Goal: Complete Application Form: Complete application form

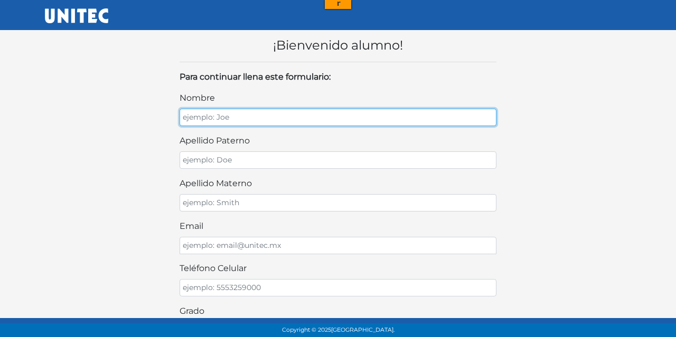
click at [243, 119] on input "nombre" at bounding box center [338, 117] width 317 height 17
type input "Mauricio Emiliano"
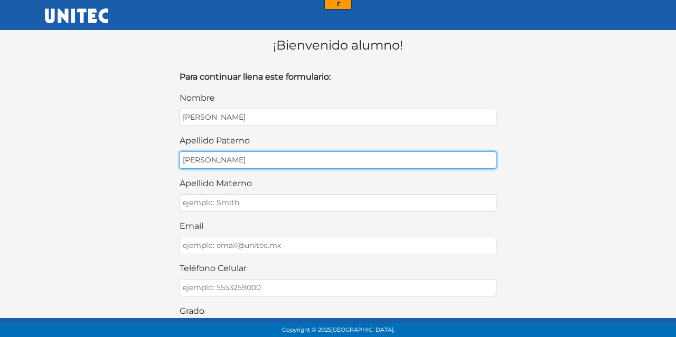
type input "Garcia"
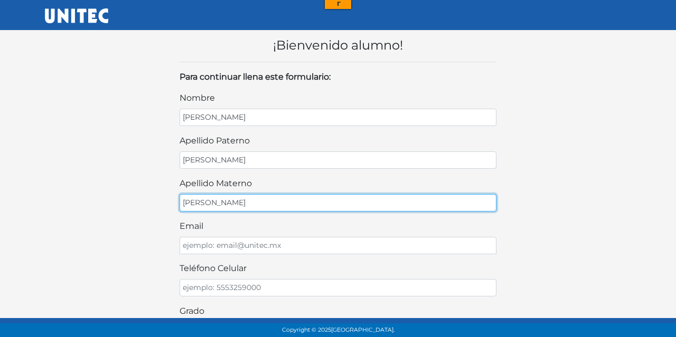
type input "Ambrocio"
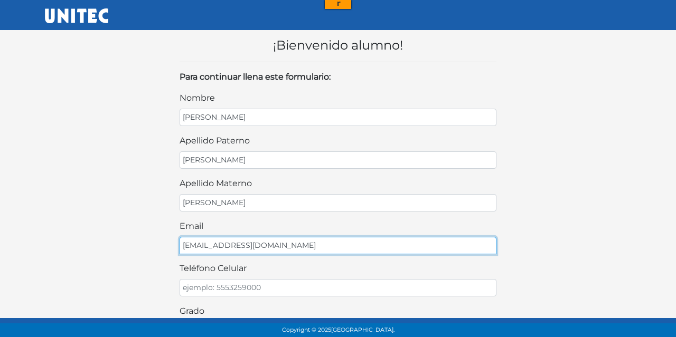
type input "saganieto@gmail.com"
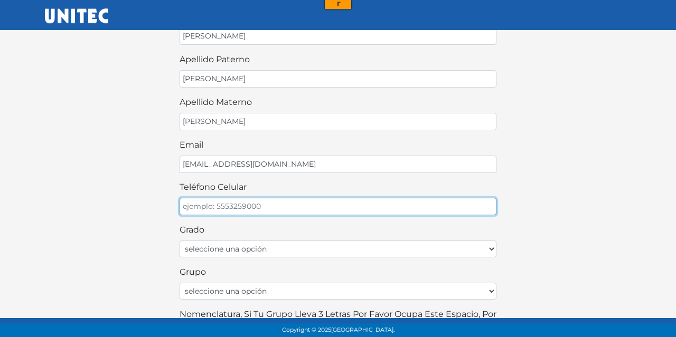
scroll to position [165, 0]
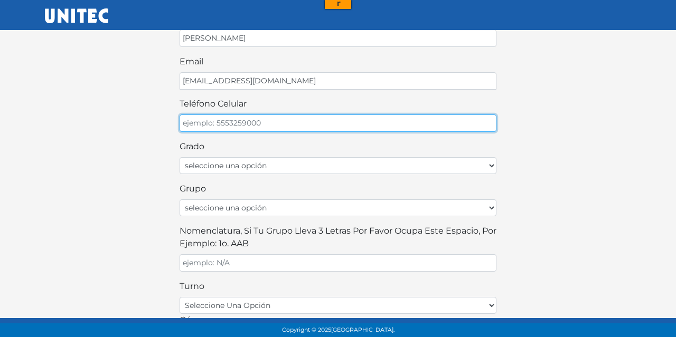
click at [198, 117] on input "teléfono celular" at bounding box center [338, 123] width 317 height 17
type input "5551570451"
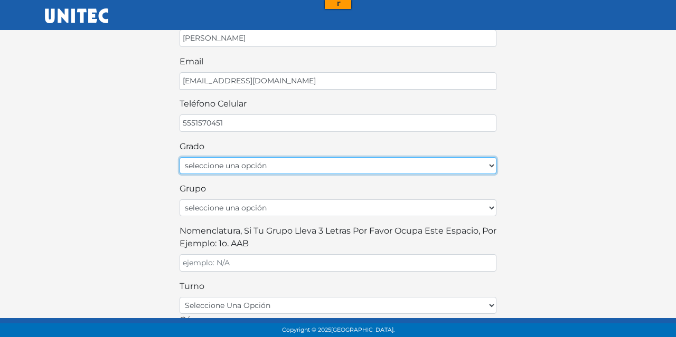
select select "3ro"
click option "Tercer grado" at bounding box center [0, 0] width 0 height 0
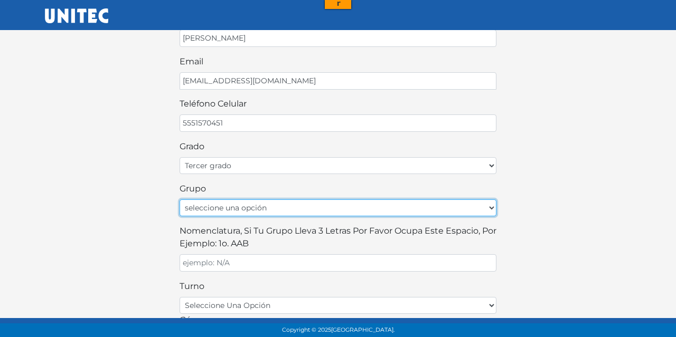
select select "A"
click option "A" at bounding box center [0, 0] width 0 height 0
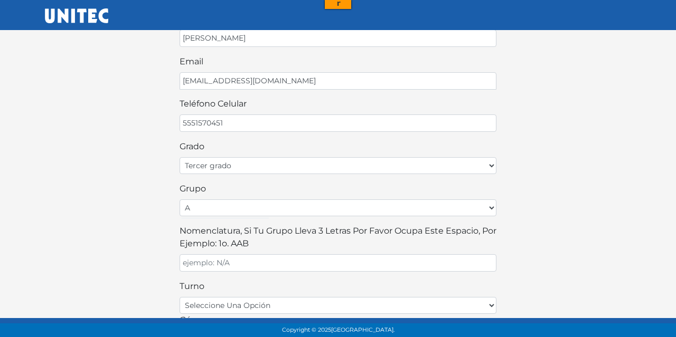
click at [165, 228] on div "¡Bienvenido alumno! Para continuar llena este formulario: nombre Mauricio Emili…" at bounding box center [338, 155] width 602 height 599
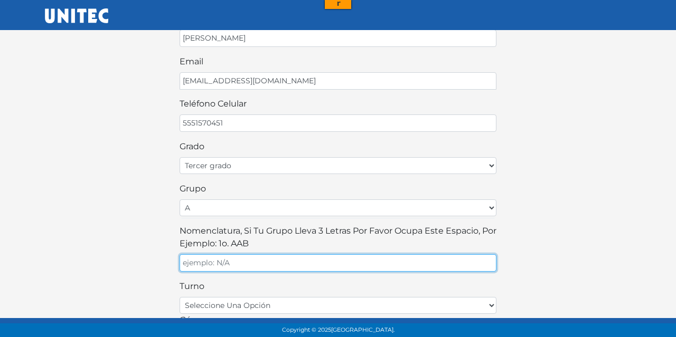
click at [205, 258] on input "Nomenclatura, si tu grupo lleva 3 letras por favor ocupa este espacio, por ejem…" at bounding box center [338, 263] width 317 height 17
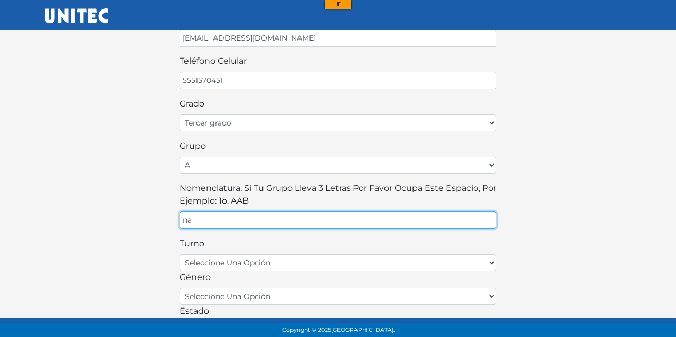
scroll to position [289, 0]
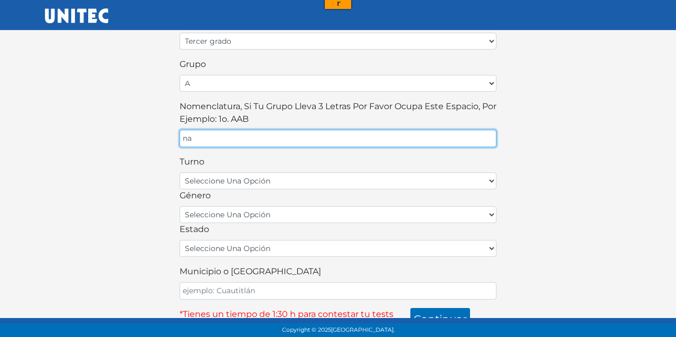
type input "na"
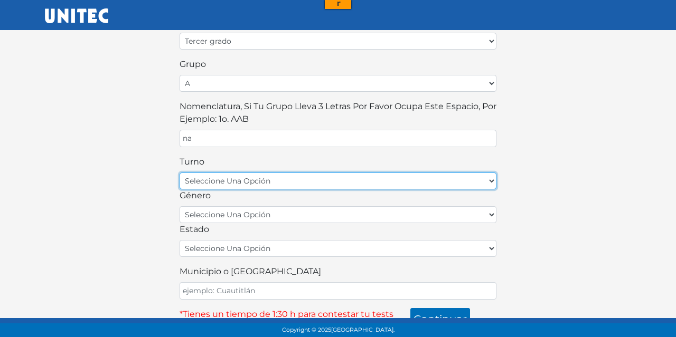
click at [180, 173] on select "seleccione una opción matutino vespertino" at bounding box center [338, 181] width 317 height 17
select select "matutino"
click option "matutino" at bounding box center [0, 0] width 0 height 0
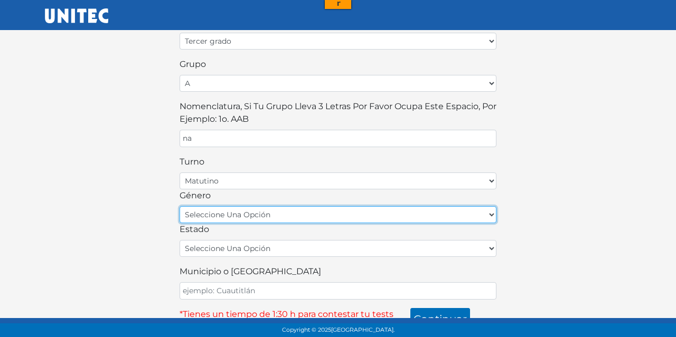
click at [180, 207] on select "seleccione una opción femenino masculino" at bounding box center [338, 215] width 317 height 17
select select "M"
click option "masculino" at bounding box center [0, 0] width 0 height 0
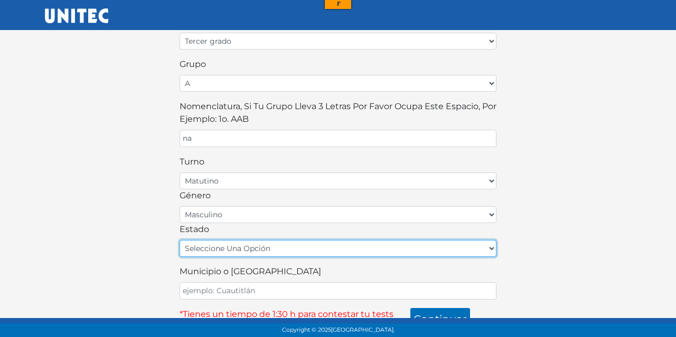
click at [180, 240] on select "seleccione una opción Aguascalientes Baja California Baja California Sur Campec…" at bounding box center [338, 248] width 317 height 17
select select "CMX3​"
click option "Ciudad de México" at bounding box center [0, 0] width 0 height 0
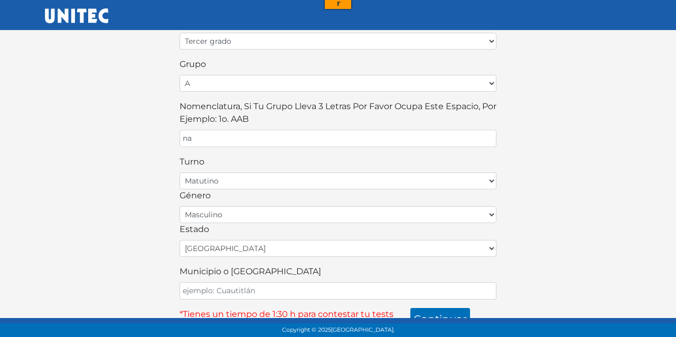
click at [134, 162] on div "¡Bienvenido alumno! Para continuar llena este formulario: nombre Mauricio Emili…" at bounding box center [338, 31] width 602 height 599
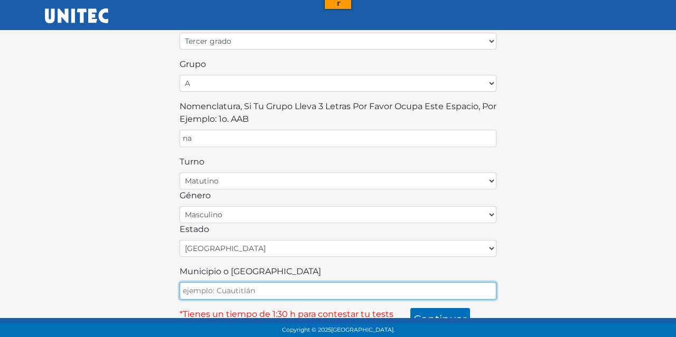
click at [237, 283] on input "Municipio o Alcaldía" at bounding box center [338, 291] width 317 height 17
type input "Benito Juarez"
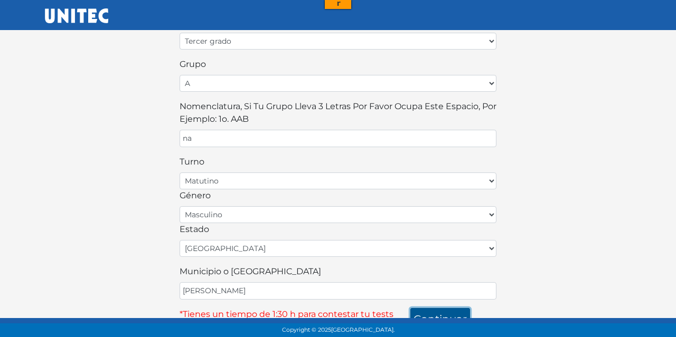
click at [443, 308] on button "continuar" at bounding box center [440, 319] width 60 height 22
click at [560, 237] on div "¡Bienvenido alumno! Para continuar llena este formulario: nombre Mauricio Emili…" at bounding box center [338, 31] width 602 height 599
click at [455, 308] on button "continuar" at bounding box center [440, 319] width 60 height 22
click at [593, 86] on div "¡Bienvenido alumno! Para continuar llena este formulario: nombre Mauricio Emili…" at bounding box center [338, 31] width 602 height 599
click at [445, 308] on button "continuar" at bounding box center [440, 319] width 60 height 22
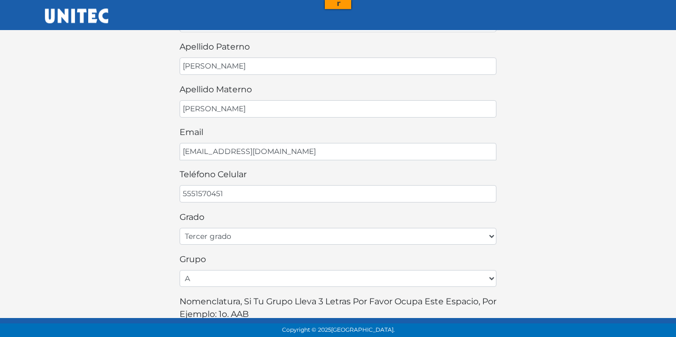
scroll to position [0, 0]
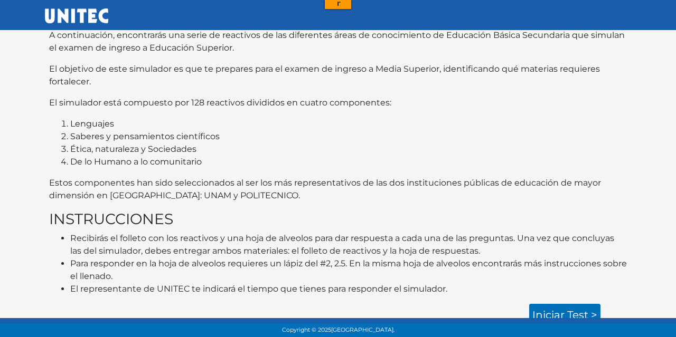
scroll to position [41, 0]
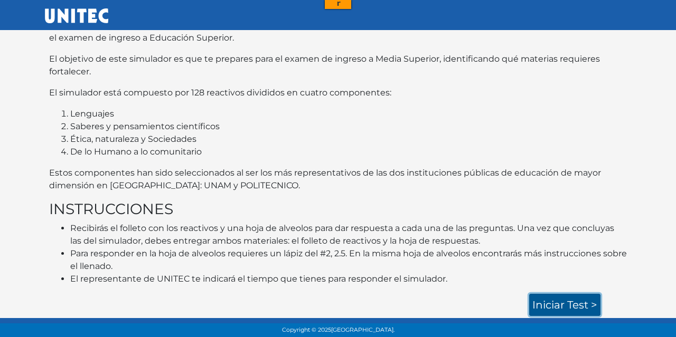
click at [582, 312] on link "Iniciar test >" at bounding box center [564, 305] width 71 height 22
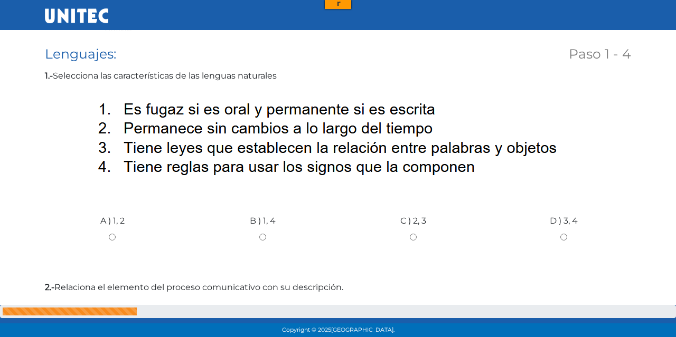
scroll to position [110, 0]
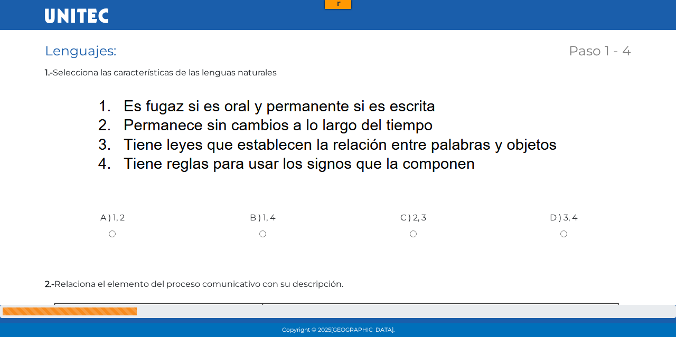
click at [266, 241] on div "B ) 1, 4" at bounding box center [262, 230] width 151 height 79
click at [260, 222] on label "B ) 1, 4" at bounding box center [263, 218] width 26 height 13
click at [260, 231] on input "B ) 1, 4" at bounding box center [262, 234] width 135 height 7
radio input "true"
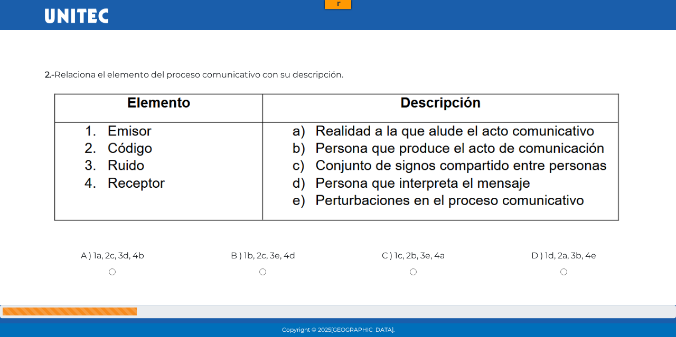
scroll to position [341, 0]
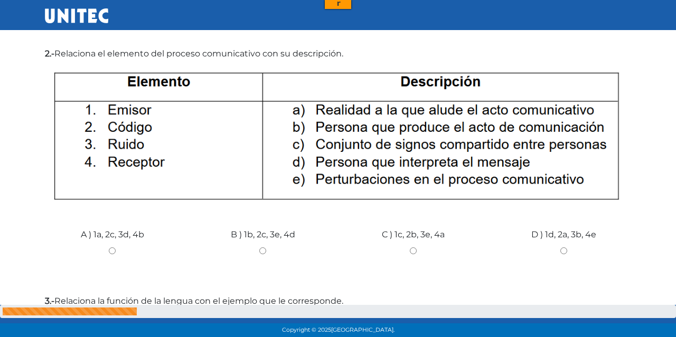
click at [260, 240] on label "B ) 1b, 2c, 3e, 4d" at bounding box center [263, 235] width 64 height 13
click at [260, 248] on input "B ) 1b, 2c, 3e, 4d" at bounding box center [262, 251] width 135 height 7
radio input "true"
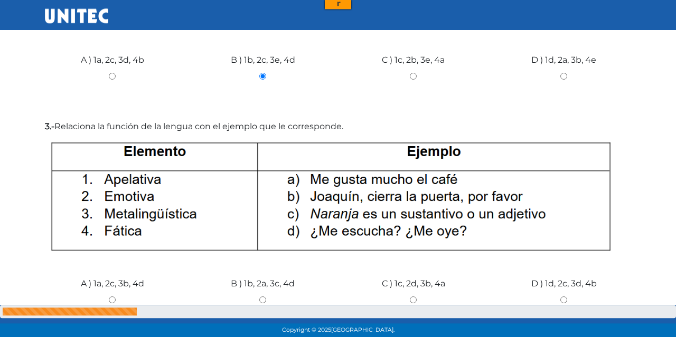
scroll to position [533, 0]
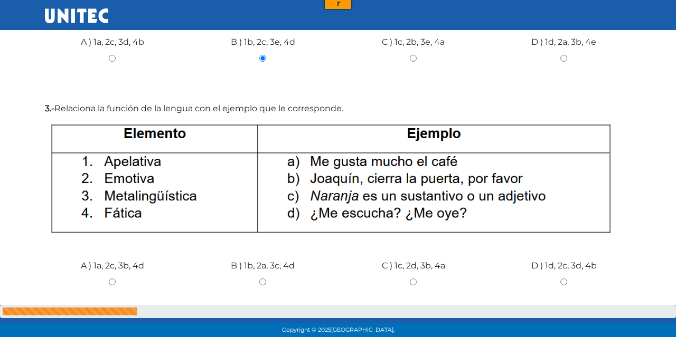
click at [175, 129] on img at bounding box center [338, 178] width 586 height 119
click at [259, 284] on input "B ) 1b, 2a, 3c, 4d" at bounding box center [262, 282] width 135 height 7
radio input "true"
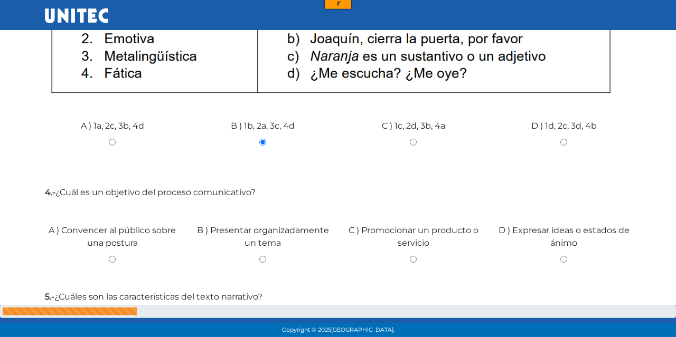
scroll to position [698, 0]
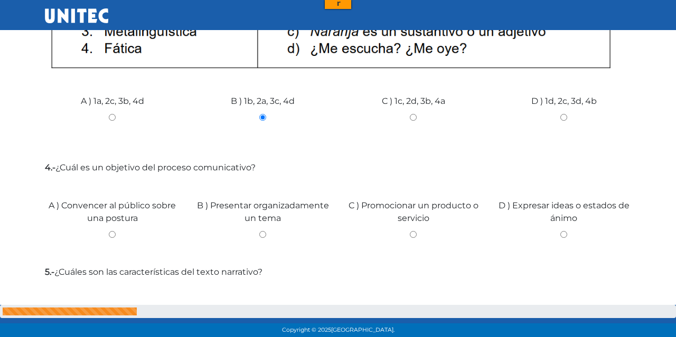
click input "Finalizar" at bounding box center [0, 0] width 0 height 0
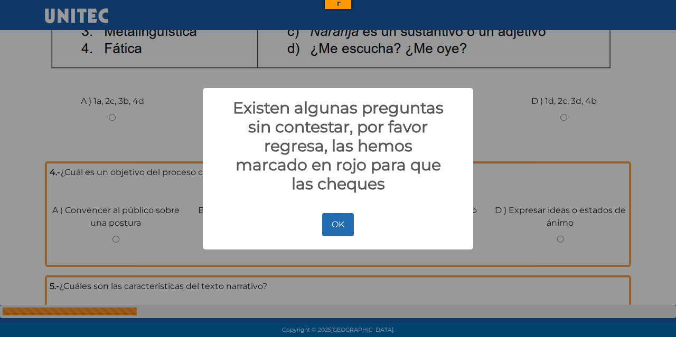
click at [336, 219] on button "OK" at bounding box center [337, 224] width 31 height 23
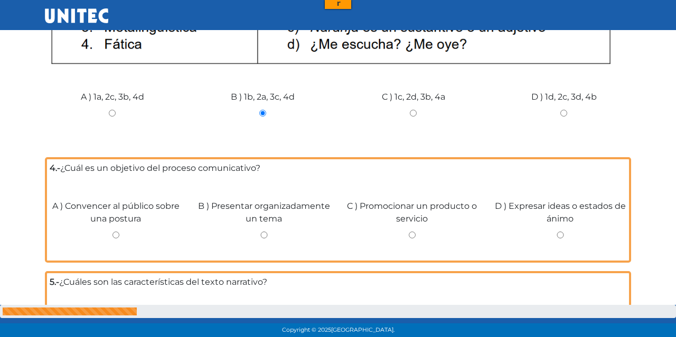
scroll to position [757, 0]
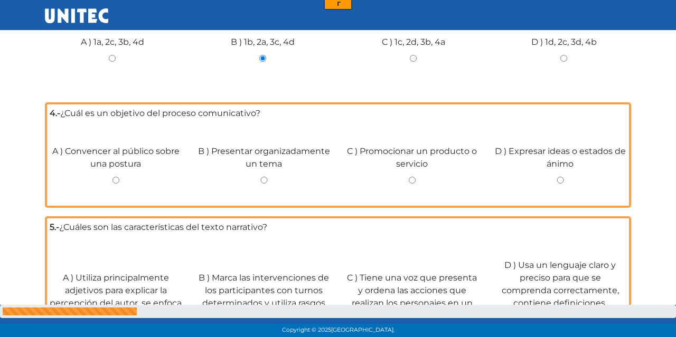
click at [564, 177] on div "D ) Expresar ideas o estados de ánimo" at bounding box center [560, 163] width 148 height 79
click at [564, 177] on input "D ) Expresar ideas o estados de ánimo" at bounding box center [560, 180] width 133 height 7
radio input "true"
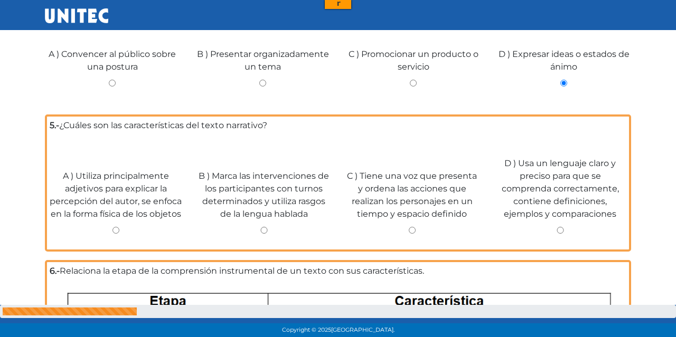
scroll to position [867, 0]
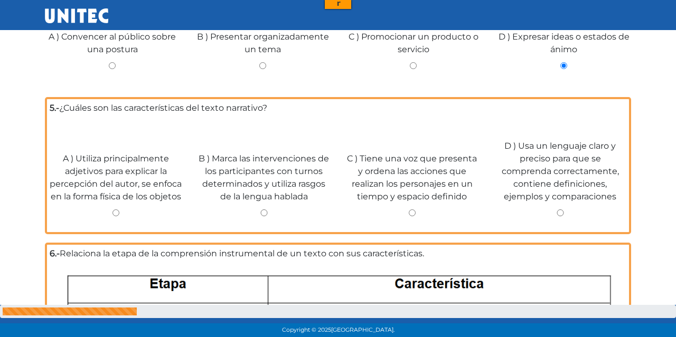
click at [552, 205] on div "D ) Usa un lenguaje claro y preciso para que se comprenda correctamente, contie…" at bounding box center [560, 174] width 148 height 111
click at [562, 216] on input "D ) Usa un lenguaje claro y preciso para que se comprenda correctamente, contie…" at bounding box center [560, 213] width 133 height 7
radio input "true"
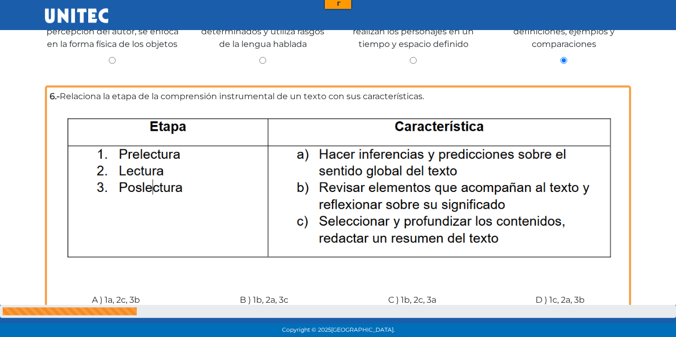
scroll to position [1032, 0]
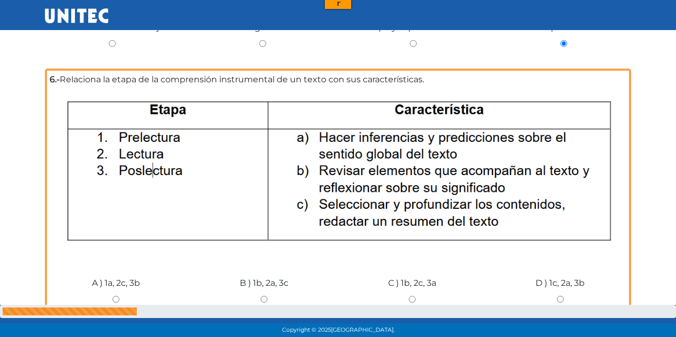
click at [132, 286] on label "A ) 1a, 2c, 3b" at bounding box center [116, 283] width 48 height 13
click at [132, 296] on input "A ) 1a, 2c, 3b" at bounding box center [116, 299] width 133 height 7
radio input "true"
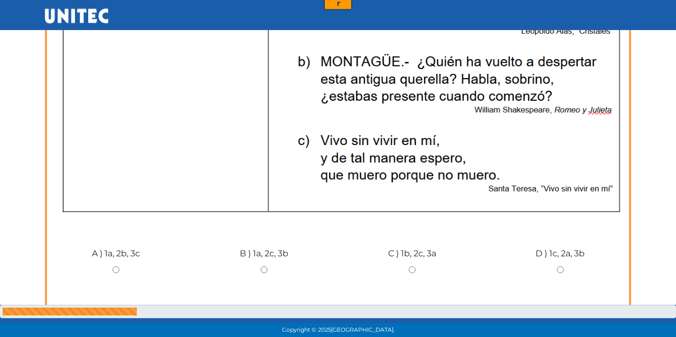
scroll to position [1494, 0]
click at [571, 261] on div "D ) 1c, 2a, 3b" at bounding box center [560, 265] width 148 height 79
click at [561, 268] on input "D ) 1c, 2a, 3b" at bounding box center [560, 269] width 133 height 7
radio input "true"
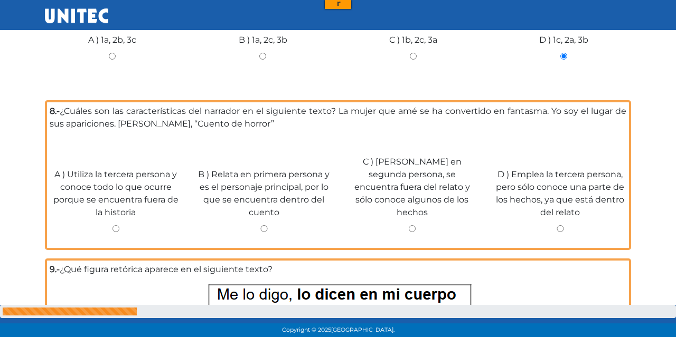
scroll to position [1713, 0]
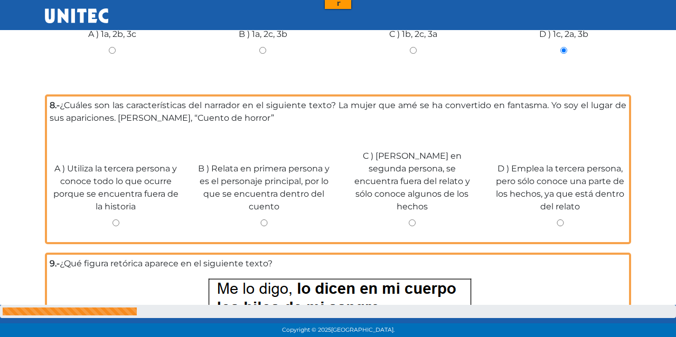
click at [293, 178] on label "B ) Relata en primera persona y es el personaje principal, por lo que se encuen…" at bounding box center [264, 188] width 133 height 51
click at [293, 220] on input "B ) Relata en primera persona y es el personaje principal, por lo que se encuen…" at bounding box center [264, 223] width 133 height 7
radio input "true"
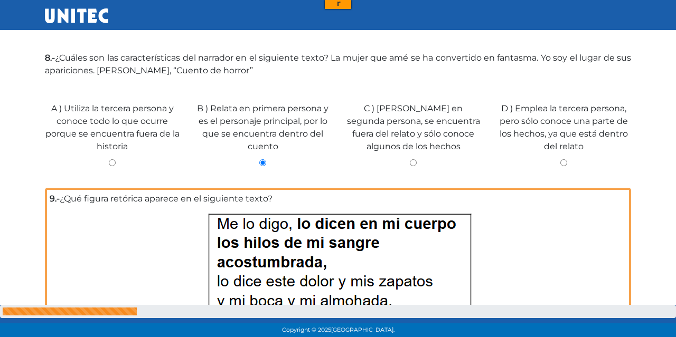
scroll to position [1866, 0]
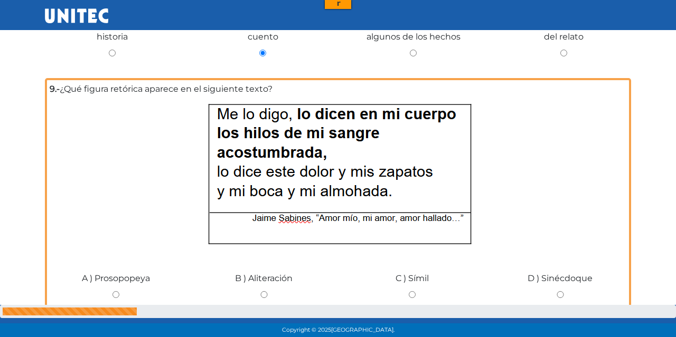
click at [111, 296] on input "A ) Prosopopeya" at bounding box center [116, 295] width 133 height 7
radio input "true"
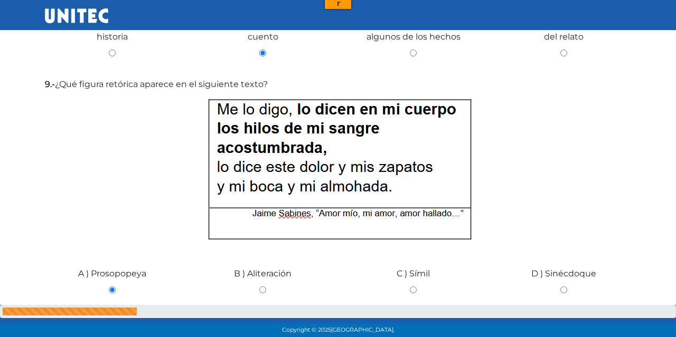
click at [565, 293] on input "D ) Sinécdoque" at bounding box center [563, 290] width 135 height 7
radio input "true"
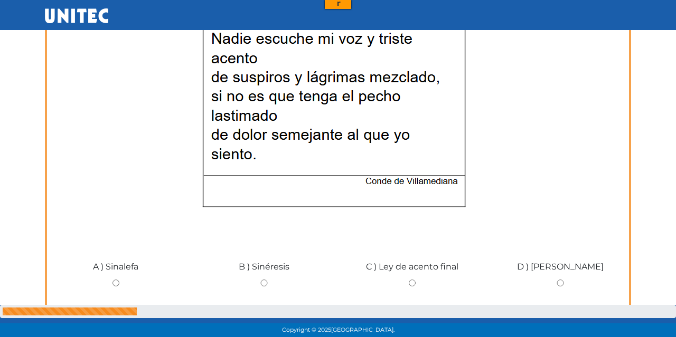
scroll to position [2205, 0]
click at [268, 283] on input "B ) Sinéresis" at bounding box center [264, 282] width 133 height 7
radio input "true"
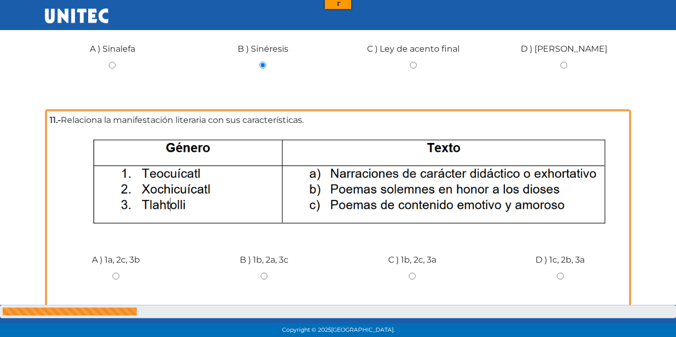
scroll to position [2480, 0]
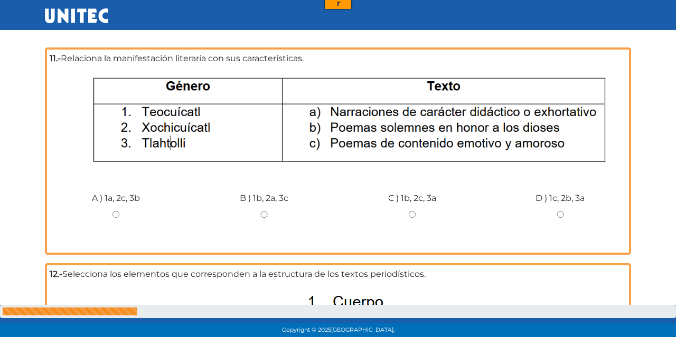
click at [248, 217] on input "B ) 1b, 2a, 3c" at bounding box center [264, 214] width 133 height 7
radio input "true"
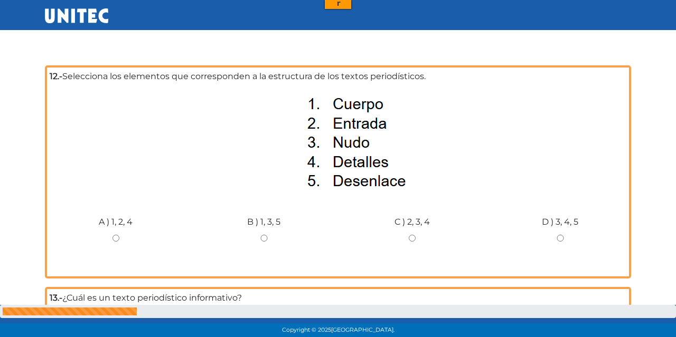
scroll to position [2678, 0]
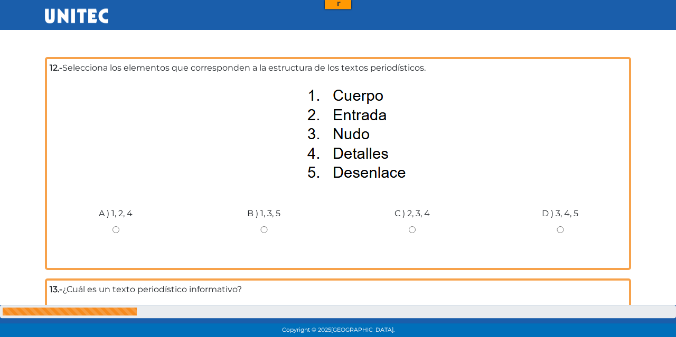
click at [265, 240] on div "B ) 1, 3, 5" at bounding box center [264, 225] width 148 height 79
click at [267, 231] on input "B ) 1, 3, 5" at bounding box center [264, 230] width 133 height 7
radio input "true"
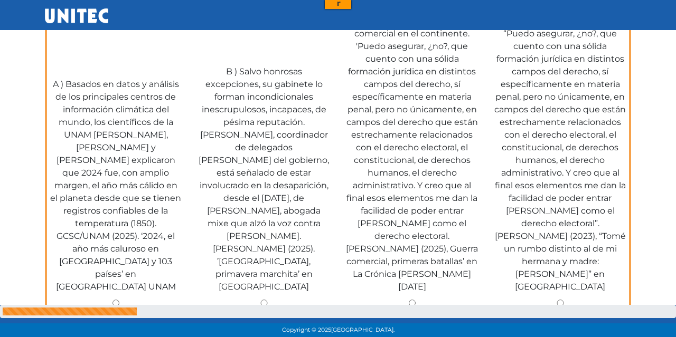
scroll to position [3153, 0]
click at [260, 301] on input "B ) Salvo honrosas excepciones, su gabinete lo forman incondicionales inescrupu…" at bounding box center [264, 304] width 133 height 7
radio input "true"
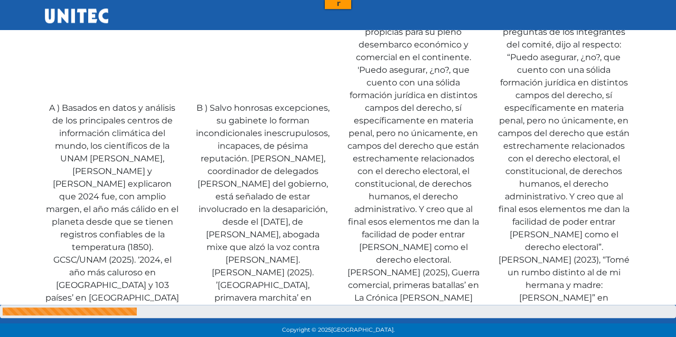
scroll to position [3125, 0]
click at [568, 323] on input "D ) Ante las preguntas de los integrantes del comité, dijo al respecto: “Puedo …" at bounding box center [563, 326] width 135 height 7
radio input "true"
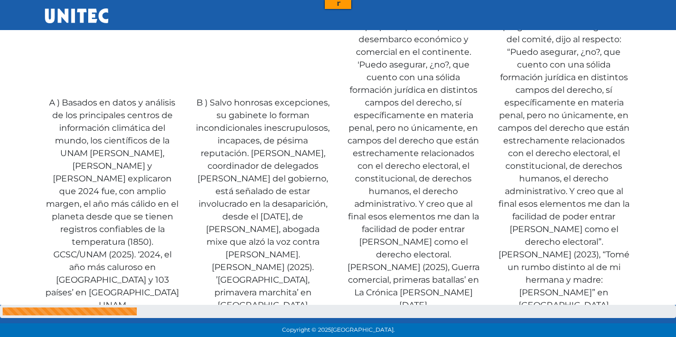
scroll to position [3130, 0]
click at [261, 318] on input "B ) Salvo honrosas excepciones, su gabinete lo forman incondicionales inescrupu…" at bounding box center [262, 321] width 135 height 7
radio input "true"
click at [561, 277] on div "D ) Ante las preguntas de los integrantes del comité, dijo al respecto: “Puedo …" at bounding box center [564, 162] width 151 height 352
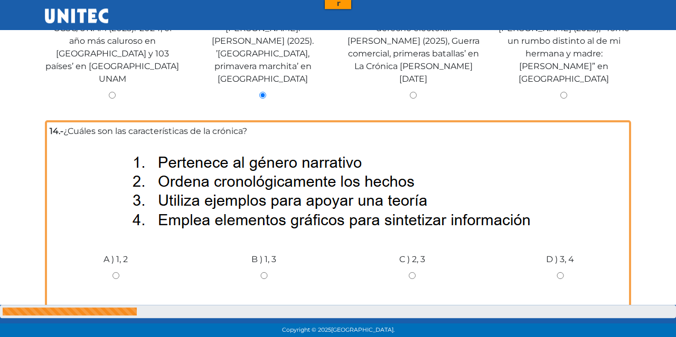
scroll to position [3362, 0]
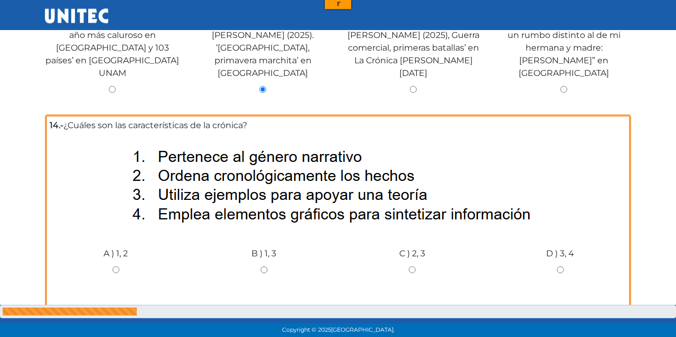
click at [111, 267] on input "A ) 1, 2" at bounding box center [116, 270] width 133 height 7
radio input "true"
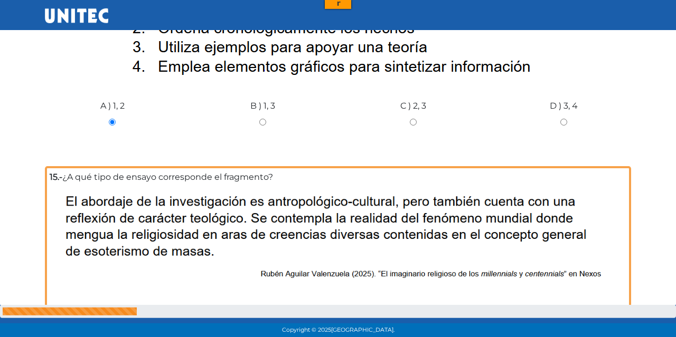
scroll to position [3505, 0]
click at [262, 333] on input "B ) Ensayo de interpretación" at bounding box center [264, 336] width 133 height 7
radio input "true"
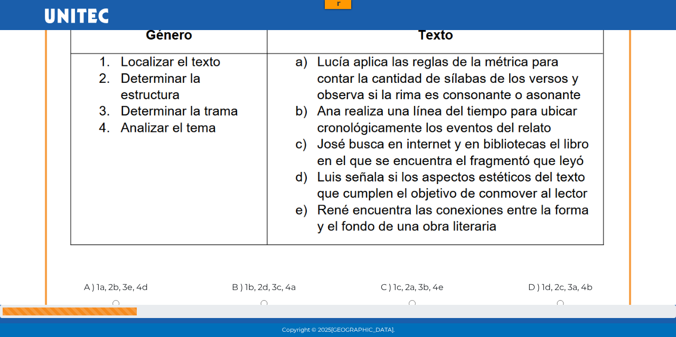
scroll to position [3888, 0]
click at [395, 260] on div "C ) 1c, 2a, 3b, 4e" at bounding box center [412, 299] width 148 height 79
click at [412, 301] on input "C ) 1c, 2a, 3b, 4e" at bounding box center [412, 304] width 133 height 7
radio input "true"
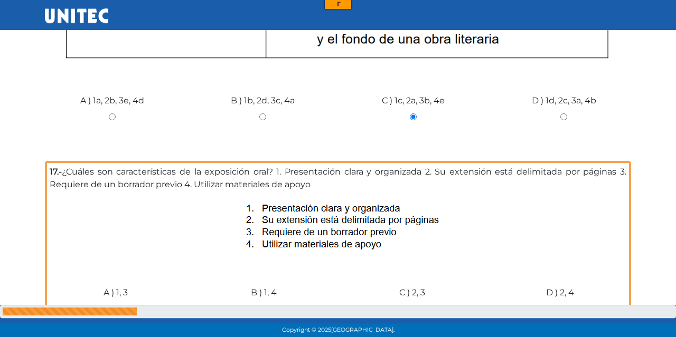
scroll to position [4074, 0]
click at [114, 305] on input "A ) 1, 3" at bounding box center [116, 308] width 133 height 7
radio input "true"
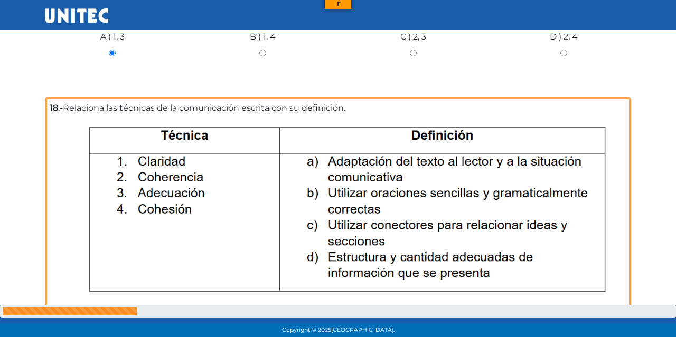
scroll to position [4326, 0]
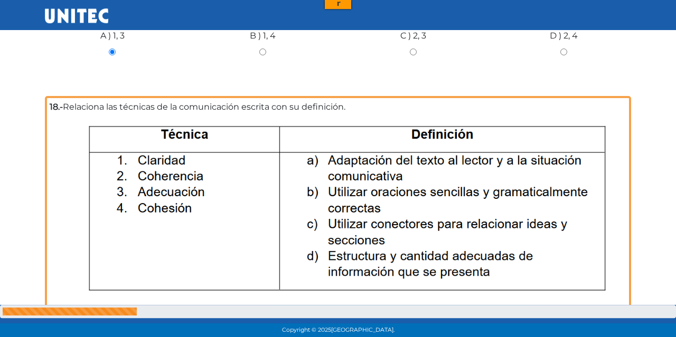
radio input "true"
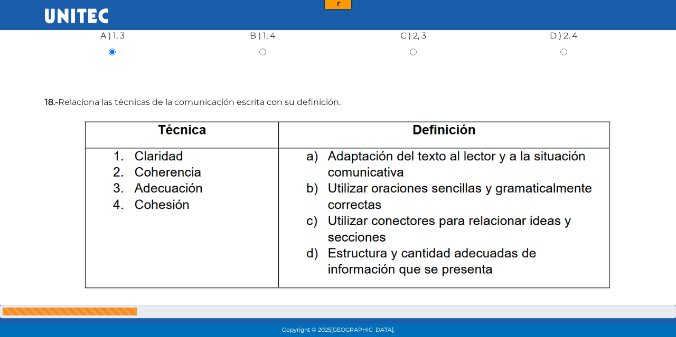
click at [247, 298] on div "B ) 1b, 2a, 3c, 4d" at bounding box center [262, 337] width 151 height 79
click at [259, 337] on input "B ) 1b, 2a, 3c, 4d" at bounding box center [262, 342] width 135 height 7
radio input "true"
click at [407, 320] on label "C ) 1b, 2d, 3a, 4c" at bounding box center [413, 326] width 63 height 13
click at [407, 337] on input "C ) 1b, 2d, 3a, 4c" at bounding box center [413, 342] width 135 height 7
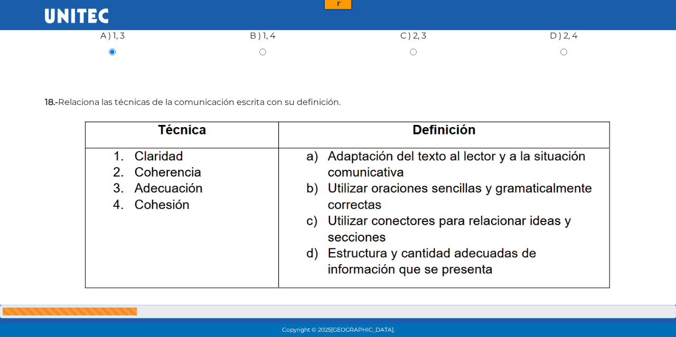
radio input "true"
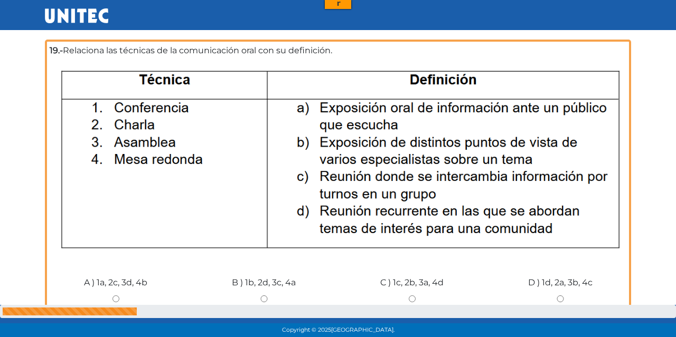
scroll to position [4678, 0]
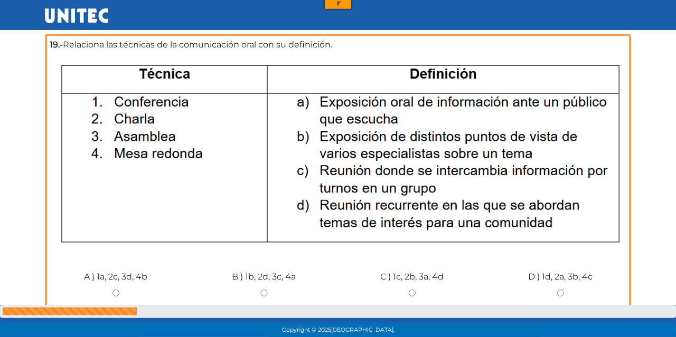
click at [117, 290] on input "A ) 1a, 2c, 3d, 4b" at bounding box center [116, 293] width 133 height 7
radio input "true"
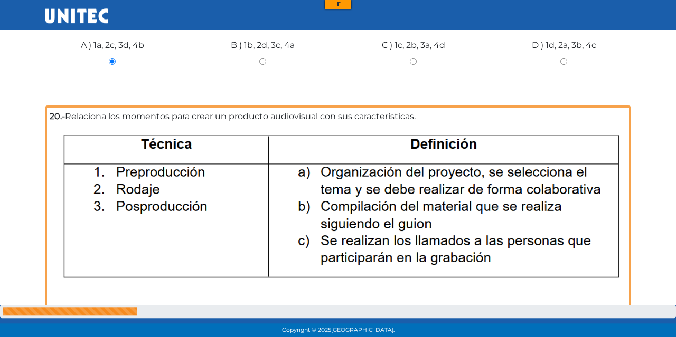
scroll to position [4909, 0]
radio input "true"
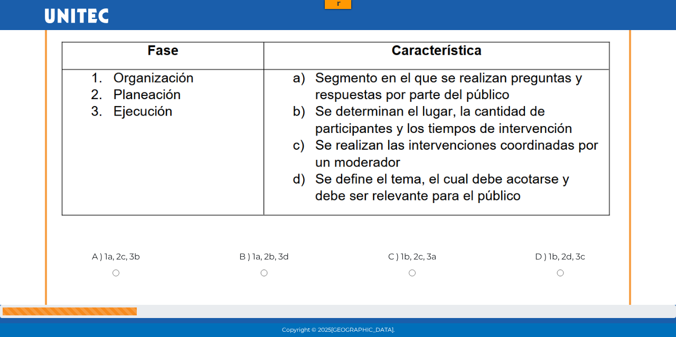
scroll to position [5312, 0]
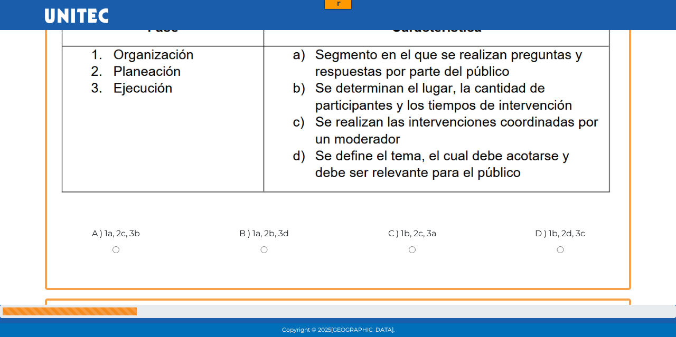
click at [417, 247] on input "C ) 1b, 2c, 3a" at bounding box center [412, 250] width 133 height 7
radio input "true"
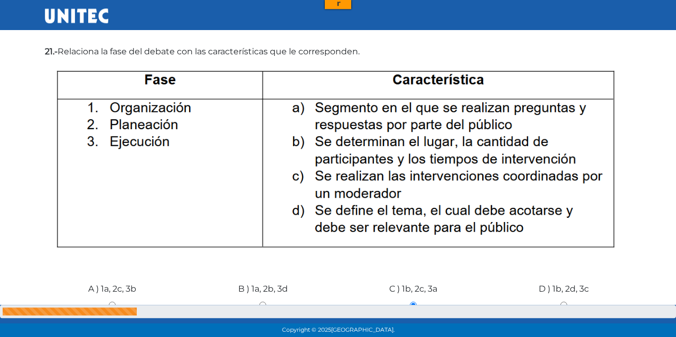
scroll to position [5220, 0]
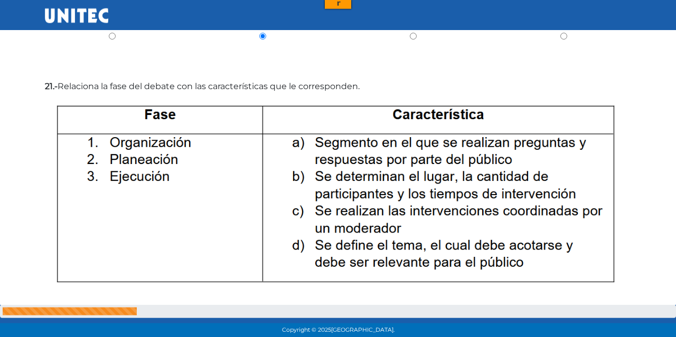
click at [562, 337] on input "D ) 1b, 2d, 3c" at bounding box center [563, 340] width 135 height 7
radio input "true"
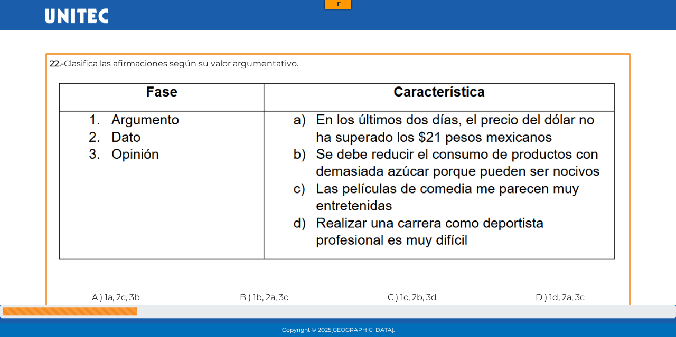
scroll to position [5552, 0]
click at [267, 310] on input "B ) 1b, 2a, 3c" at bounding box center [264, 313] width 133 height 7
radio input "true"
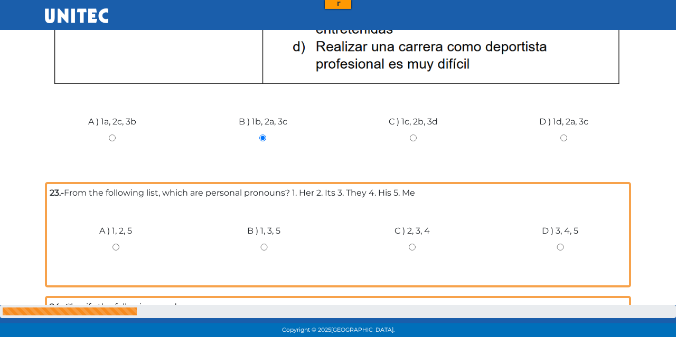
scroll to position [5736, 0]
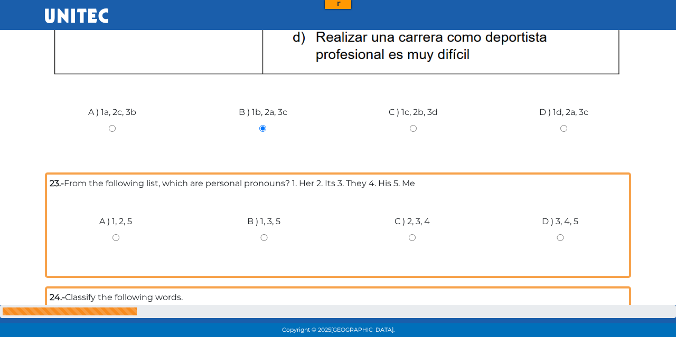
click at [250, 234] on input "B ) 1, 3, 5" at bounding box center [264, 237] width 133 height 7
radio input "true"
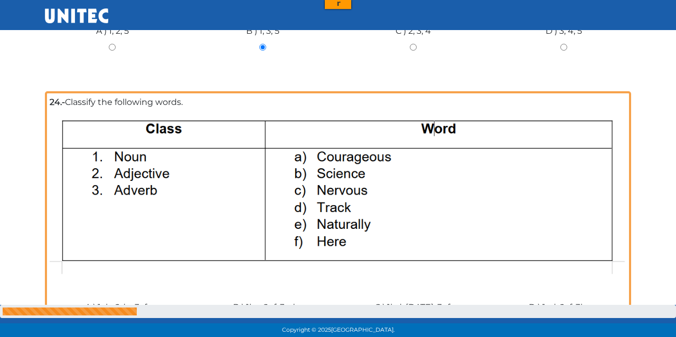
scroll to position [5923, 0]
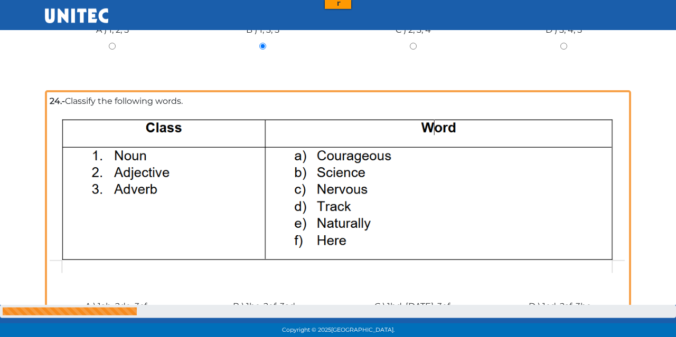
click at [410, 279] on div "C ) 1bd, 2ac, 3ef" at bounding box center [412, 318] width 148 height 79
click at [414, 281] on div "C ) 1bd, 2ac, 3ef" at bounding box center [412, 318] width 148 height 79
click at [411, 320] on input "C ) 1bd, 2ac, 3ef" at bounding box center [412, 323] width 133 height 7
radio input "true"
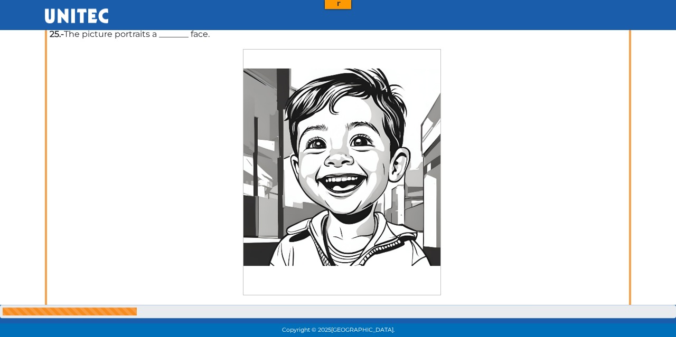
scroll to position [6265, 0]
radio input "true"
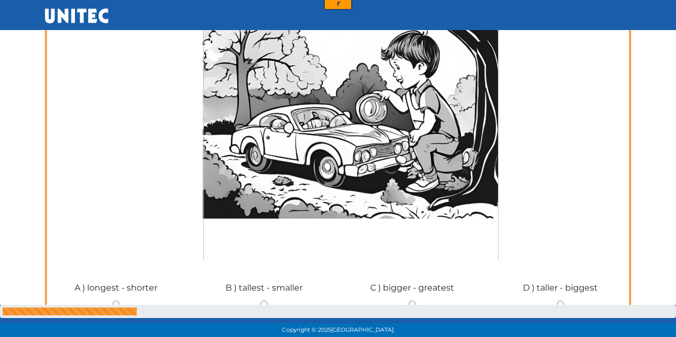
scroll to position [6778, 0]
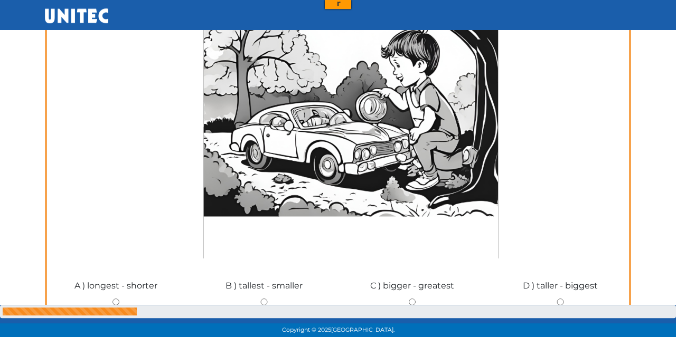
click at [562, 299] on input "D ) taller - biggest" at bounding box center [560, 302] width 133 height 7
radio input "true"
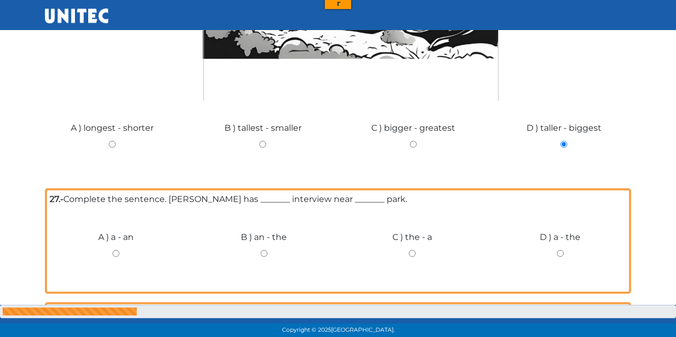
scroll to position [6933, 0]
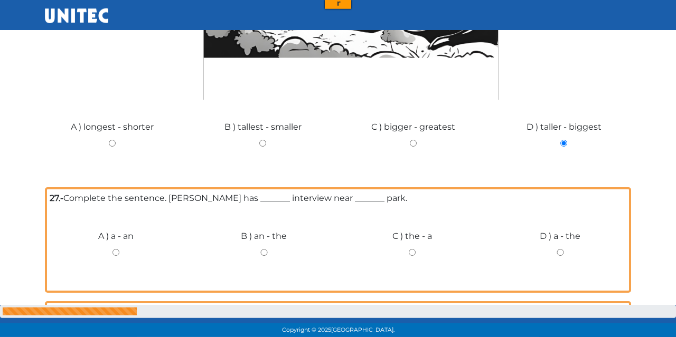
click at [261, 249] on input "B ) an - the" at bounding box center [264, 252] width 133 height 7
radio input "true"
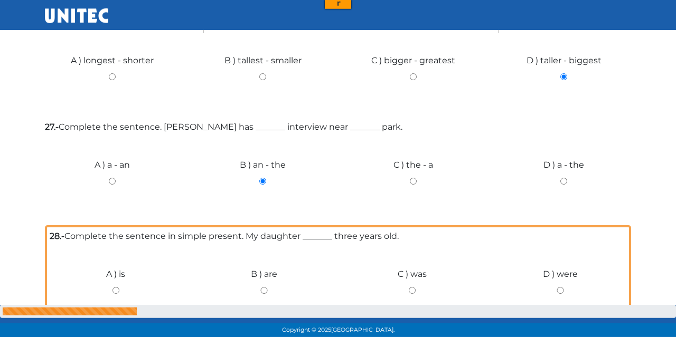
scroll to position [7000, 0]
click at [110, 287] on input "A ) is" at bounding box center [116, 290] width 133 height 7
radio input "true"
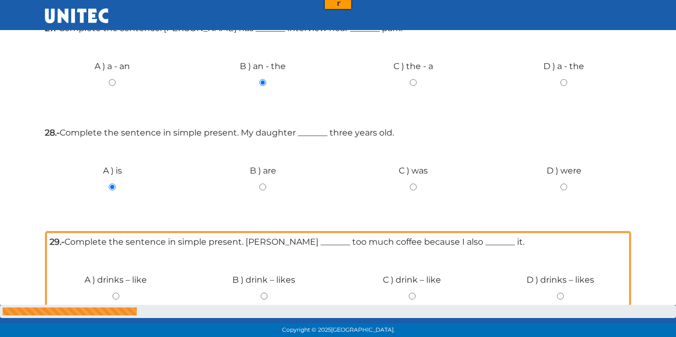
scroll to position [7102, 0]
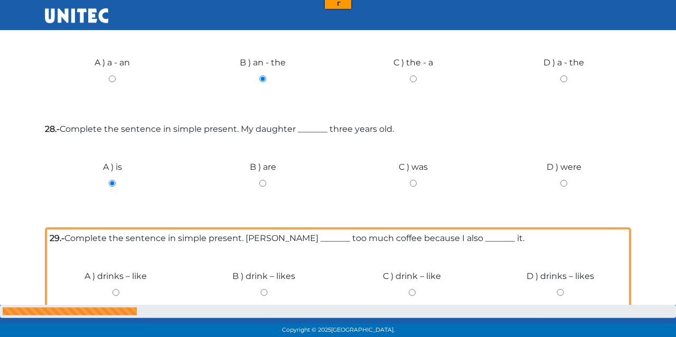
click at [118, 249] on div "A ) drinks – like" at bounding box center [116, 288] width 148 height 79
click at [117, 249] on div "A ) drinks – like" at bounding box center [116, 288] width 148 height 79
click at [116, 249] on div "A ) drinks – like" at bounding box center [116, 288] width 148 height 79
click at [115, 289] on input "A ) drinks – like" at bounding box center [116, 292] width 133 height 7
radio input "true"
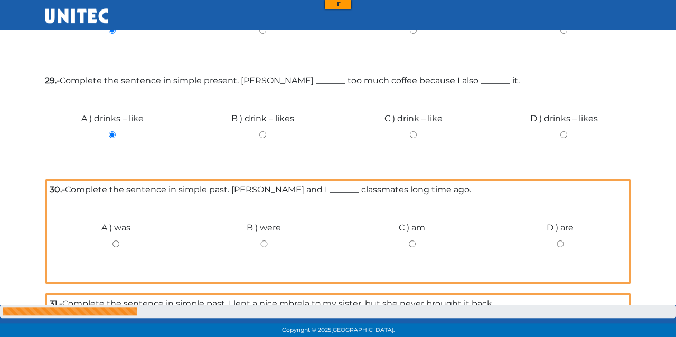
scroll to position [7257, 0]
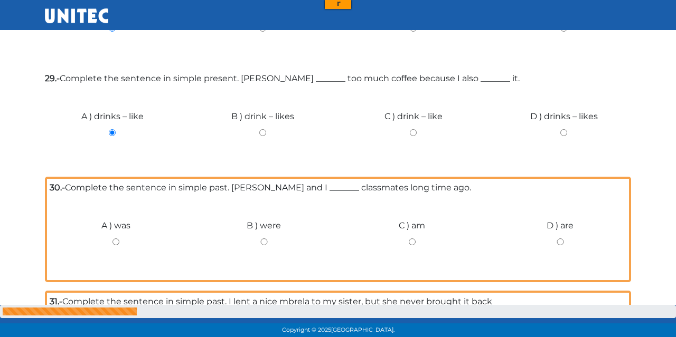
click at [265, 239] on input "B ) were" at bounding box center [264, 242] width 133 height 7
radio input "true"
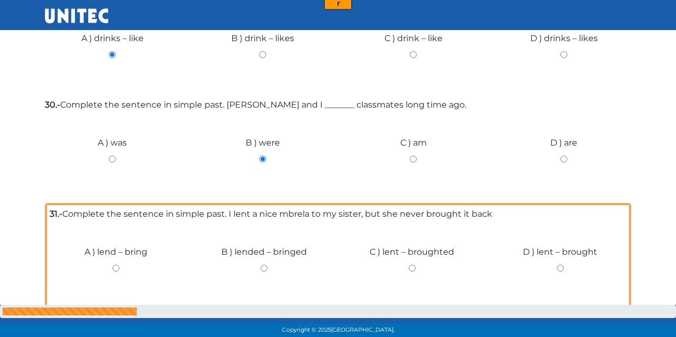
scroll to position [7335, 0]
click at [560, 265] on input "D ) lent – brought" at bounding box center [560, 268] width 133 height 7
radio input "true"
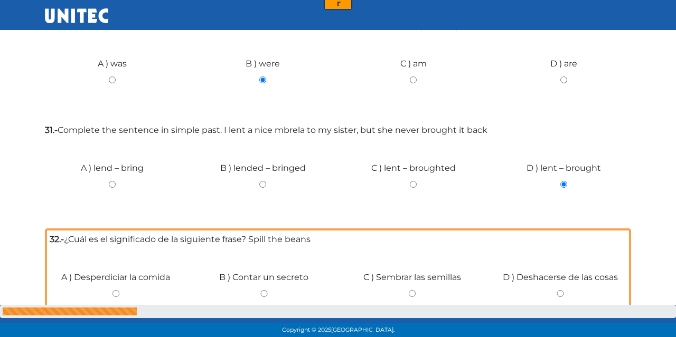
scroll to position [7436, 0]
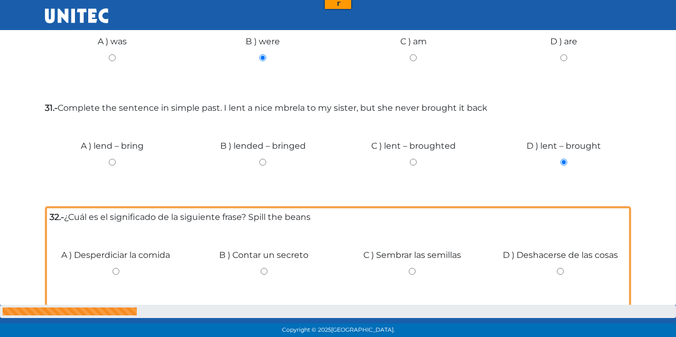
click at [559, 268] on input "D ) Deshacerse de las cosas" at bounding box center [560, 271] width 133 height 7
radio input "true"
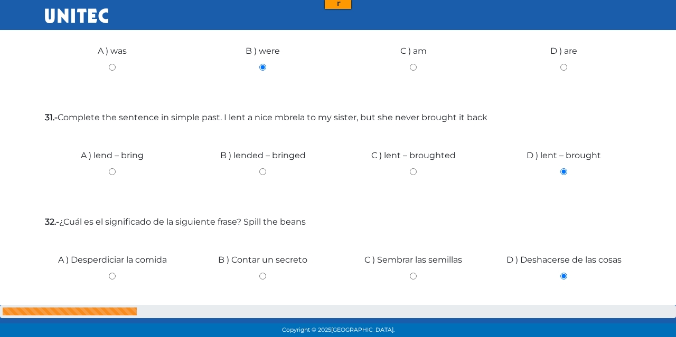
click at [603, 326] on input "Siguiente" at bounding box center [604, 338] width 53 height 24
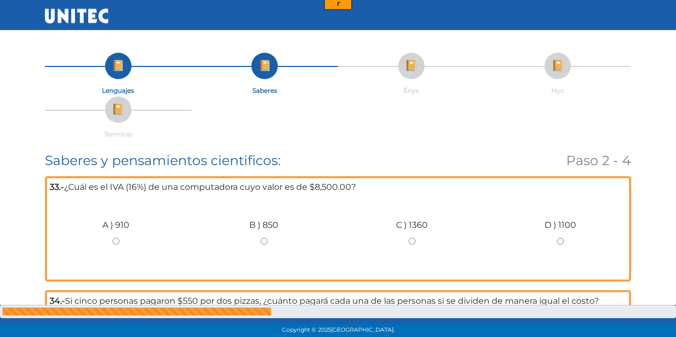
scroll to position [0, 0]
click at [409, 239] on input "C ) 1360" at bounding box center [412, 241] width 133 height 7
radio input "true"
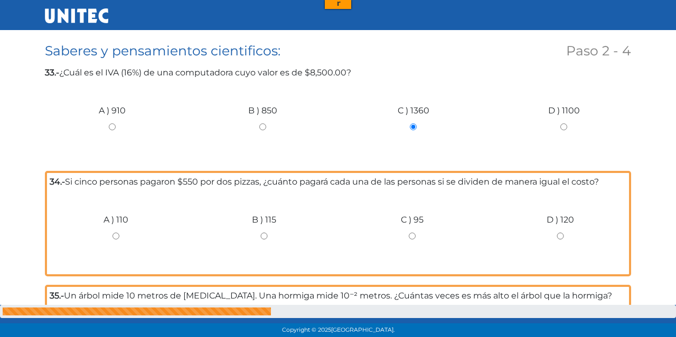
scroll to position [165, 0]
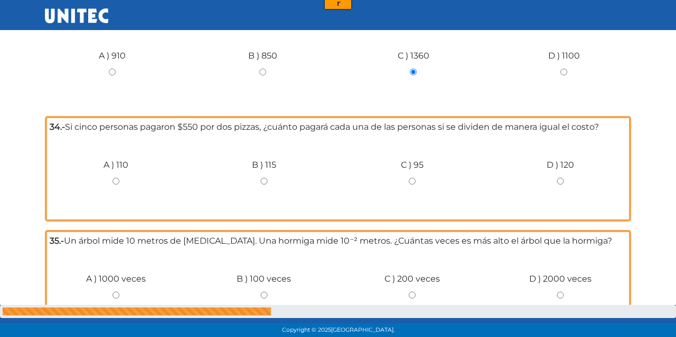
click at [115, 191] on div "A ) 110" at bounding box center [116, 177] width 148 height 79
click at [114, 172] on div "A ) 110" at bounding box center [116, 177] width 148 height 79
click at [116, 181] on input "A ) 110" at bounding box center [116, 181] width 133 height 7
radio input "true"
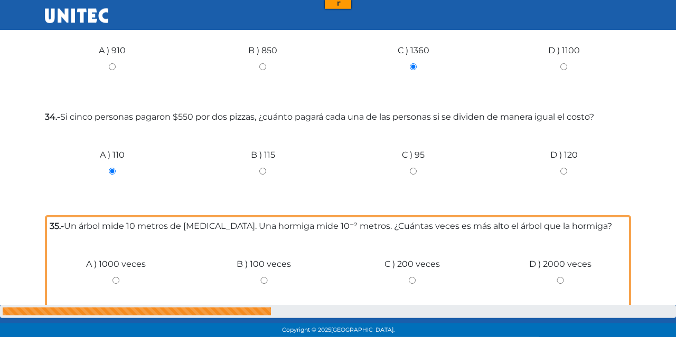
scroll to position [275, 0]
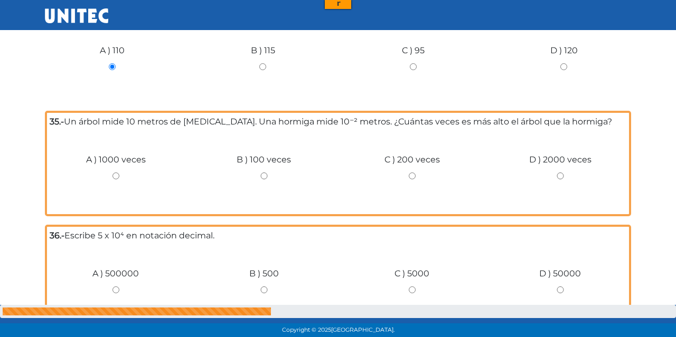
click at [407, 174] on input "C ) 200 veces" at bounding box center [412, 176] width 133 height 7
radio input "true"
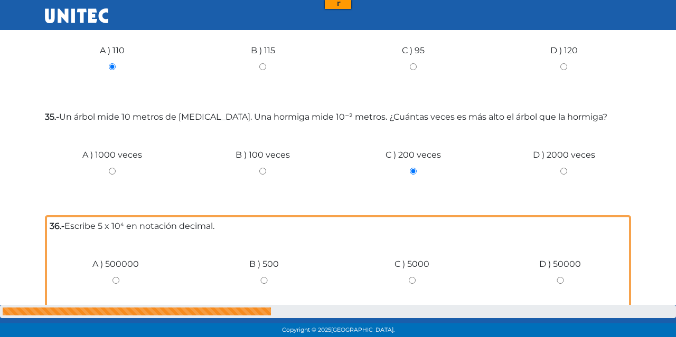
click input "Finalizar" at bounding box center [0, 0] width 0 height 0
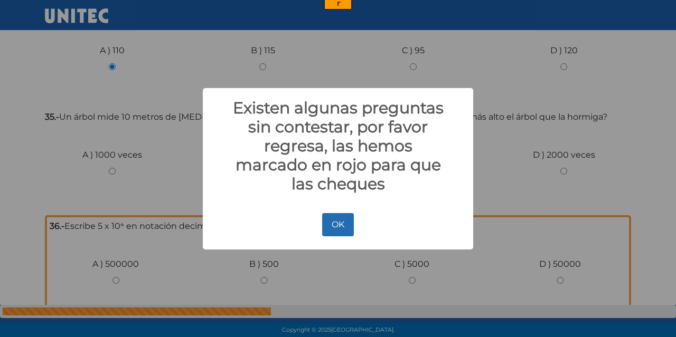
click at [334, 220] on button "OK" at bounding box center [337, 224] width 31 height 23
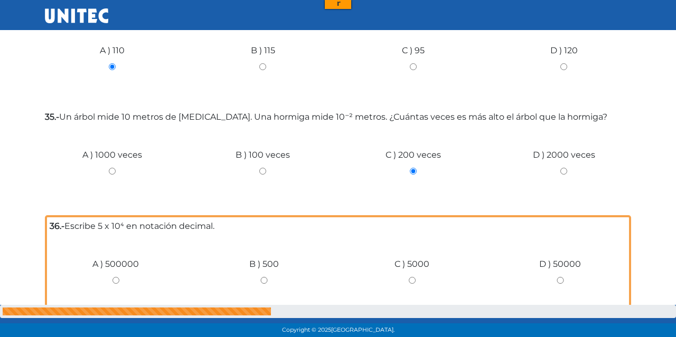
scroll to position [278, 0]
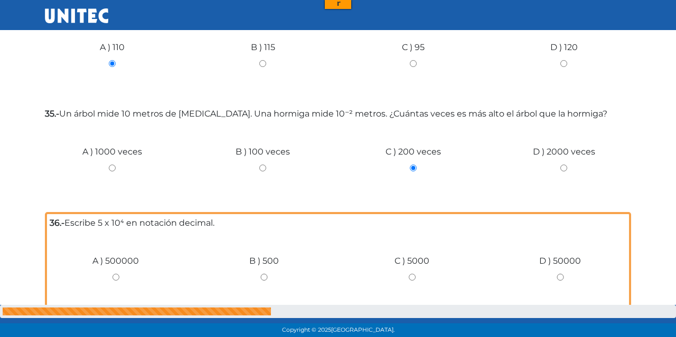
click at [111, 172] on input "A ) 1000 veces" at bounding box center [112, 168] width 135 height 7
radio input "true"
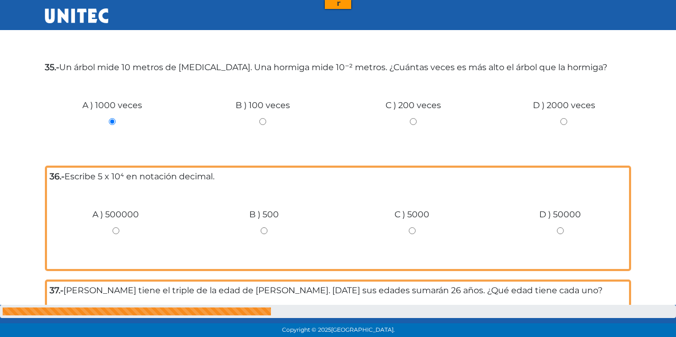
scroll to position [335, 0]
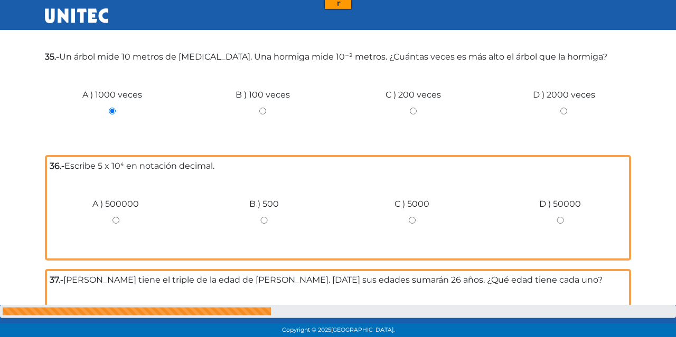
click at [111, 172] on label "36.- Escribe 5 x 10⁴ en notación decimal." at bounding box center [338, 166] width 577 height 13
click at [559, 217] on div "D ) 50000" at bounding box center [560, 216] width 148 height 79
click at [561, 221] on input "D ) 50000" at bounding box center [560, 220] width 133 height 7
radio input "true"
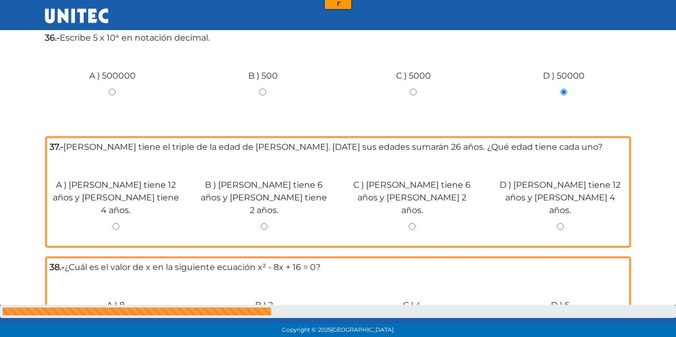
scroll to position [459, 0]
click at [115, 202] on label "A ) Sofía tiene 12 años y Marco tiene 4 años." at bounding box center [116, 198] width 133 height 38
click at [115, 223] on input "A ) Sofía tiene 12 años y Marco tiene 4 años." at bounding box center [116, 226] width 133 height 7
radio input "true"
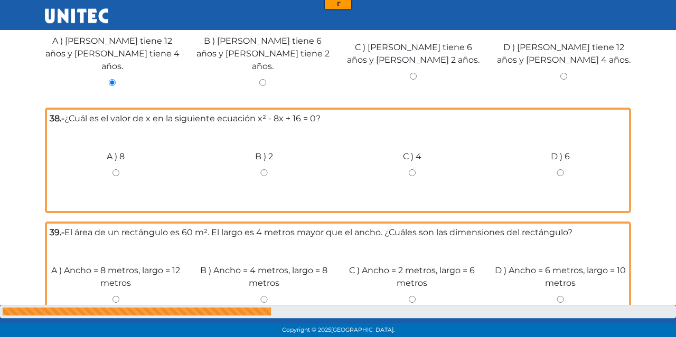
scroll to position [598, 0]
click at [415, 169] on input "C ) 4" at bounding box center [412, 172] width 133 height 7
radio input "true"
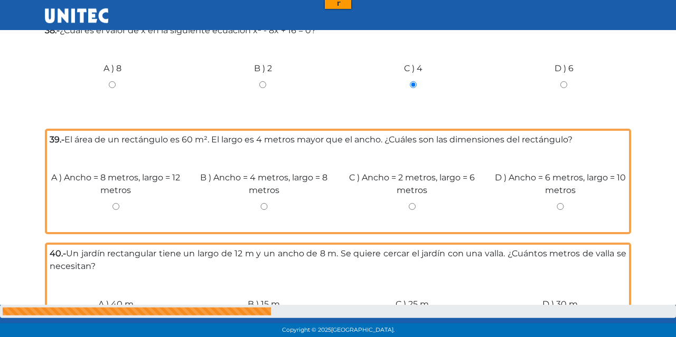
scroll to position [686, 0]
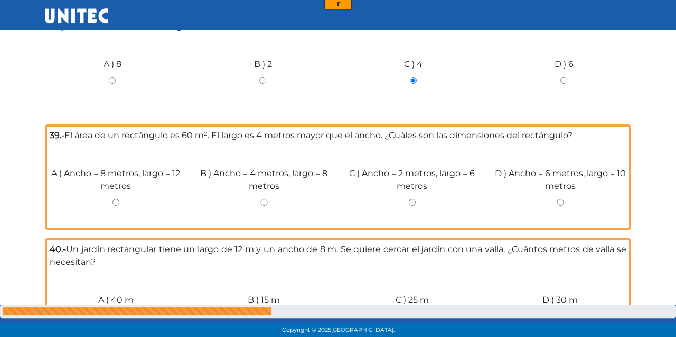
click at [562, 199] on input "D ) Ancho = 6 metros, largo = 10 metros" at bounding box center [560, 202] width 133 height 7
radio input "true"
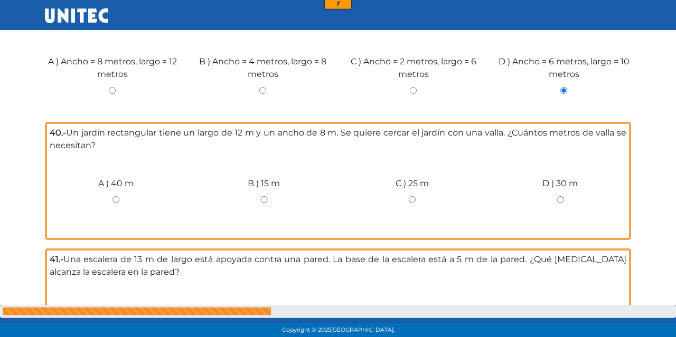
scroll to position [795, 0]
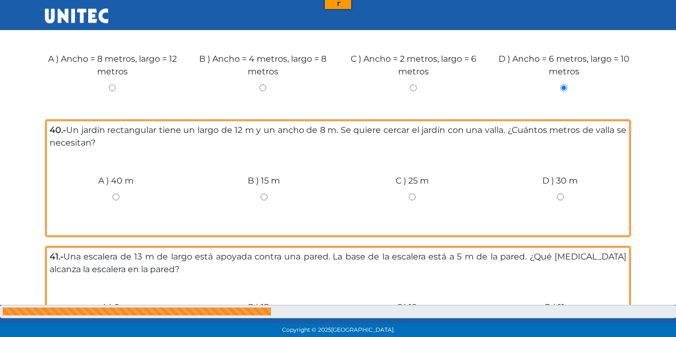
click at [111, 194] on input "A ) 40 m" at bounding box center [116, 197] width 133 height 7
radio input "true"
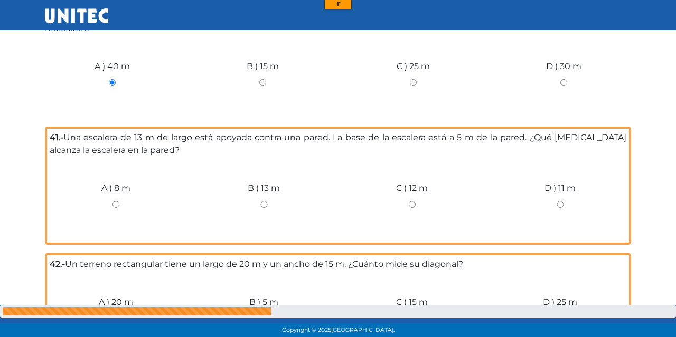
scroll to position [960, 0]
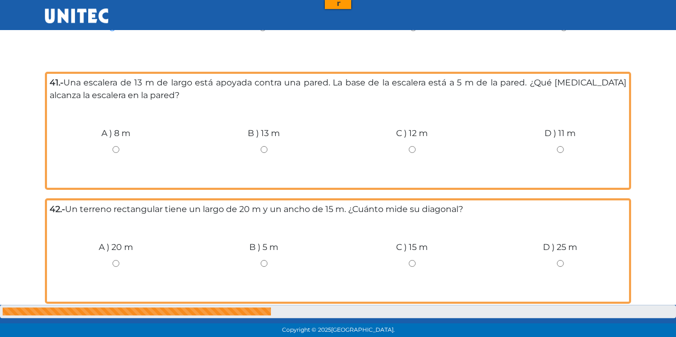
click at [116, 146] on input "A ) 8 m" at bounding box center [116, 149] width 133 height 7
radio input "true"
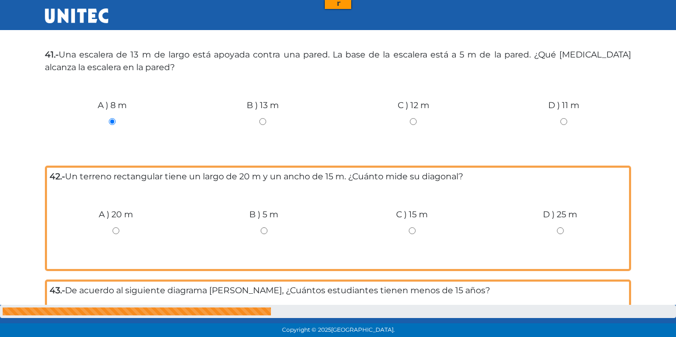
scroll to position [1070, 0]
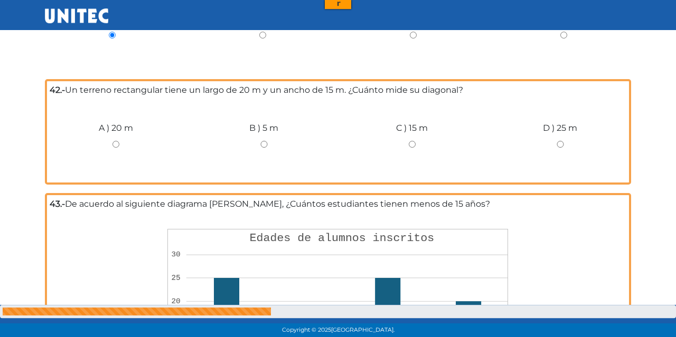
click at [121, 141] on input "A ) 20 m" at bounding box center [116, 144] width 133 height 7
radio input "true"
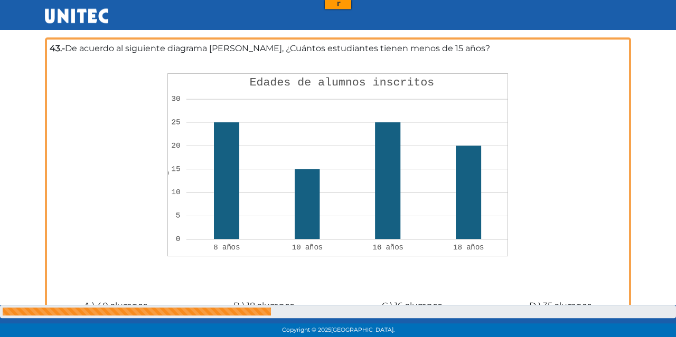
scroll to position [1271, 0]
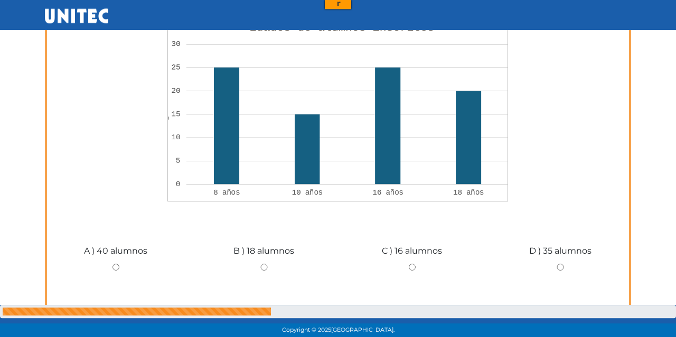
click at [265, 264] on input "B ) 18 alumnos" at bounding box center [264, 267] width 133 height 7
radio input "true"
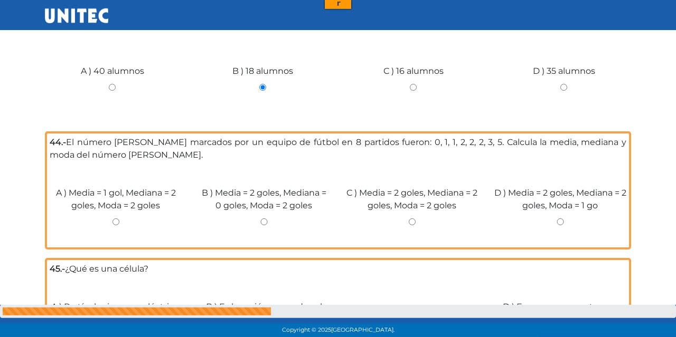
scroll to position [1447, 0]
click at [411, 219] on input "C ) Media = 2 goles, Mediana = 2 goles, Moda = 2 goles" at bounding box center [412, 222] width 133 height 7
radio input "true"
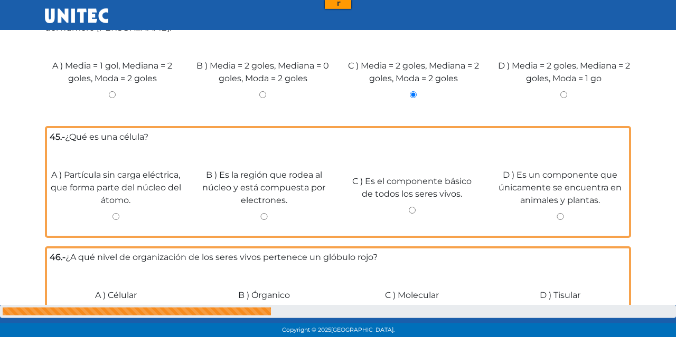
scroll to position [1582, 0]
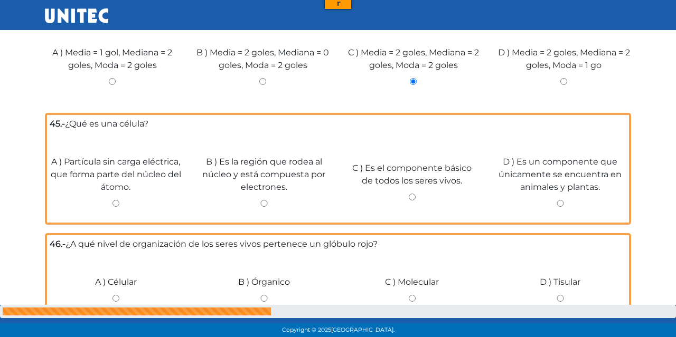
click at [412, 184] on div "C ) Es el componente básico de todos los seres vivos." at bounding box center [412, 180] width 148 height 79
click at [412, 195] on input "C ) Es el componente básico de todos los seres vivos." at bounding box center [412, 197] width 133 height 7
radio input "true"
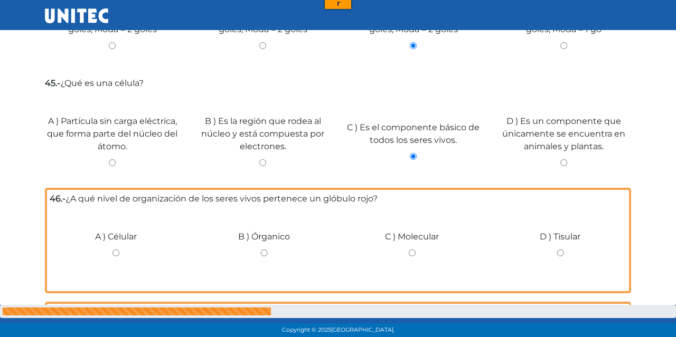
scroll to position [1637, 0]
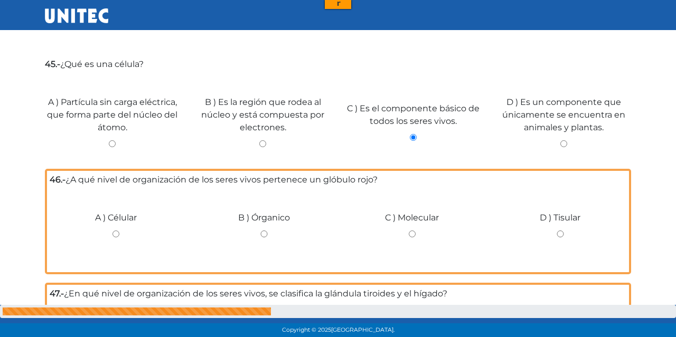
click at [112, 224] on div "A ) Célular" at bounding box center [116, 230] width 148 height 79
click at [117, 231] on input "A ) Célular" at bounding box center [116, 234] width 133 height 7
radio input "true"
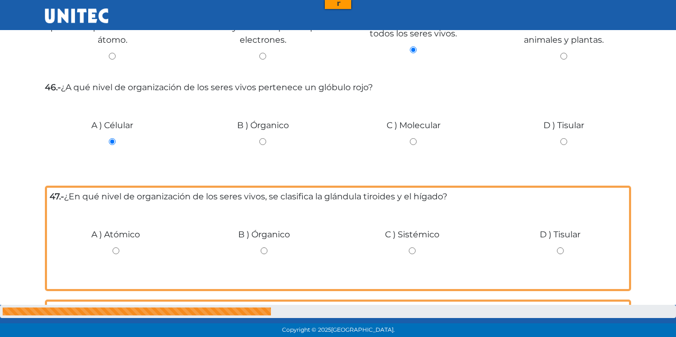
scroll to position [1747, 0]
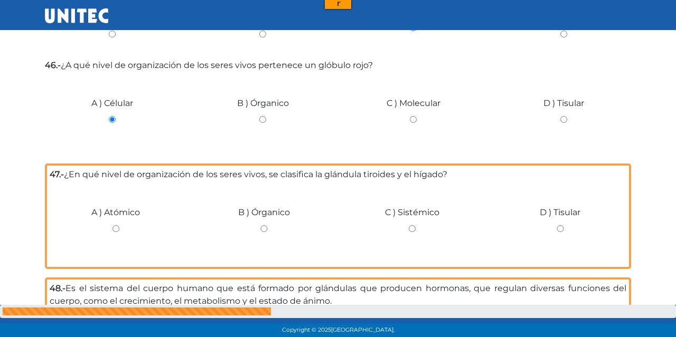
click at [282, 226] on input "B ) Órganico" at bounding box center [264, 229] width 133 height 7
radio input "true"
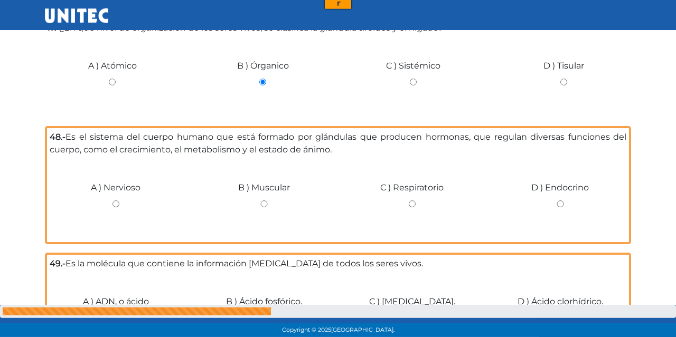
scroll to position [1912, 0]
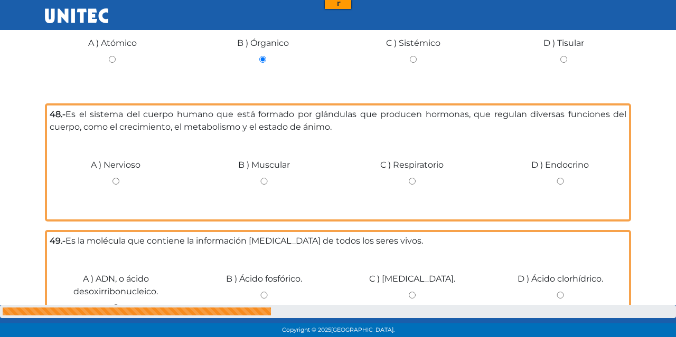
click at [562, 178] on input "D ) Endocrino" at bounding box center [560, 181] width 133 height 7
radio input "true"
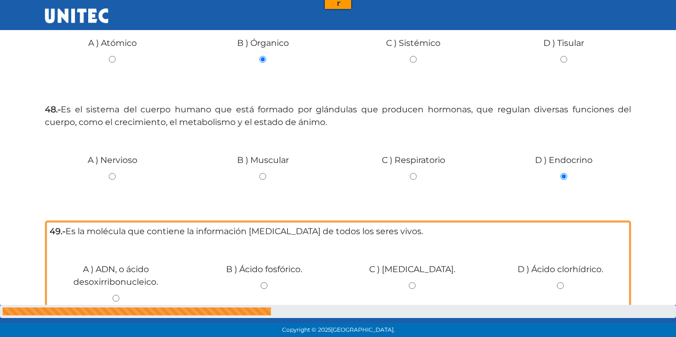
click at [110, 295] on input "A ) ADN, o ácido desoxirribonucleico." at bounding box center [116, 298] width 133 height 7
radio input "true"
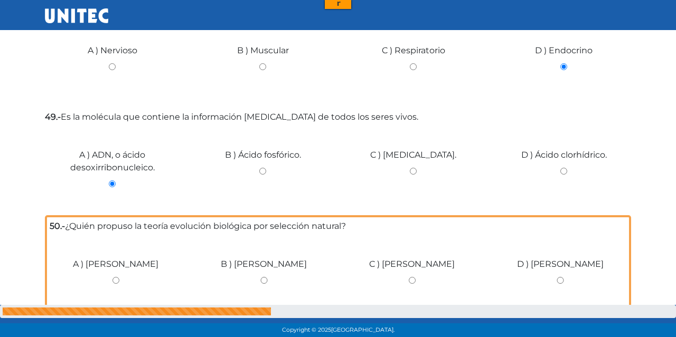
scroll to position [2077, 0]
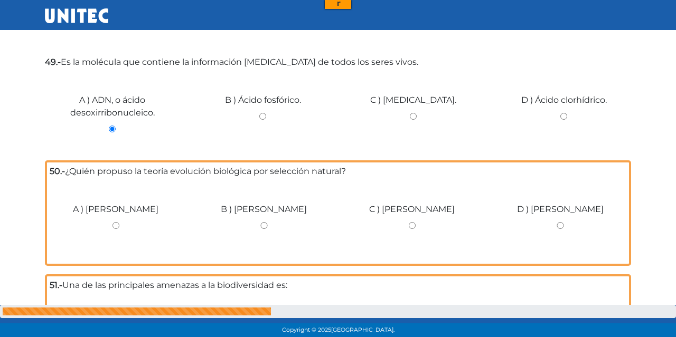
click at [407, 228] on div "C ) Charles Darwin" at bounding box center [412, 221] width 148 height 79
click at [408, 223] on input "C ) Charles Darwin" at bounding box center [412, 225] width 133 height 7
radio input "true"
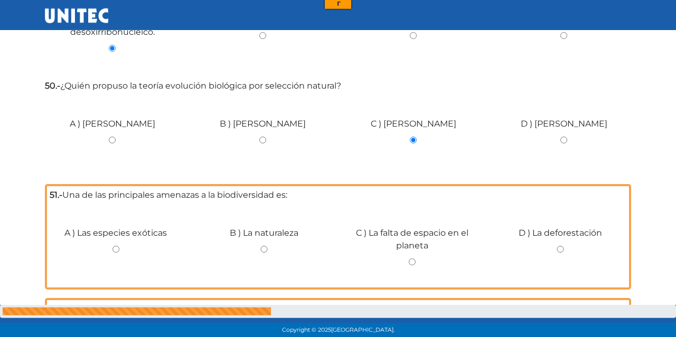
scroll to position [2187, 0]
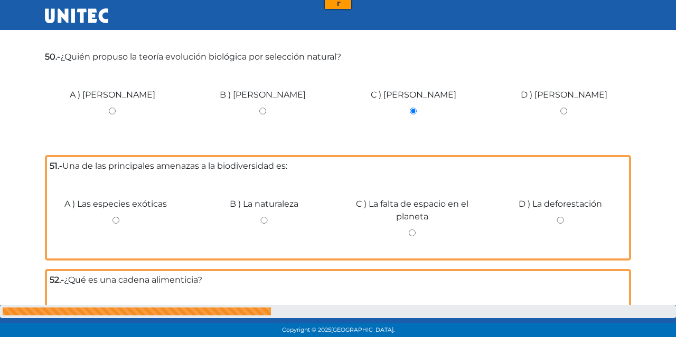
click at [556, 209] on div "D ) La deforestación" at bounding box center [560, 216] width 148 height 79
click at [559, 217] on input "D ) La deforestación" at bounding box center [560, 220] width 133 height 7
radio input "true"
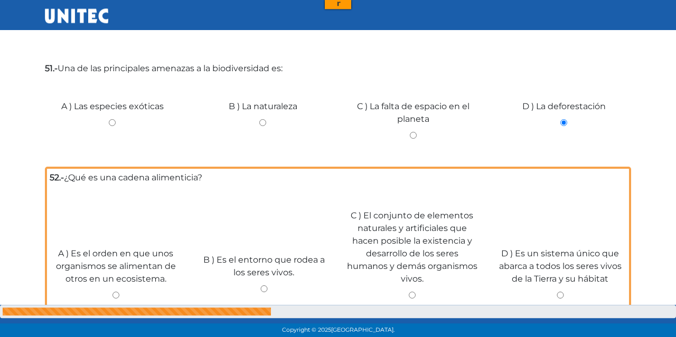
scroll to position [2296, 0]
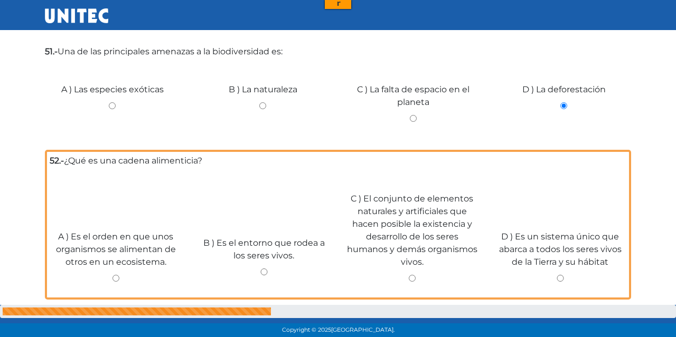
click at [106, 278] on div "A ) Es el orden en que unos organismos se alimentan de otros en un ecosistema." at bounding box center [116, 253] width 148 height 86
click at [106, 275] on input "A ) Es el orden en que unos organismos se alimentan de otros en un ecosistema." at bounding box center [116, 278] width 133 height 7
radio input "true"
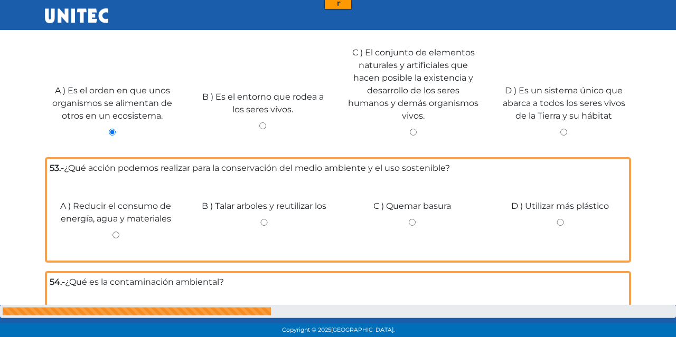
scroll to position [2461, 0]
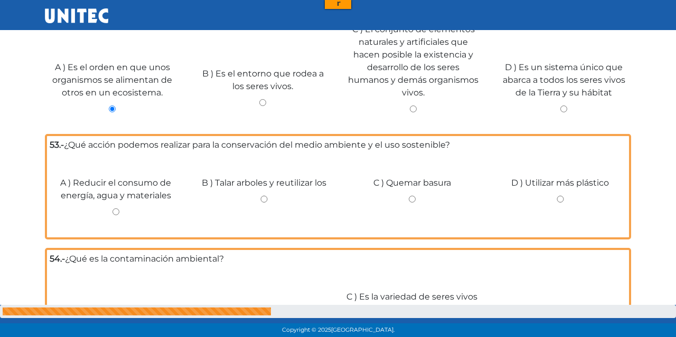
click at [117, 210] on input "A ) Reducir el consumo de energía, agua y materiales" at bounding box center [116, 212] width 133 height 7
radio input "true"
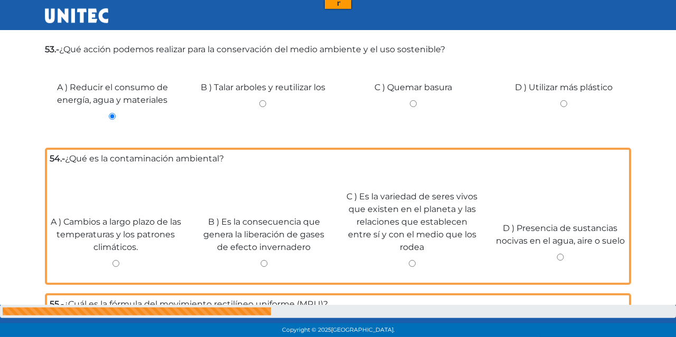
scroll to position [2571, 0]
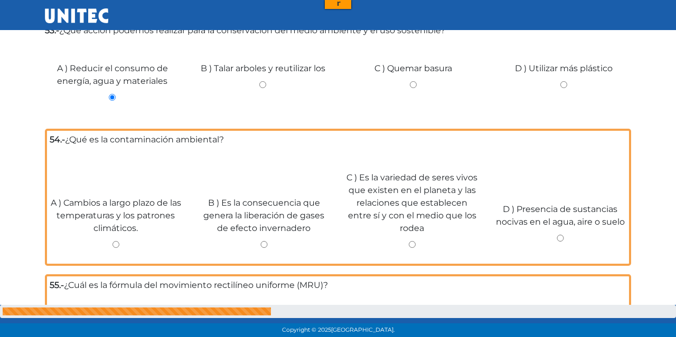
click at [555, 231] on div "D ) Presencia de sustancias nocivas en el agua, aire o suelo" at bounding box center [560, 221] width 148 height 79
click at [556, 235] on input "D ) Presencia de sustancias nocivas en el agua, aire o suelo" at bounding box center [560, 238] width 133 height 7
radio input "true"
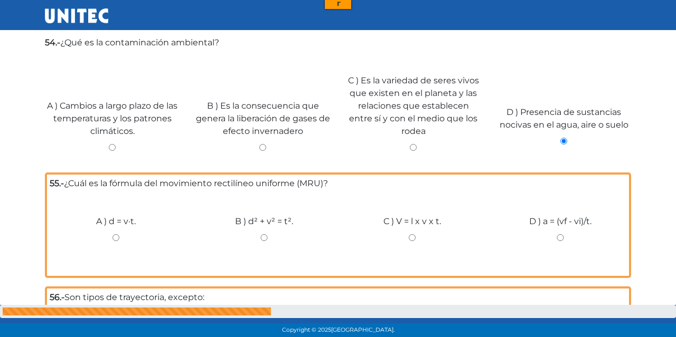
scroll to position [2681, 0]
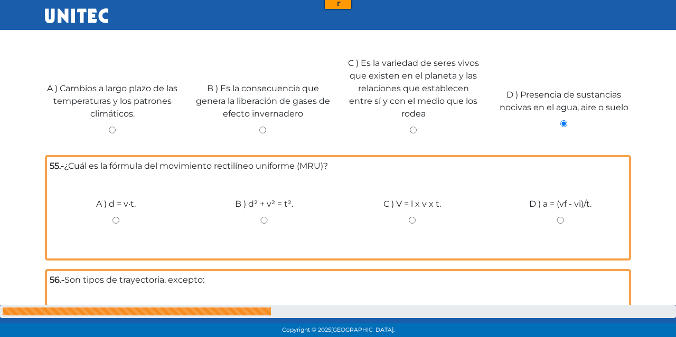
click at [122, 220] on input "A ) d = v·t." at bounding box center [116, 220] width 133 height 7
radio input "true"
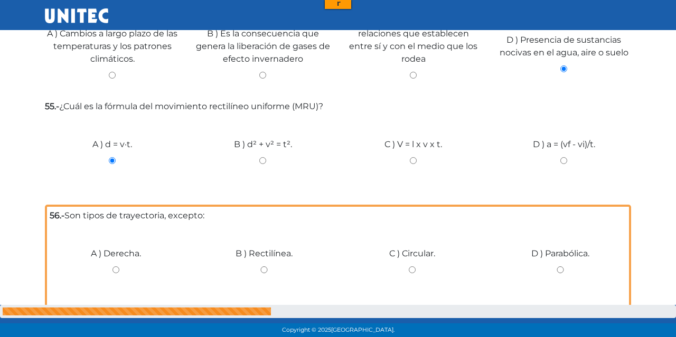
scroll to position [2791, 0]
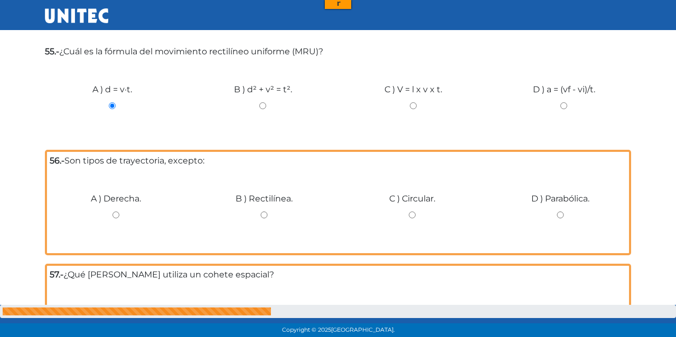
click at [117, 205] on div "A ) Derecha." at bounding box center [116, 211] width 148 height 79
click at [112, 206] on div "A ) Derecha." at bounding box center [116, 211] width 148 height 79
click at [116, 216] on div "A ) Derecha." at bounding box center [116, 211] width 148 height 79
click at [117, 208] on div "A ) Derecha." at bounding box center [116, 211] width 148 height 79
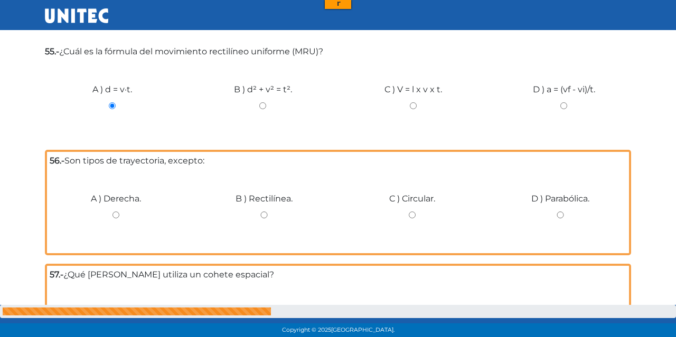
click at [116, 212] on input "A ) Derecha." at bounding box center [116, 215] width 133 height 7
radio input "true"
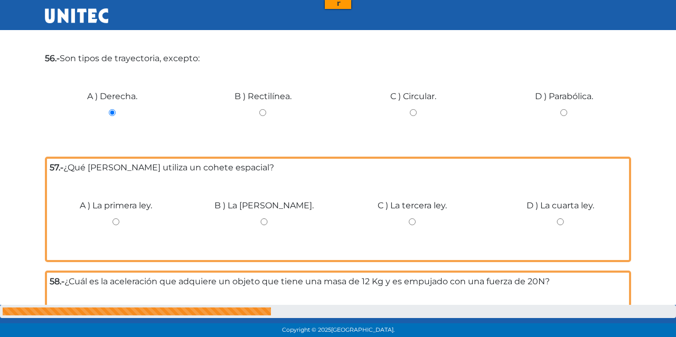
scroll to position [2901, 0]
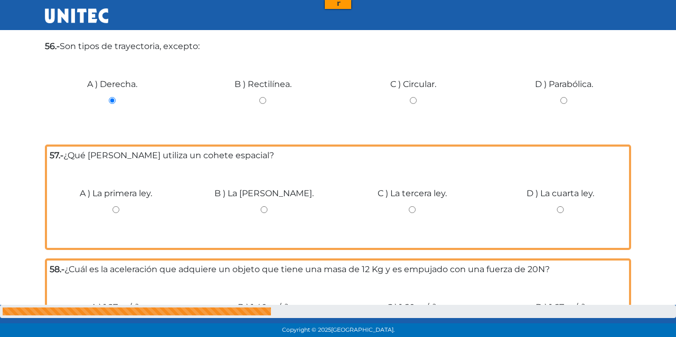
click at [413, 207] on input "C ) La tercera ley." at bounding box center [412, 210] width 133 height 7
radio input "true"
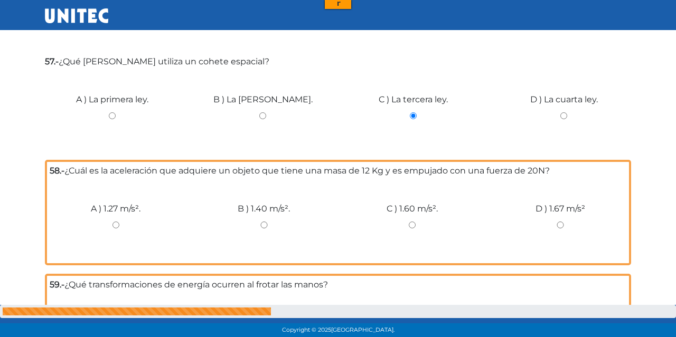
scroll to position [3010, 0]
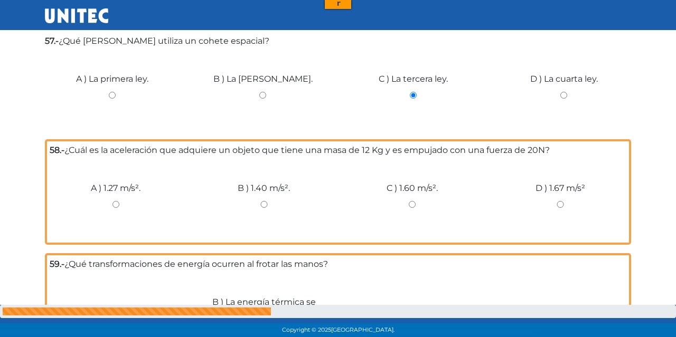
click at [561, 201] on input "D ) 1.67 m/s²" at bounding box center [560, 204] width 133 height 7
radio input "true"
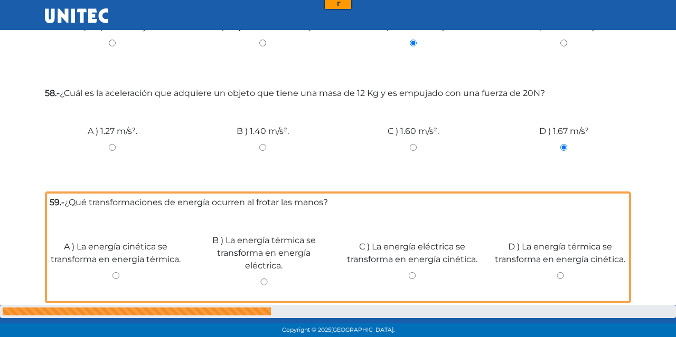
scroll to position [3120, 0]
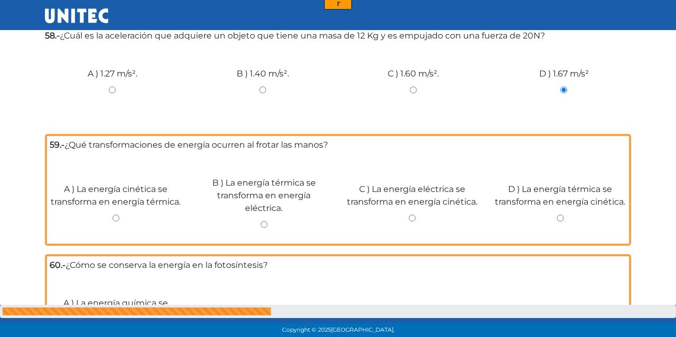
click at [557, 209] on div "D ) La energía térmica se transforma en energía cinética." at bounding box center [560, 201] width 148 height 79
drag, startPoint x: 561, startPoint y: 199, endPoint x: 560, endPoint y: 207, distance: 8.0
click at [561, 203] on label "D ) La energía térmica se transforma en energía cinética." at bounding box center [560, 195] width 133 height 25
click at [559, 218] on input "D ) La energía térmica se transforma en energía cinética." at bounding box center [560, 218] width 133 height 7
radio input "true"
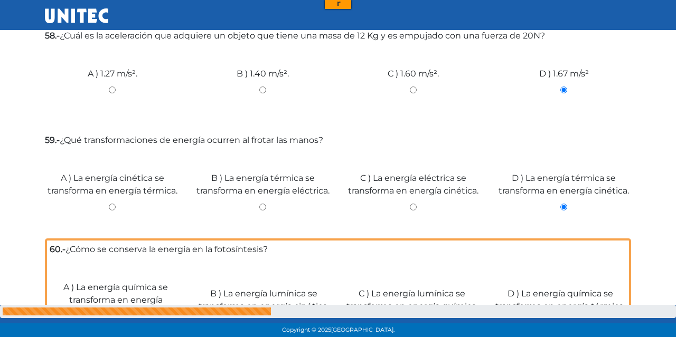
click at [104, 204] on input "A ) La energía cinética se transforma en energía térmica." at bounding box center [112, 207] width 135 height 7
radio input "true"
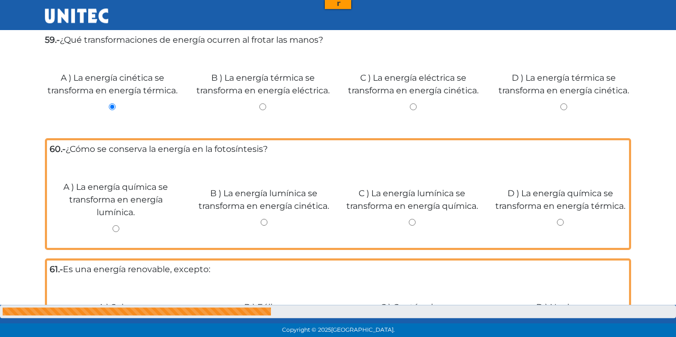
scroll to position [3230, 0]
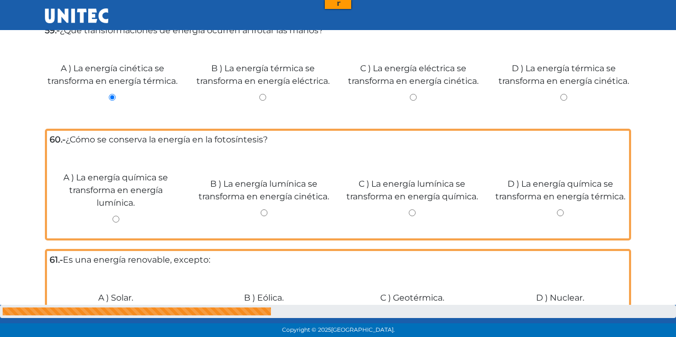
click at [416, 207] on div "C ) La energía lumínica se transforma en energía química." at bounding box center [412, 196] width 148 height 79
click at [411, 208] on div "C ) La energía lumínica se transforma en energía química." at bounding box center [412, 196] width 148 height 79
click at [410, 213] on div "C ) La energía lumínica se transforma en energía química." at bounding box center [412, 196] width 148 height 79
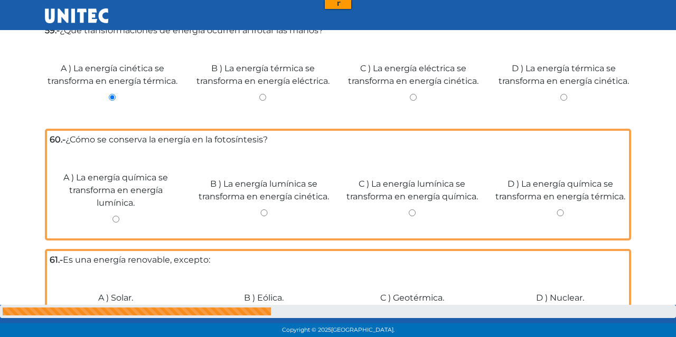
click at [410, 214] on input "C ) La energía lumínica se transforma en energía química." at bounding box center [412, 213] width 133 height 7
radio input "true"
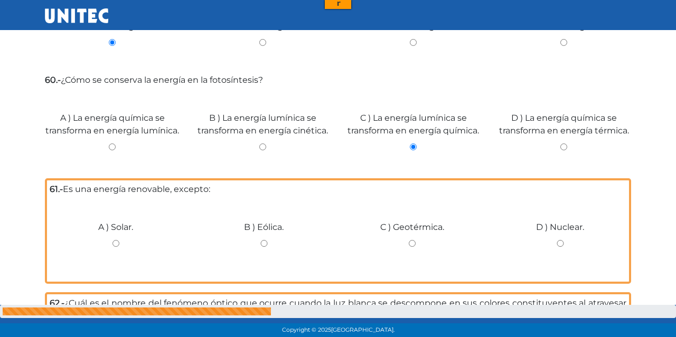
scroll to position [3340, 0]
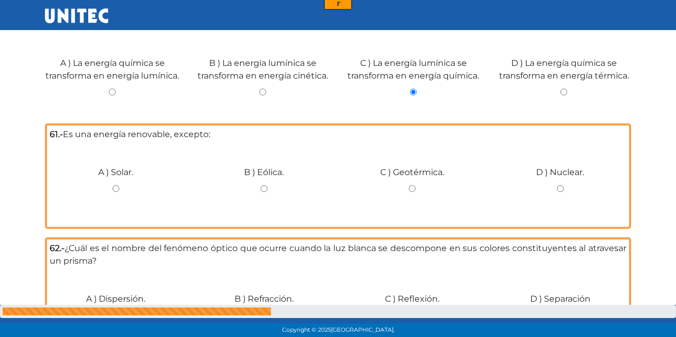
click at [560, 192] on input "D ) Nuclear." at bounding box center [560, 188] width 133 height 7
radio input "true"
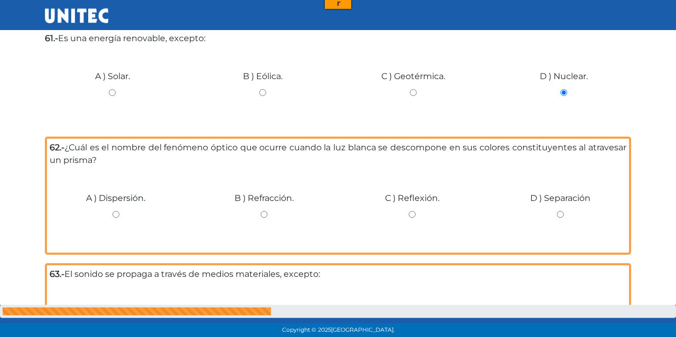
scroll to position [3450, 0]
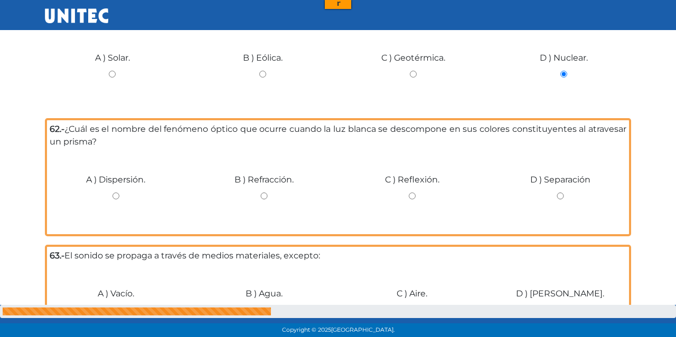
click at [267, 200] on input "B ) Refracción." at bounding box center [264, 196] width 133 height 7
radio input "true"
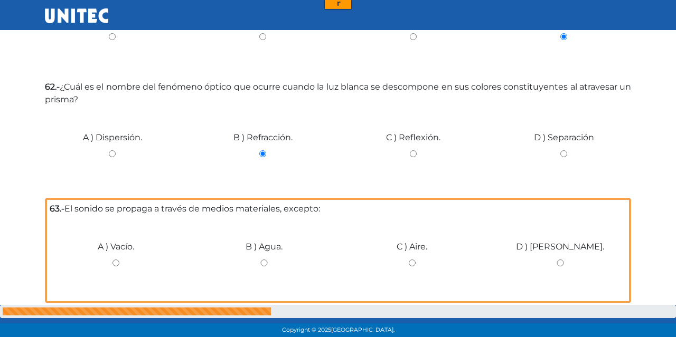
scroll to position [3505, 0]
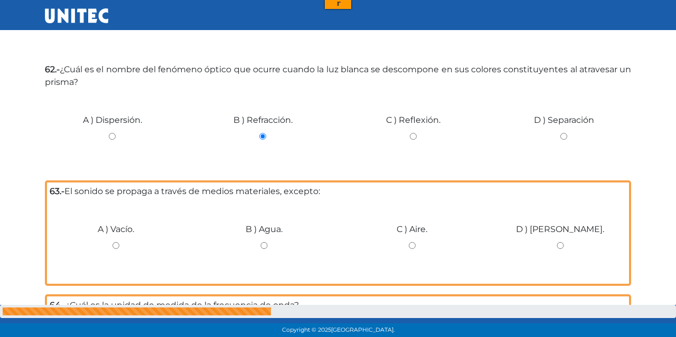
click at [109, 249] on input "A ) Vacío." at bounding box center [116, 245] width 133 height 7
radio input "true"
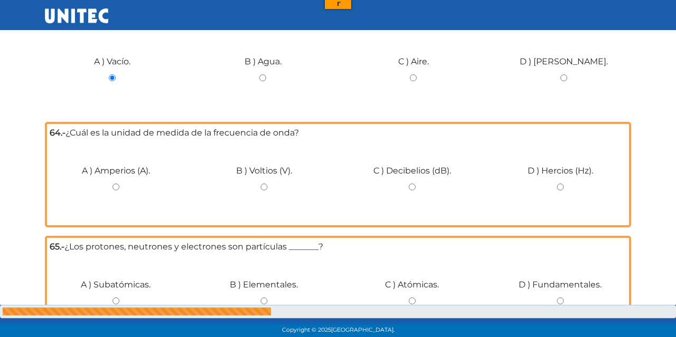
scroll to position [3670, 0]
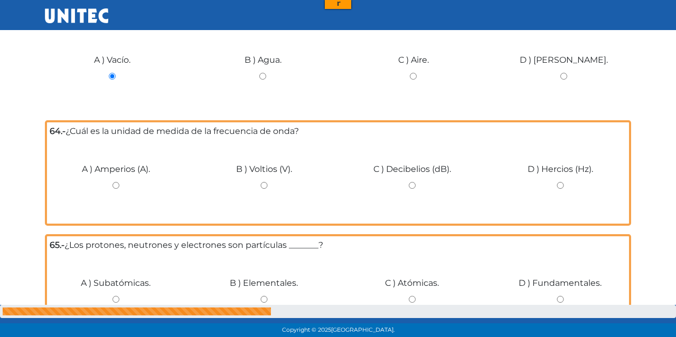
click at [559, 185] on div "D ) Hercios (Hz)." at bounding box center [560, 181] width 148 height 79
click at [558, 189] on input "D ) Hercios (Hz)." at bounding box center [560, 185] width 133 height 7
radio input "true"
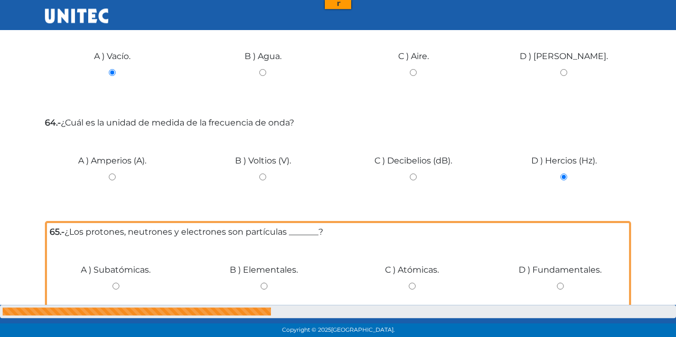
scroll to position [3725, 0]
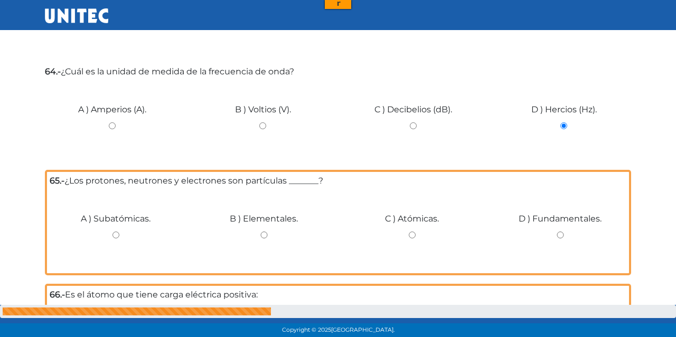
click at [435, 235] on div "C ) Atómicas." at bounding box center [412, 231] width 148 height 79
click at [431, 235] on div "C ) Atómicas." at bounding box center [412, 231] width 148 height 79
click at [420, 238] on input "C ) Atómicas." at bounding box center [412, 235] width 133 height 7
radio input "true"
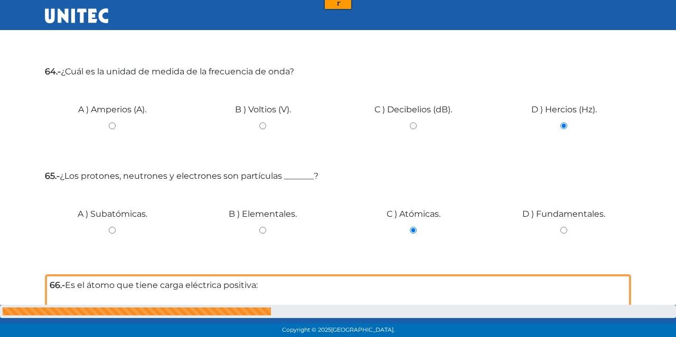
click at [415, 229] on div "C ) Atómicas." at bounding box center [413, 226] width 151 height 79
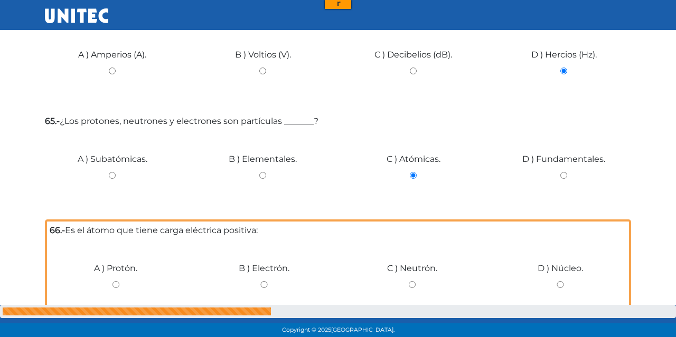
scroll to position [3834, 0]
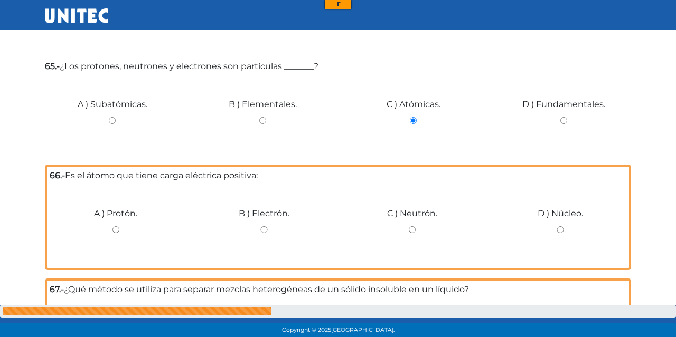
click at [257, 233] on input "B ) Electrón." at bounding box center [264, 230] width 133 height 7
radio input "true"
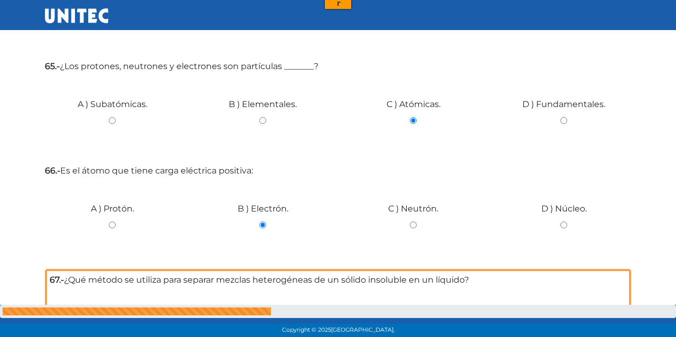
click at [109, 226] on input "A ) Protón." at bounding box center [112, 225] width 135 height 7
radio input "true"
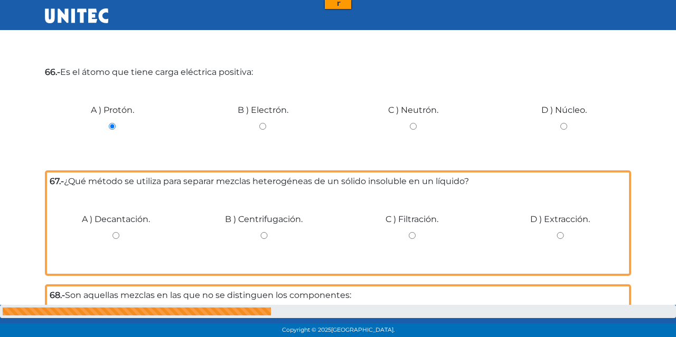
scroll to position [3944, 0]
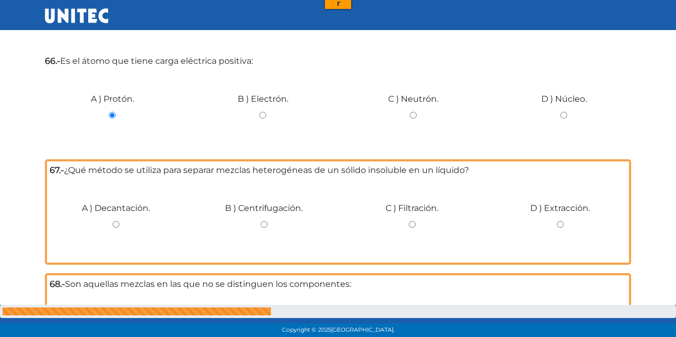
click at [560, 228] on input "D ) Extracción." at bounding box center [560, 224] width 133 height 7
radio input "true"
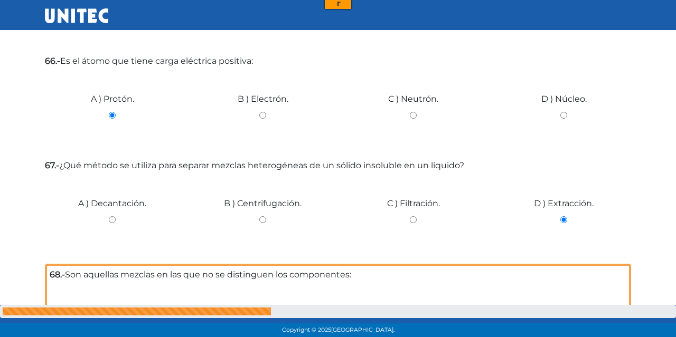
click at [410, 223] on input "C ) Filtración." at bounding box center [413, 220] width 135 height 7
radio input "true"
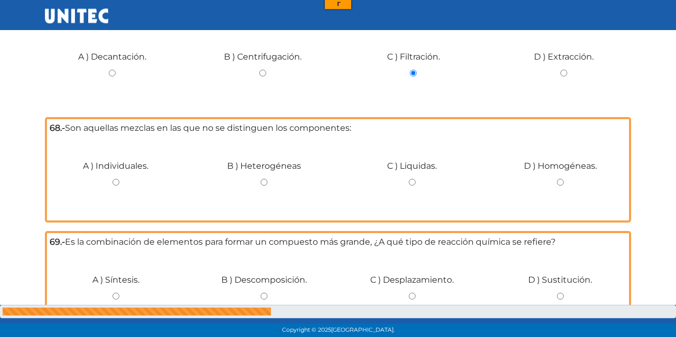
scroll to position [4109, 0]
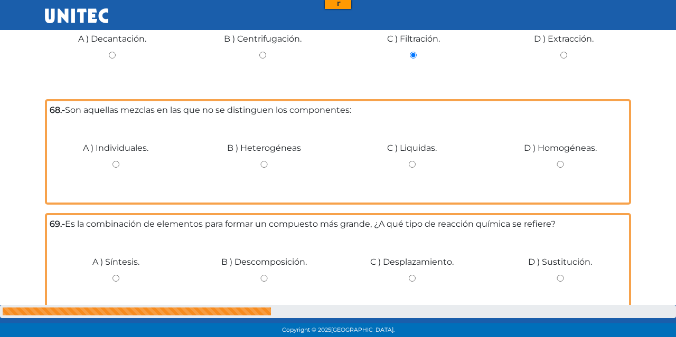
click at [555, 166] on input "D ) Homogéneas." at bounding box center [560, 164] width 133 height 7
radio input "true"
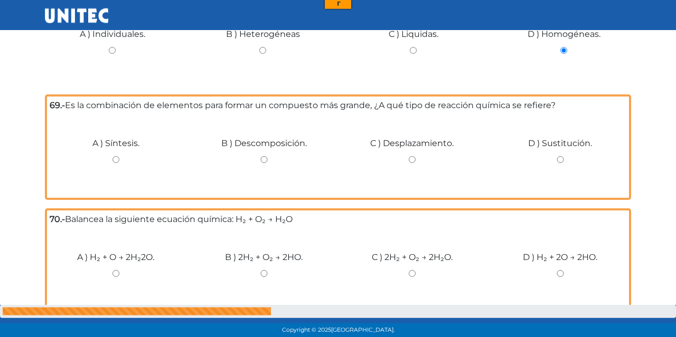
scroll to position [4219, 0]
click at [123, 160] on input "A ) Síntesis." at bounding box center [116, 159] width 133 height 7
radio input "true"
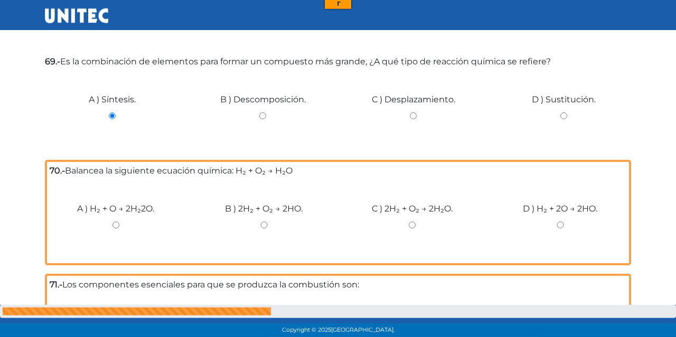
scroll to position [4274, 0]
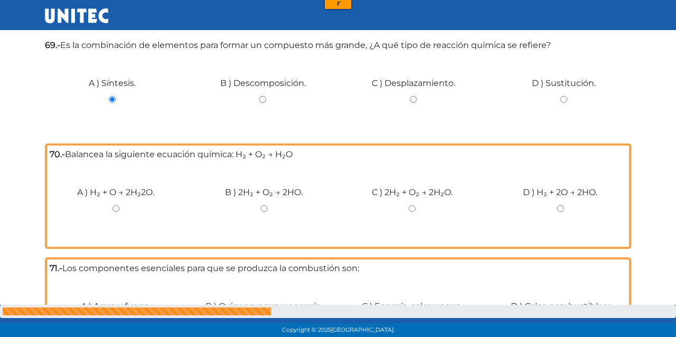
click at [113, 212] on input "A ) H₂ + O → 2H₂2O." at bounding box center [116, 208] width 133 height 7
radio input "true"
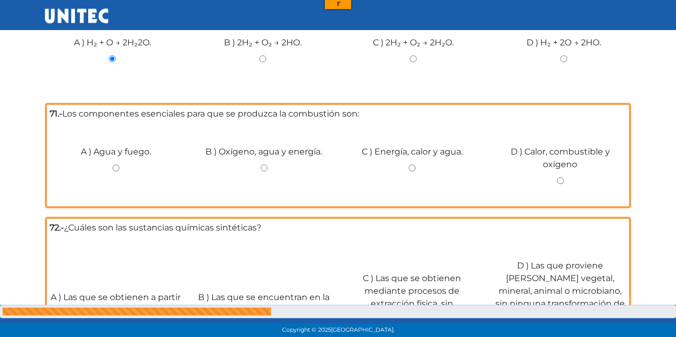
scroll to position [4384, 0]
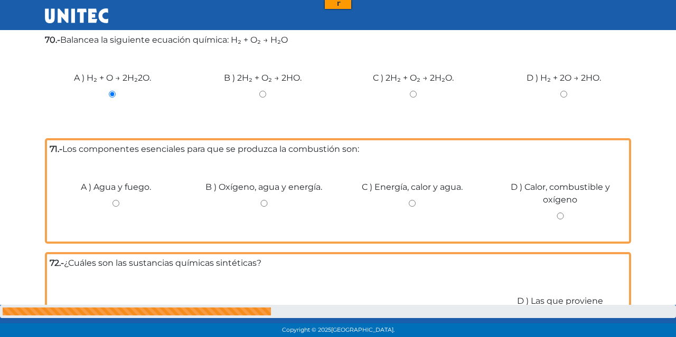
click at [560, 215] on div "D ) Calor, combustible y oxígeno" at bounding box center [560, 199] width 148 height 79
click at [558, 220] on input "D ) Calor, combustible y oxígeno" at bounding box center [560, 216] width 133 height 7
radio input "true"
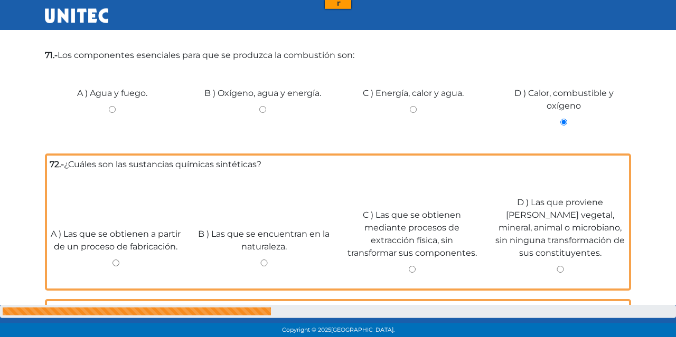
scroll to position [4494, 0]
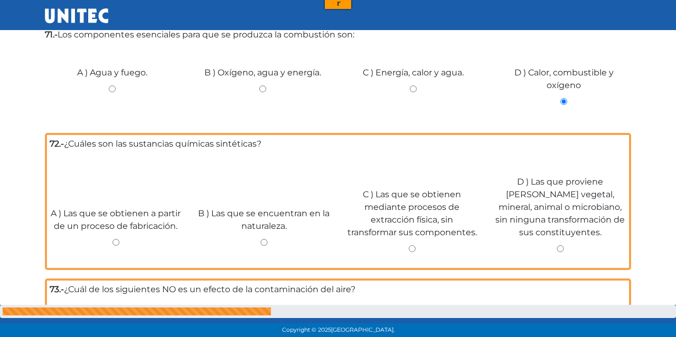
click at [112, 242] on div "A ) Las que se obtienen a partir de un proceso de fabricación." at bounding box center [116, 225] width 148 height 79
click at [118, 245] on input "A ) Las que se obtienen a partir de un proceso de fabricación." at bounding box center [116, 242] width 133 height 7
radio input "true"
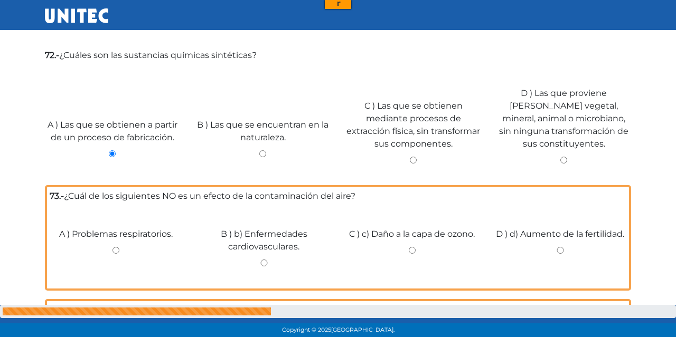
scroll to position [4603, 0]
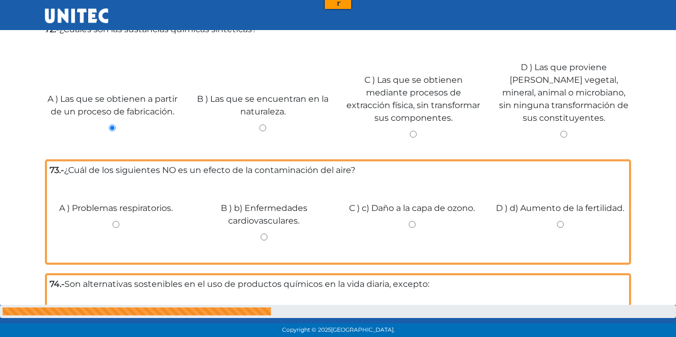
click at [560, 228] on input "D ) d) Aumento de la fertilidad." at bounding box center [560, 224] width 133 height 7
radio input "true"
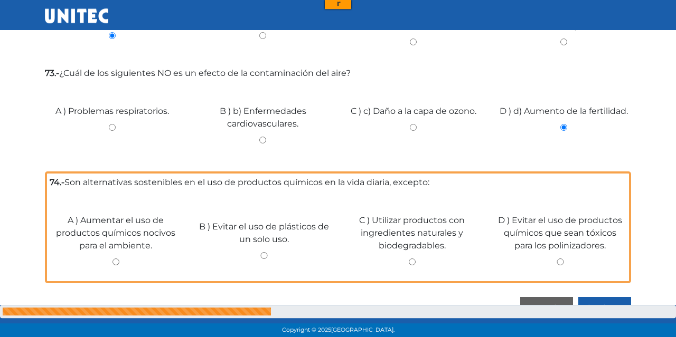
scroll to position [4713, 0]
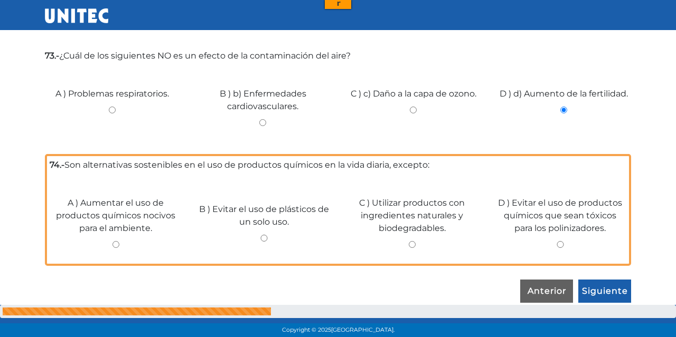
click at [565, 247] on input "D ) Evitar el uso de productos químicos que sean tóxicos para los polinizadores." at bounding box center [560, 244] width 133 height 7
radio input "true"
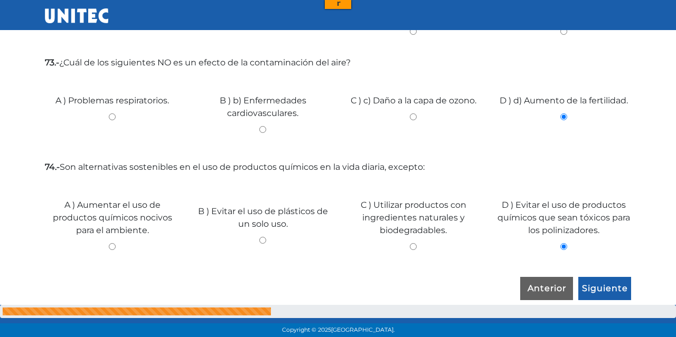
scroll to position [4711, 0]
click at [412, 246] on input "C ) Utilizar productos con ingredientes naturales y biodegradables." at bounding box center [413, 246] width 135 height 7
radio input "true"
click at [116, 246] on input "A ) Aumentar el uso de productos químicos nocivos para el ambiente." at bounding box center [112, 246] width 135 height 7
radio input "true"
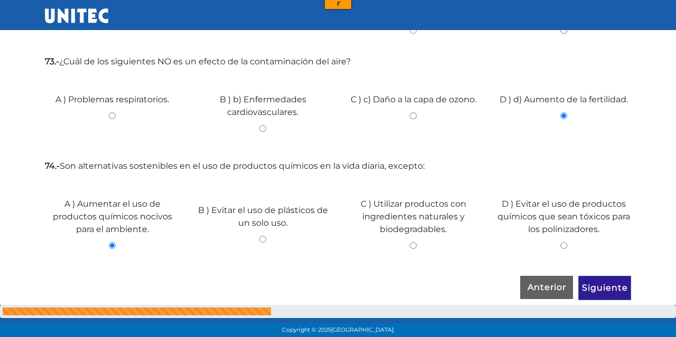
click at [624, 280] on input "Siguiente" at bounding box center [604, 288] width 53 height 24
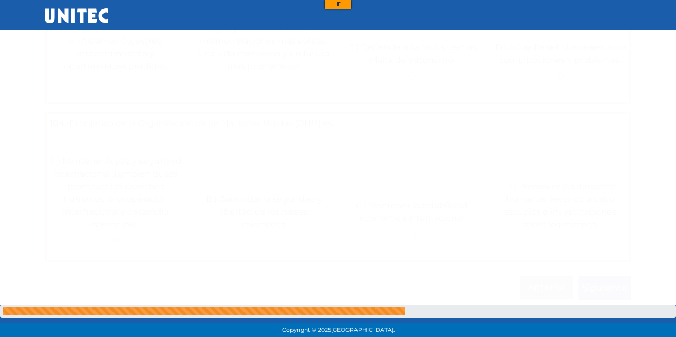
click at [624, 280] on input "Siguiente" at bounding box center [604, 288] width 53 height 24
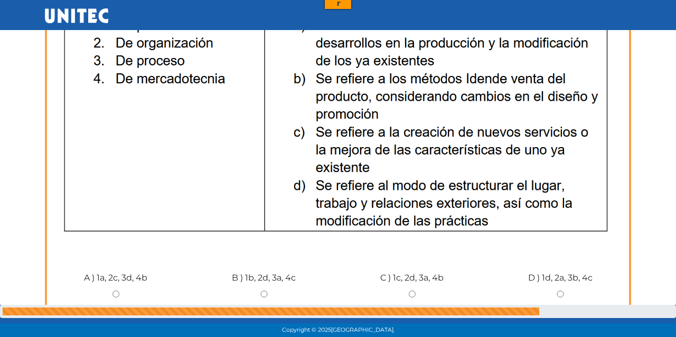
scroll to position [0, 0]
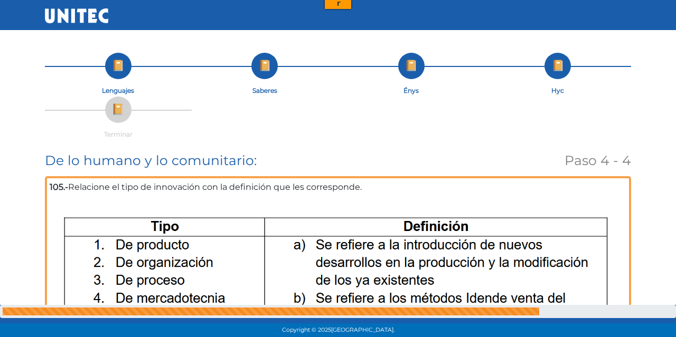
click at [565, 63] on li "Hyc" at bounding box center [558, 75] width 147 height 44
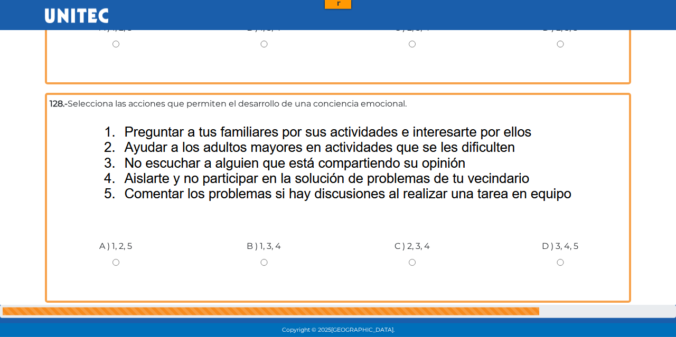
scroll to position [4259, 0]
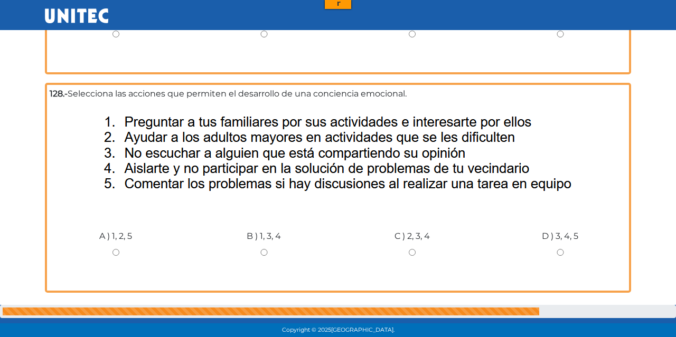
click at [532, 307] on input "Anterior" at bounding box center [546, 319] width 53 height 24
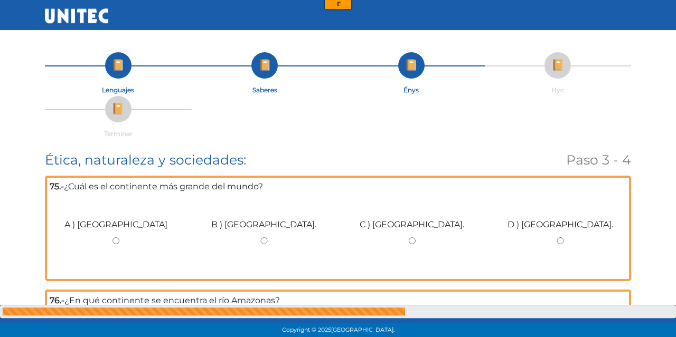
scroll to position [0, 0]
click at [265, 240] on input "B ) Asia." at bounding box center [264, 241] width 133 height 7
radio input "true"
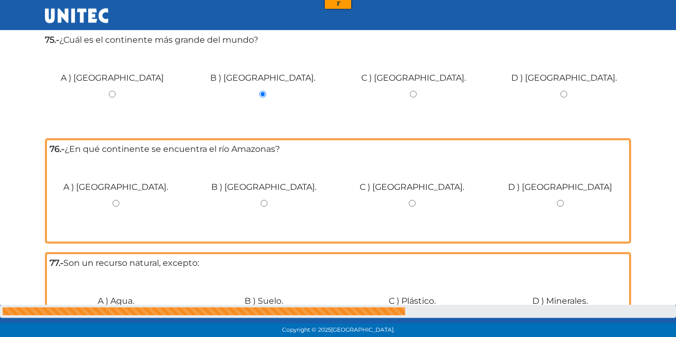
scroll to position [165, 0]
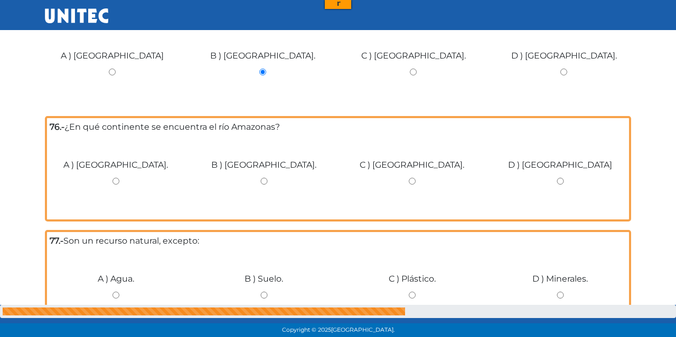
click at [114, 177] on div "A ) América." at bounding box center [116, 177] width 148 height 79
click at [116, 182] on input "A ) América." at bounding box center [116, 181] width 133 height 7
radio input "true"
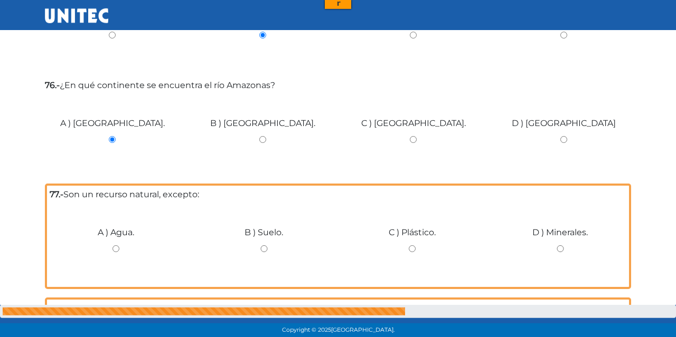
scroll to position [220, 0]
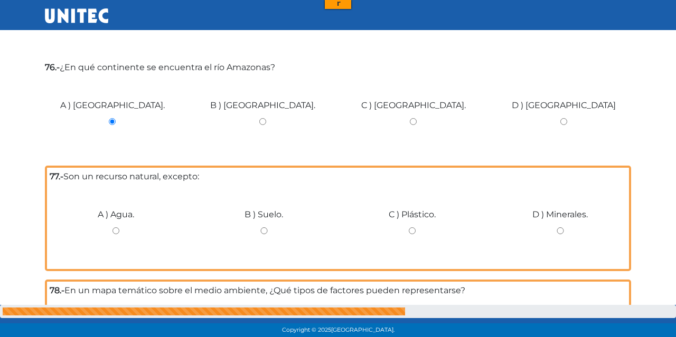
click at [413, 229] on input "C ) Plástico." at bounding box center [412, 231] width 133 height 7
radio input "true"
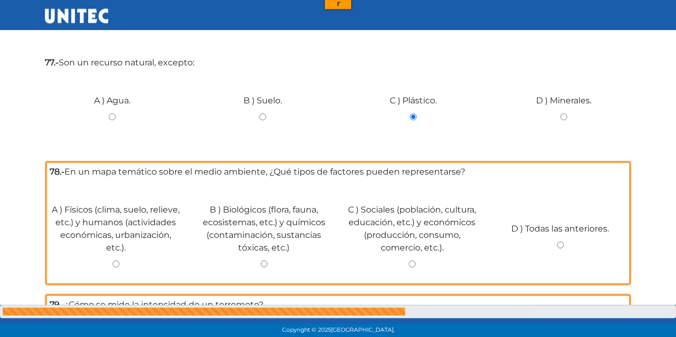
scroll to position [330, 0]
click at [266, 264] on input "B ) Biológicos (flora, fauna, ecosistemas, etc.) y químicos (contaminación, sus…" at bounding box center [264, 263] width 133 height 7
radio input "true"
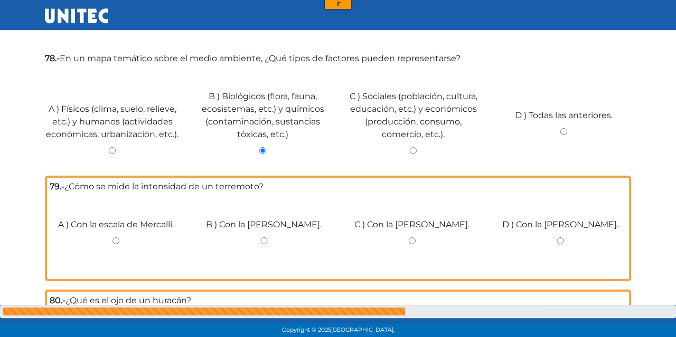
scroll to position [439, 0]
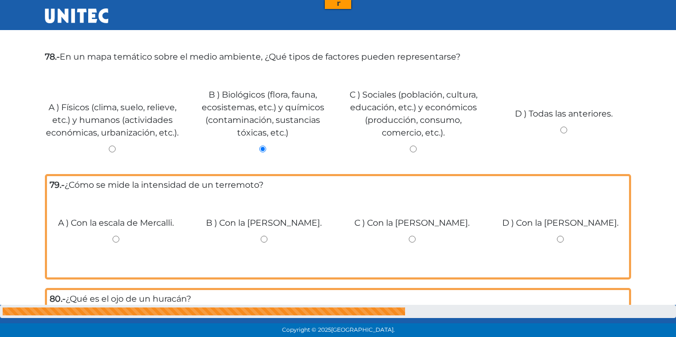
click at [558, 240] on input "D ) Con la escala de Richter." at bounding box center [560, 239] width 133 height 7
radio input "true"
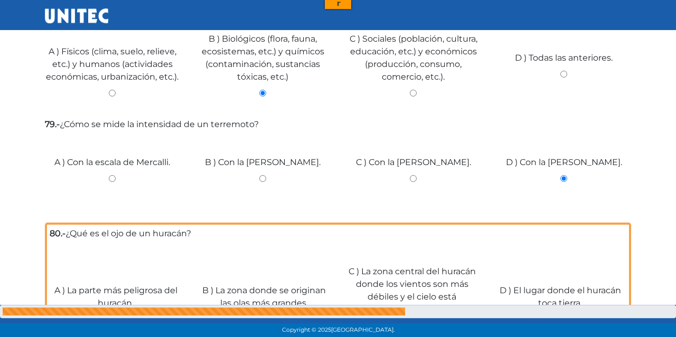
scroll to position [549, 0]
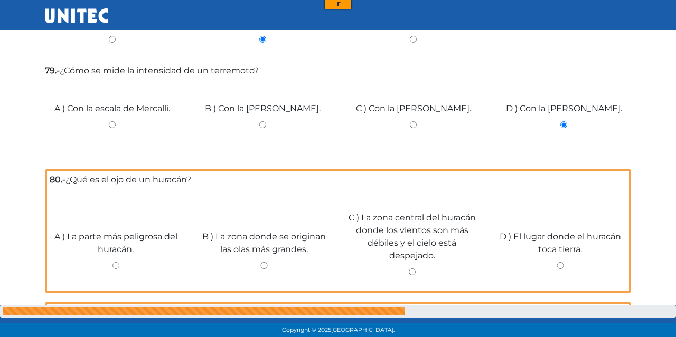
click at [410, 278] on div "C ) La zona central del huracán donde los vientos son más débiles y el cielo es…" at bounding box center [412, 240] width 148 height 98
click at [111, 269] on input "A ) La parte más peligrosa del huracán." at bounding box center [116, 265] width 133 height 7
radio input "true"
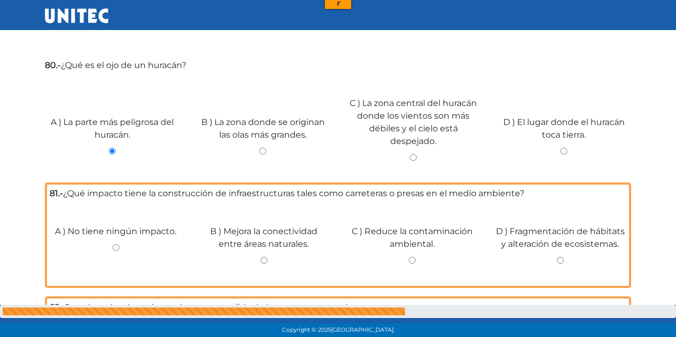
scroll to position [714, 0]
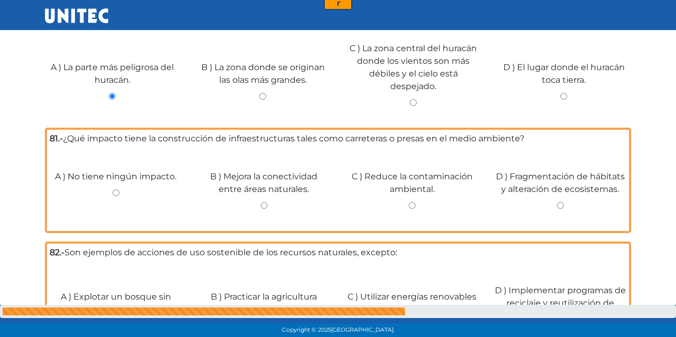
click at [559, 209] on input "D ) Fragmentación de hábitats y alteración de ecosistemas." at bounding box center [560, 205] width 133 height 7
radio input "true"
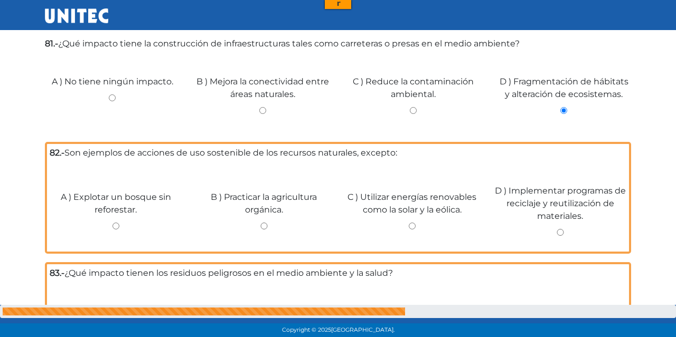
scroll to position [824, 0]
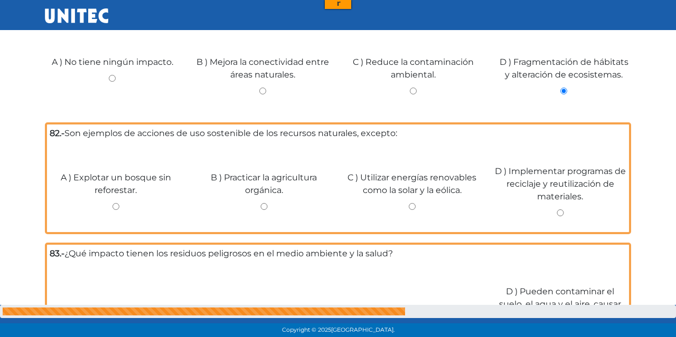
click at [114, 206] on div "A ) Explotar un bosque sin reforestar." at bounding box center [116, 190] width 148 height 79
click at [112, 210] on input "A ) Explotar un bosque sin reforestar." at bounding box center [116, 206] width 133 height 7
radio input "true"
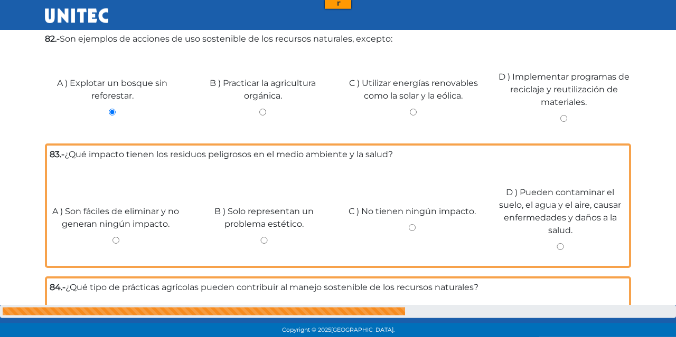
scroll to position [934, 0]
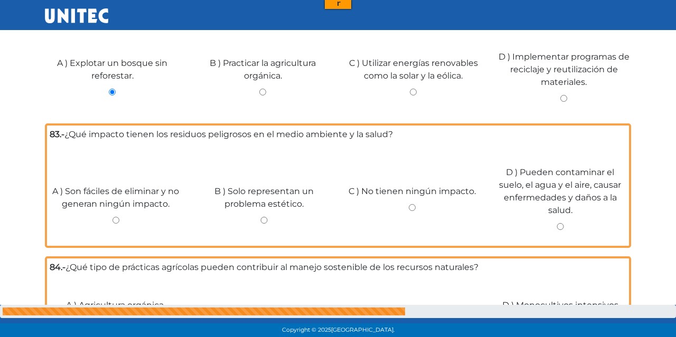
click at [567, 230] on input "D ) Pueden contaminar el suelo, el agua y el aire, causar enfermedades y daños …" at bounding box center [560, 226] width 133 height 7
radio input "true"
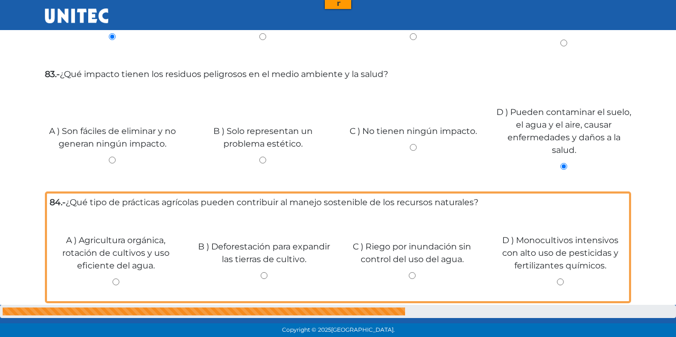
scroll to position [1044, 0]
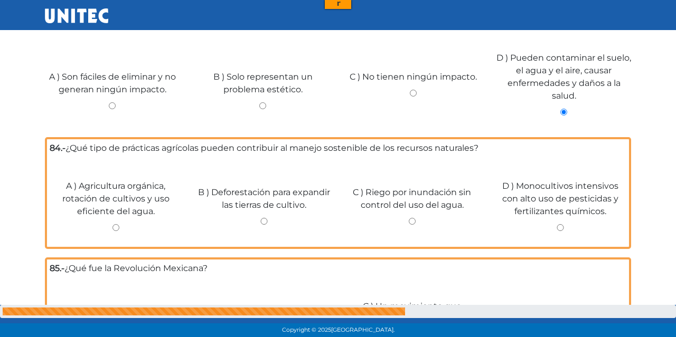
click at [114, 242] on div "A ) Agricultura orgánica, rotación de cultivos y uso eficiente del agua." at bounding box center [116, 202] width 148 height 86
click at [116, 228] on div "A ) Agricultura orgánica, rotación de cultivos y uso eficiente del agua." at bounding box center [116, 202] width 148 height 86
click at [116, 229] on input "A ) Agricultura orgánica, rotación de cultivos y uso eficiente del agua." at bounding box center [116, 227] width 133 height 7
radio input "true"
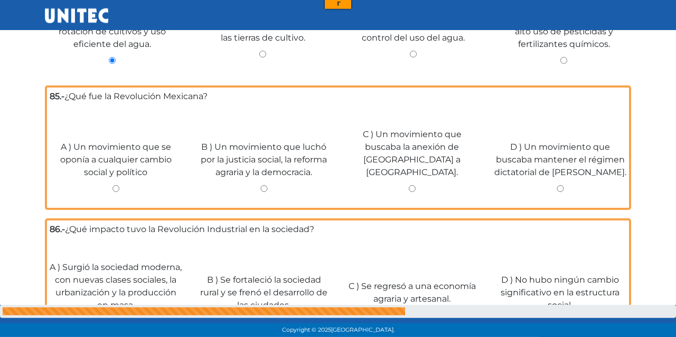
scroll to position [1208, 0]
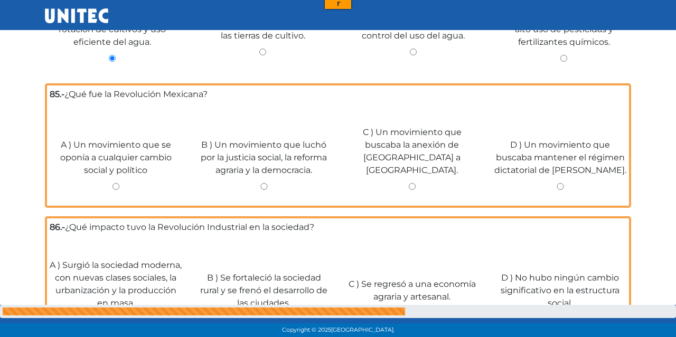
click at [262, 183] on input "B ) Un movimiento que luchó por la justicia social, la reforma agraria y la dem…" at bounding box center [264, 186] width 133 height 7
radio input "true"
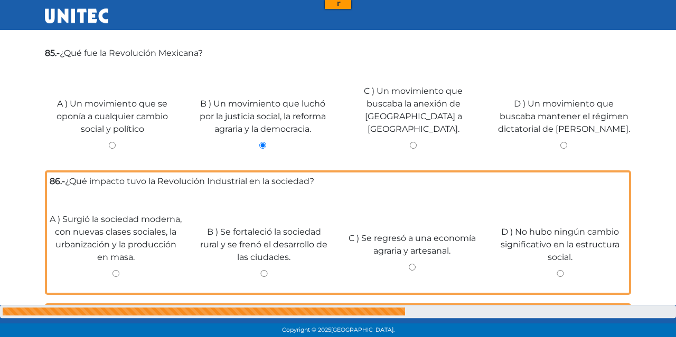
scroll to position [1263, 0]
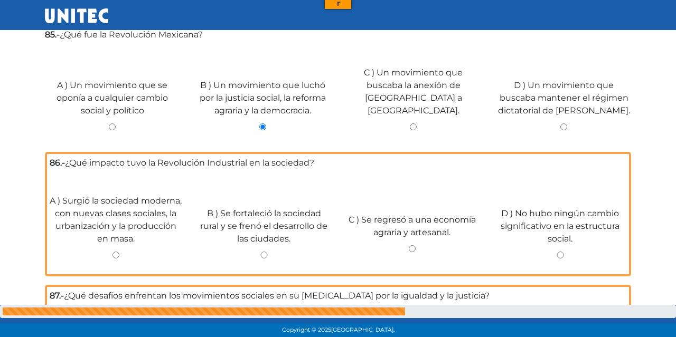
click at [110, 252] on input "A ) Surgió la sociedad moderna, con nuevas clases sociales, la urbanización y l…" at bounding box center [116, 255] width 133 height 7
radio input "true"
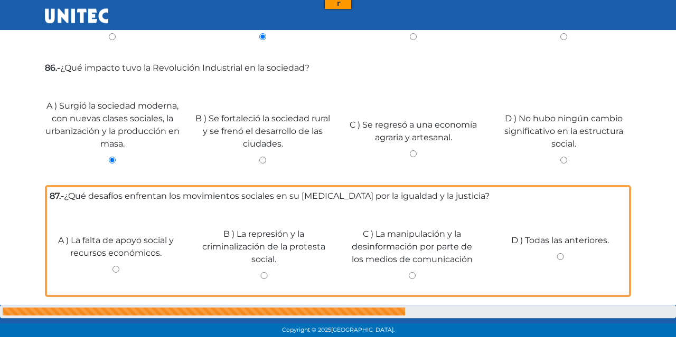
scroll to position [1373, 0]
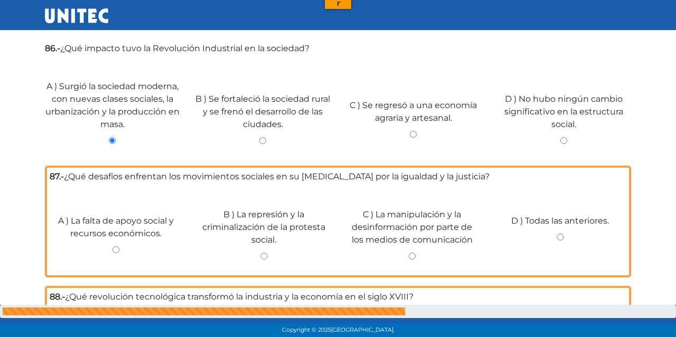
click at [560, 234] on input "D ) Todas las anteriores." at bounding box center [560, 237] width 133 height 7
radio input "true"
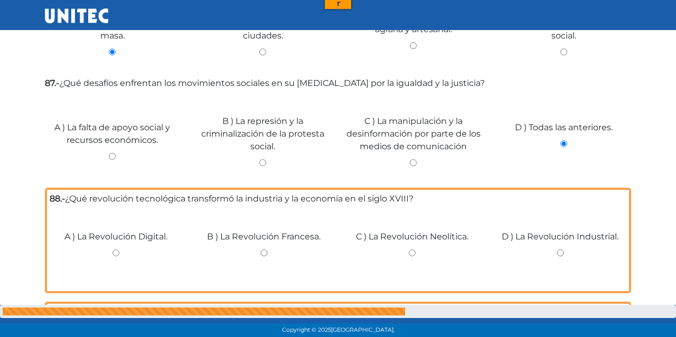
scroll to position [1483, 0]
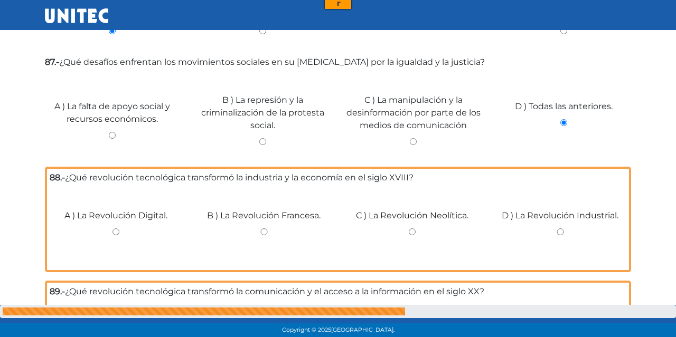
click at [557, 229] on input "D ) La Revolución Industrial." at bounding box center [560, 232] width 133 height 7
radio input "true"
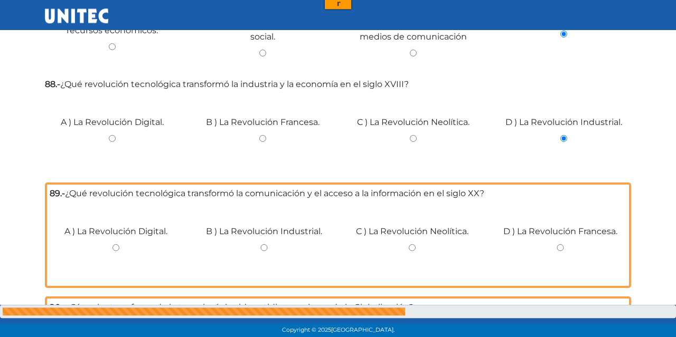
scroll to position [1593, 0]
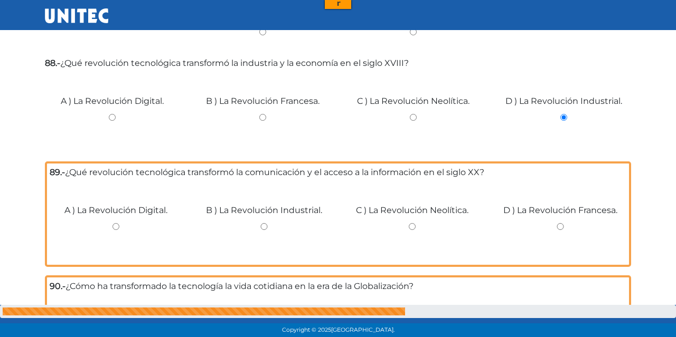
click at [104, 211] on label "A ) La Revolución Digital." at bounding box center [115, 210] width 103 height 13
click at [104, 223] on input "A ) La Revolución Digital." at bounding box center [116, 226] width 133 height 7
radio input "true"
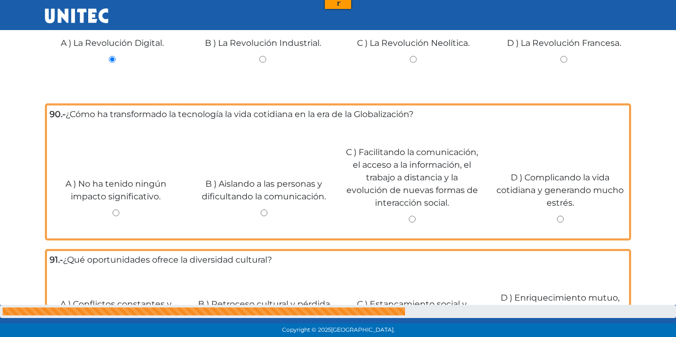
scroll to position [1811, 0]
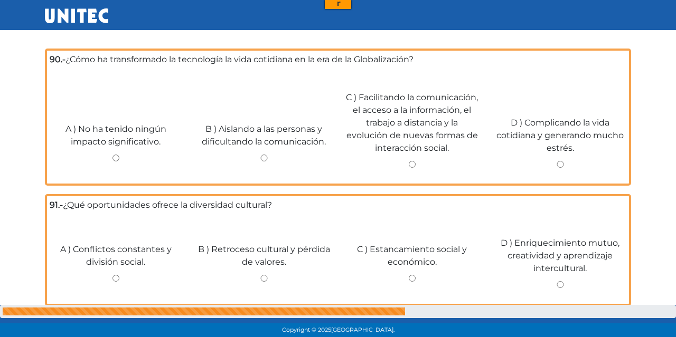
click at [408, 168] on input "C ) Facilitando la comunicación, el acceso a la información, el trabajo a dista…" at bounding box center [412, 164] width 133 height 7
radio input "true"
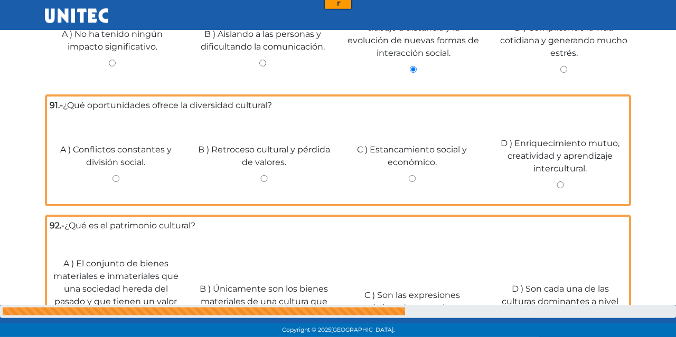
scroll to position [1920, 0]
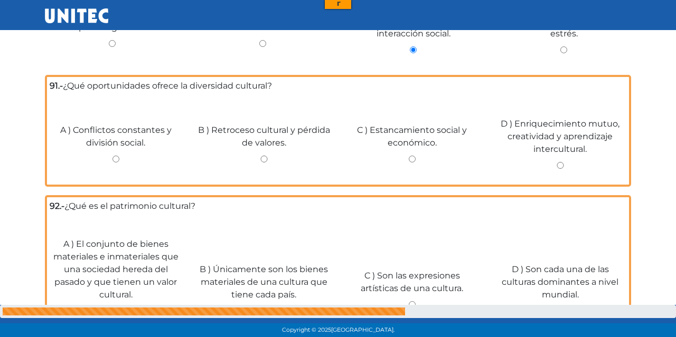
click at [568, 162] on input "D ) Enriquecimiento mutuo, creatividad y aprendizaje intercultural." at bounding box center [560, 165] width 133 height 7
radio input "true"
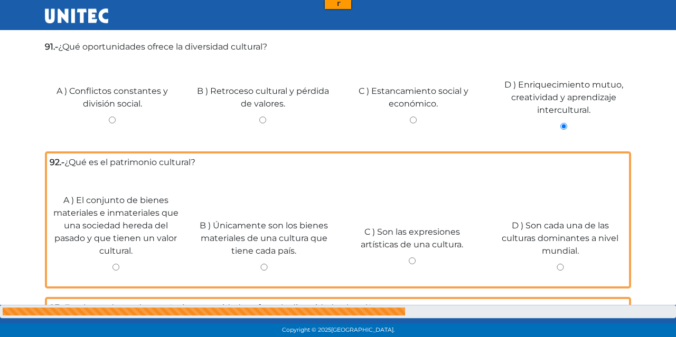
scroll to position [1975, 0]
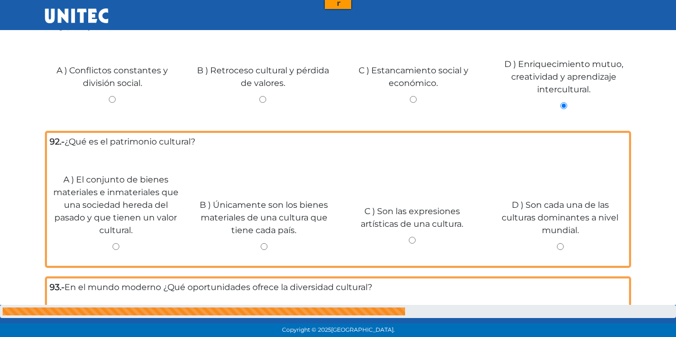
click at [117, 243] on input "A ) El conjunto de bienes materiales e inmateriales que una sociedad hereda del…" at bounding box center [116, 246] width 133 height 7
radio input "true"
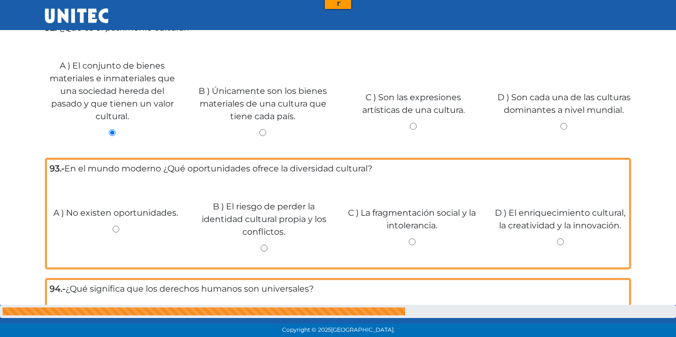
scroll to position [2085, 0]
click at [561, 239] on input "D ) El enriquecimiento cultural, la creatividad y la innovación." at bounding box center [560, 241] width 133 height 7
radio input "true"
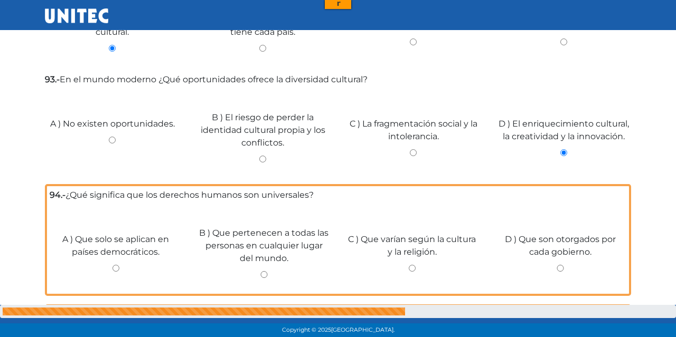
scroll to position [2195, 0]
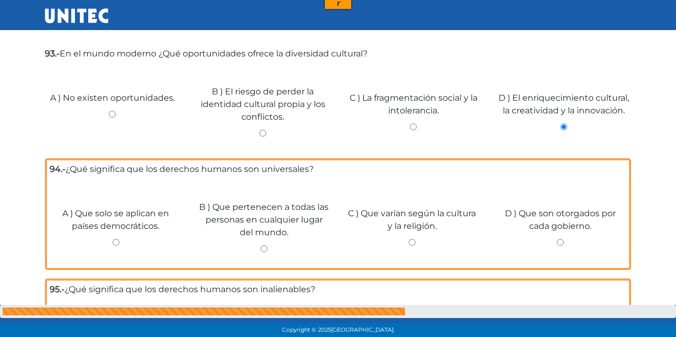
click at [264, 249] on input "B ) Que pertenecen a todas las personas en cualquier lugar del mundo." at bounding box center [264, 249] width 133 height 7
radio input "true"
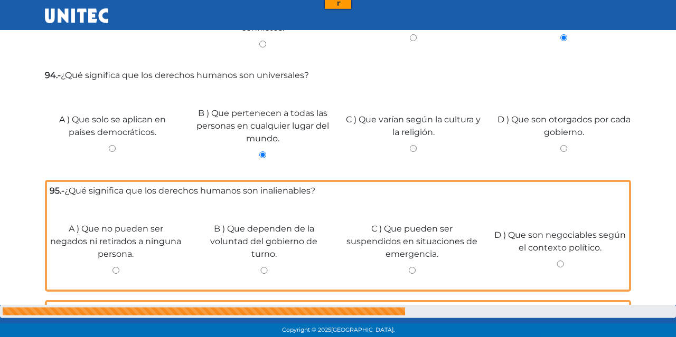
scroll to position [2305, 0]
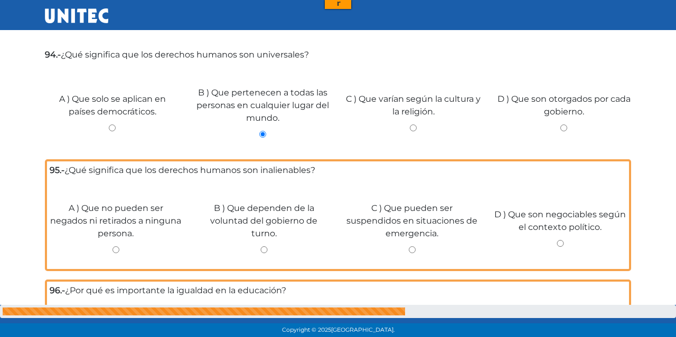
click at [109, 242] on div "A ) Que no pueden ser negados ni retirados a ninguna persona." at bounding box center [116, 224] width 148 height 86
click at [117, 247] on input "A ) Que no pueden ser negados ni retirados a ninguna persona." at bounding box center [116, 250] width 133 height 7
radio input "true"
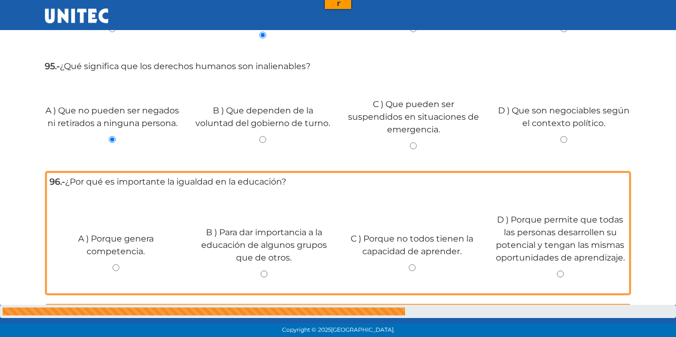
scroll to position [2415, 0]
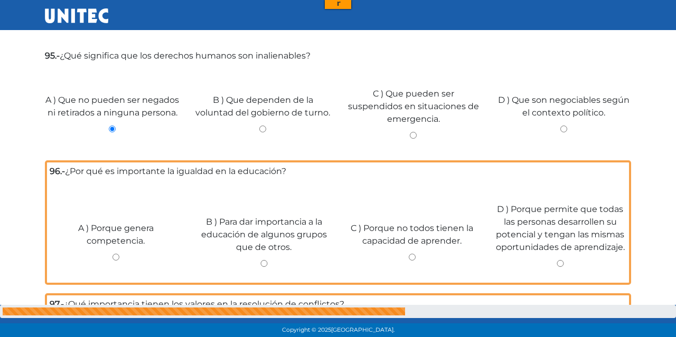
click at [558, 264] on input "D ) Porque permite que todas las personas desarrollen su potencial y tengan las…" at bounding box center [560, 263] width 133 height 7
radio input "true"
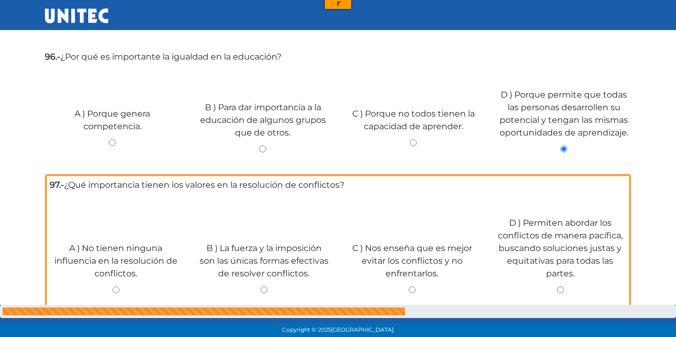
scroll to position [2579, 0]
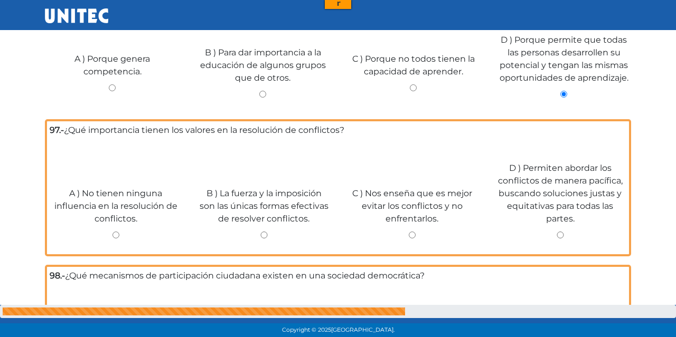
click at [556, 238] on input "D ) Permiten abordar los conflictos de manera pacífica, buscando soluciones jus…" at bounding box center [560, 235] width 133 height 7
radio input "true"
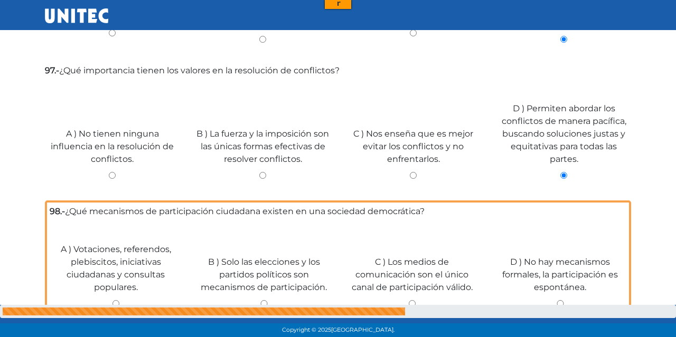
scroll to position [2689, 0]
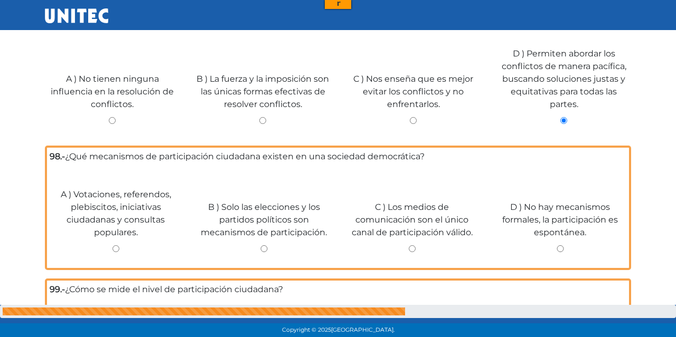
click at [108, 250] on input "A ) Votaciones, referendos, plebiscitos, iniciativas ciudadanas y consultas pop…" at bounding box center [116, 249] width 133 height 7
radio input "true"
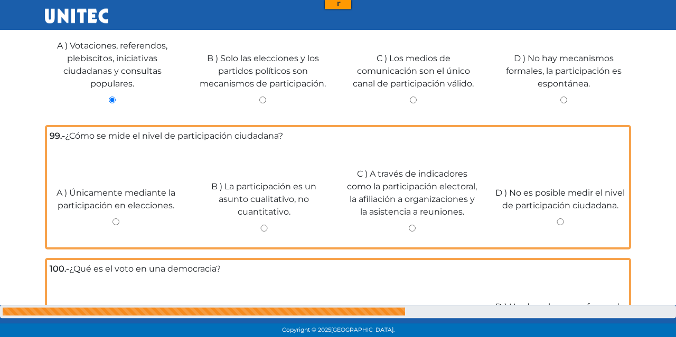
scroll to position [2854, 0]
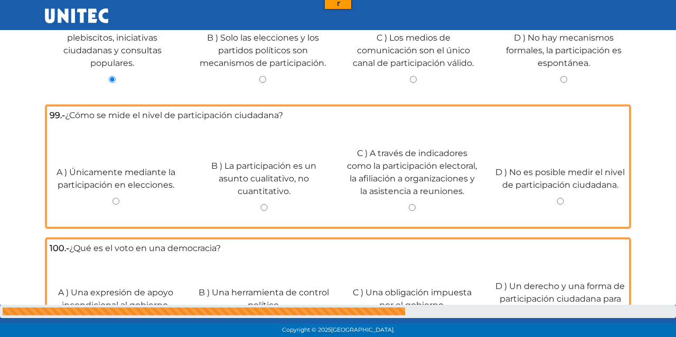
click at [414, 207] on div "C ) A través de indicadores como la participación electoral, la afiliación a or…" at bounding box center [412, 175] width 148 height 98
click at [411, 209] on input "C ) A través de indicadores como la participación electoral, la afiliación a or…" at bounding box center [412, 207] width 133 height 7
radio input "true"
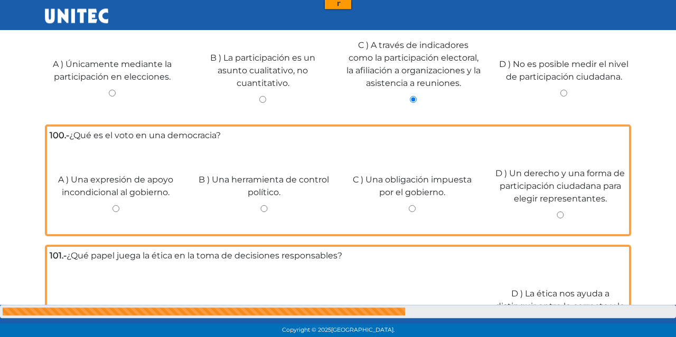
scroll to position [3019, 0]
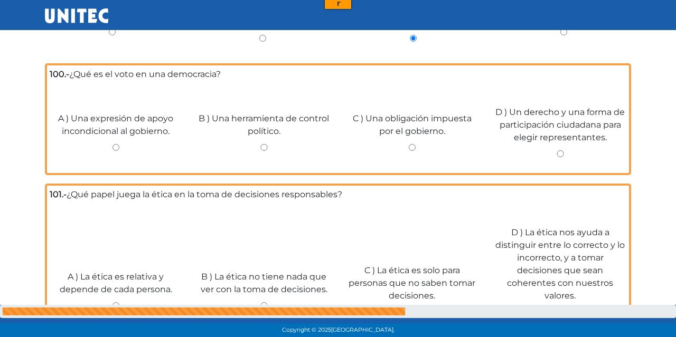
click at [564, 161] on div "D ) Un derecho y una forma de participación ciudadana para elegir representante…" at bounding box center [560, 128] width 148 height 86
click at [559, 157] on input "D ) Un derecho y una forma de participación ciudadana para elegir representante…" at bounding box center [560, 154] width 133 height 7
radio input "true"
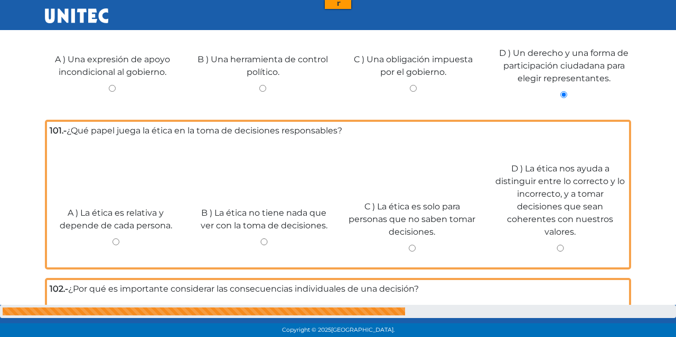
scroll to position [3074, 0]
click at [561, 244] on div "D ) La ética nos ayuda a distinguir entre lo correcto y lo incorrecto, y a toma…" at bounding box center [560, 203] width 148 height 124
click at [557, 251] on input "D ) La ética nos ayuda a distinguir entre lo correcto y lo incorrecto, y a toma…" at bounding box center [560, 248] width 133 height 7
radio input "true"
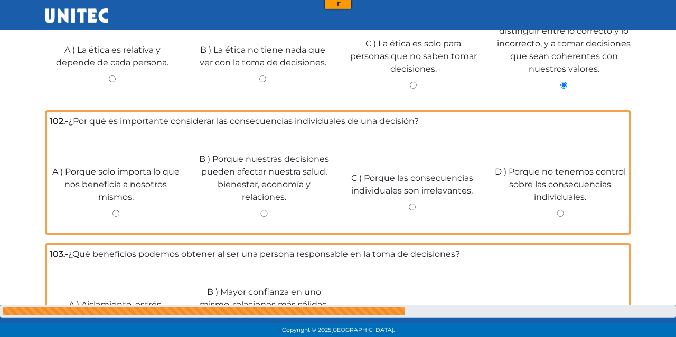
scroll to position [3239, 0]
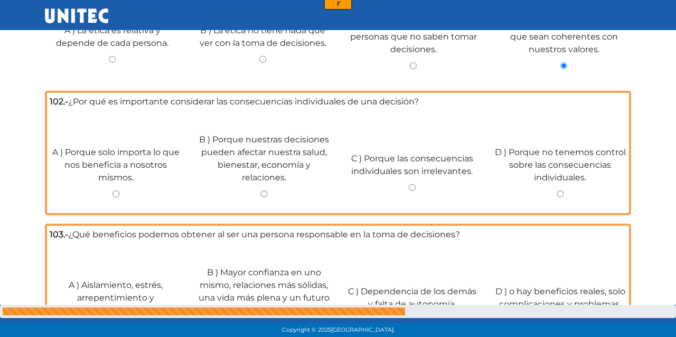
click at [262, 194] on div "B ) Porque nuestras decisiones pueden afectar nuestra salud, bienestar, economí…" at bounding box center [264, 161] width 148 height 98
click at [261, 204] on div "B ) Porque nuestras decisiones pueden afectar nuestra salud, bienestar, economí…" at bounding box center [264, 161] width 148 height 98
click at [260, 198] on input "B ) Porque nuestras decisiones pueden afectar nuestra salud, bienestar, economí…" at bounding box center [264, 194] width 133 height 7
radio input "true"
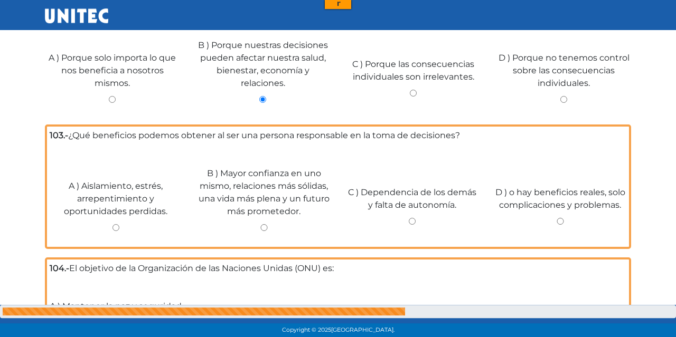
scroll to position [3348, 0]
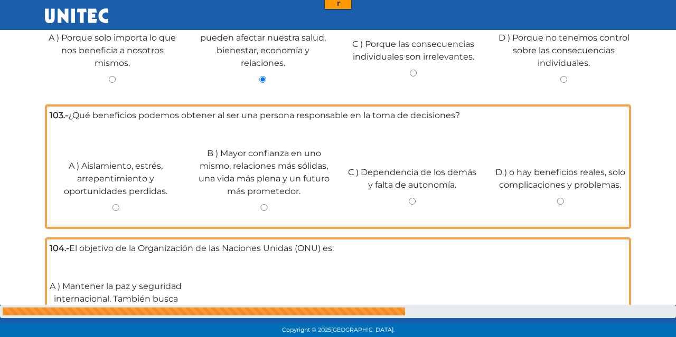
click at [266, 211] on input "B ) Mayor confianza en uno mismo, relaciones más sólidas, una vida más plena y …" at bounding box center [264, 207] width 133 height 7
radio input "true"
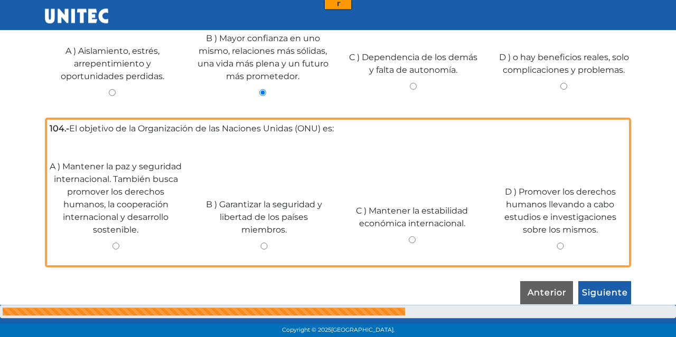
scroll to position [3470, 0]
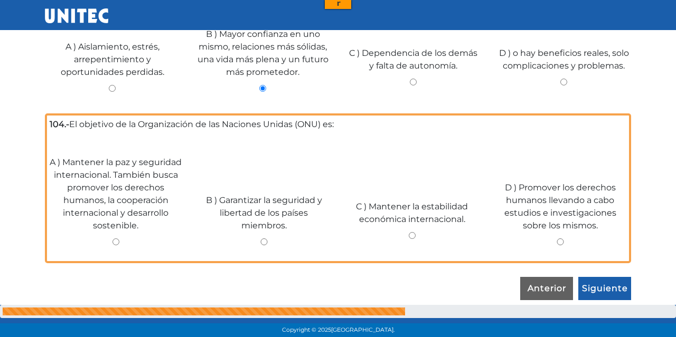
click at [120, 240] on input "A ) Mantener la paz y seguridad internacional. También busca promover los derec…" at bounding box center [116, 242] width 133 height 7
radio input "true"
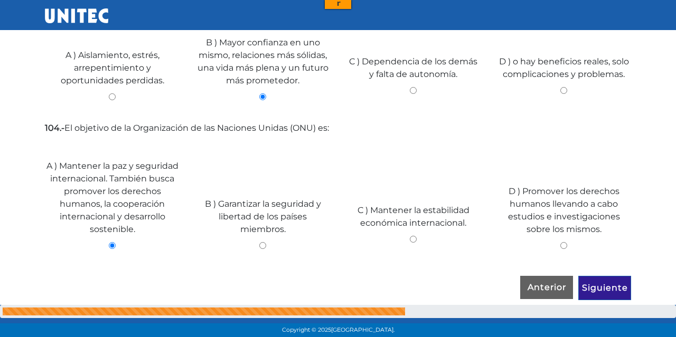
click at [596, 297] on input "Siguiente" at bounding box center [604, 288] width 53 height 24
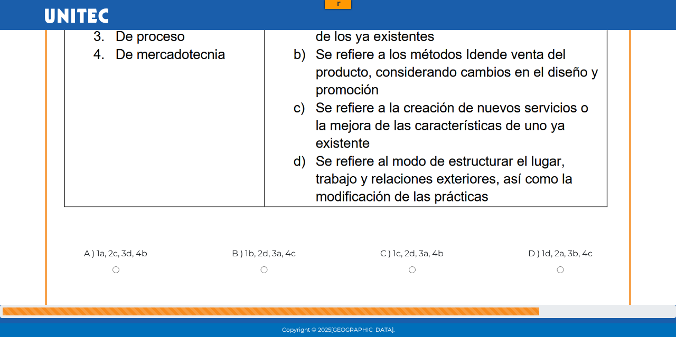
scroll to position [275, 0]
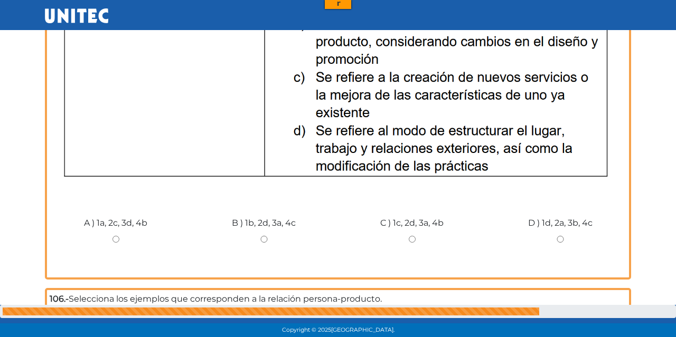
click at [415, 243] on input "C ) 1c, 2d, 3a, 4b" at bounding box center [412, 239] width 133 height 7
radio input "true"
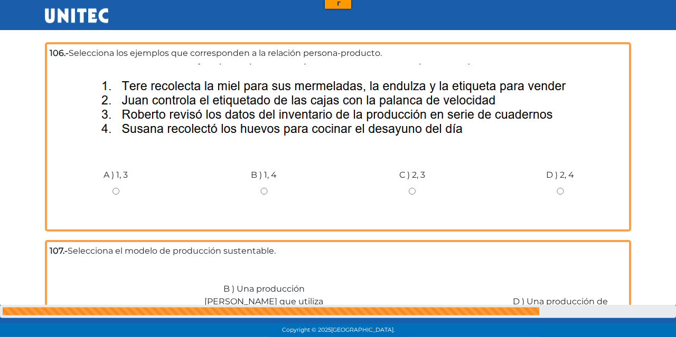
scroll to position [494, 0]
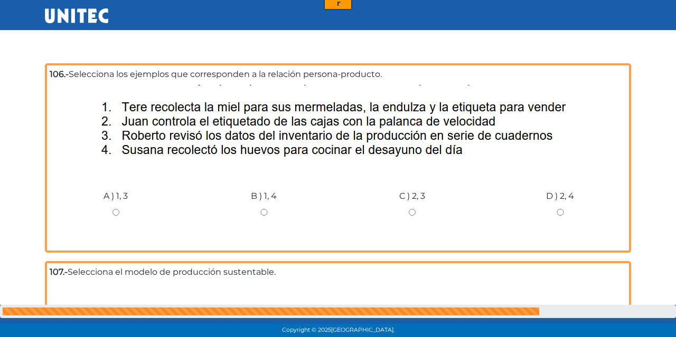
click at [259, 208] on div "B ) 1, 4" at bounding box center [264, 208] width 148 height 79
click at [259, 214] on input "B ) 1, 4" at bounding box center [264, 212] width 133 height 7
radio input "true"
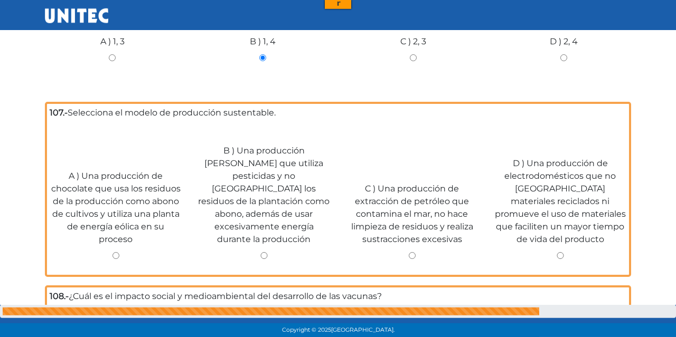
scroll to position [659, 0]
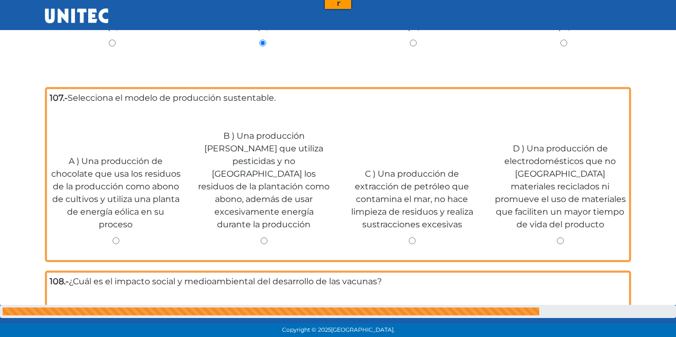
click at [115, 238] on input "A ) Una producción de chocolate que usa los residuos de la producción como abon…" at bounding box center [116, 241] width 133 height 7
radio input "true"
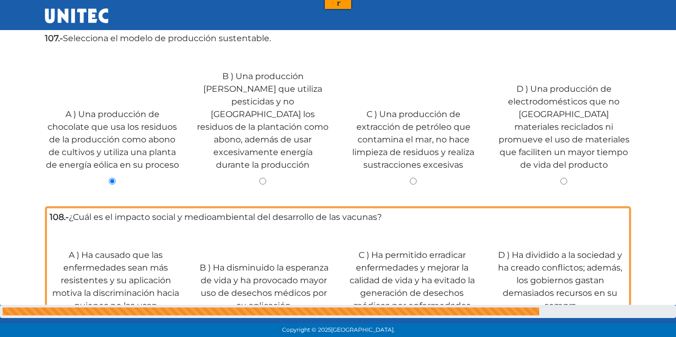
scroll to position [769, 0]
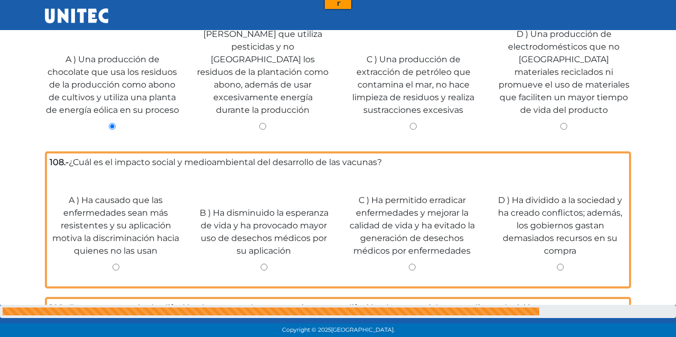
click at [410, 264] on input "C ) Ha permitido erradicar enfermedades y mejorar la calidad de vida y ha evita…" at bounding box center [412, 267] width 133 height 7
radio input "true"
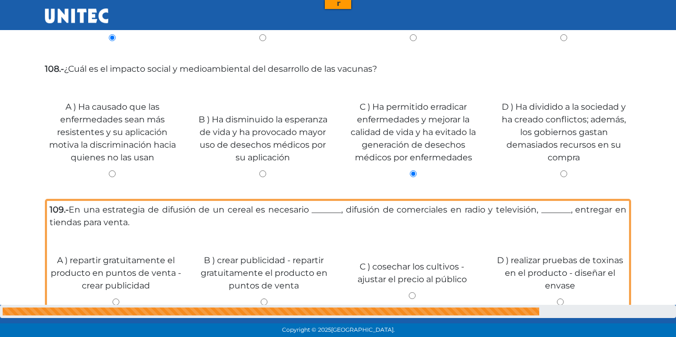
scroll to position [879, 0]
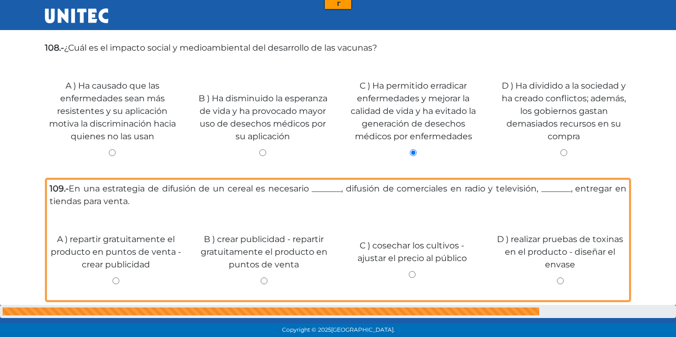
click at [262, 278] on input "B ) crear publicidad - repartir gratuitamente el producto en puntos de venta" at bounding box center [264, 281] width 133 height 7
radio input "true"
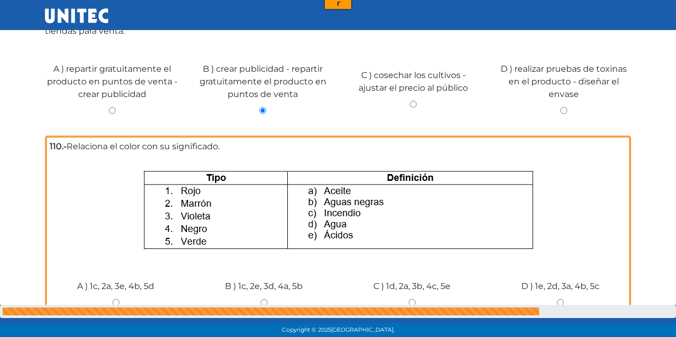
scroll to position [1045, 0]
click at [117, 299] on input "A ) 1c, 2a, 3e, 4b, 5d" at bounding box center [116, 302] width 133 height 7
radio input "true"
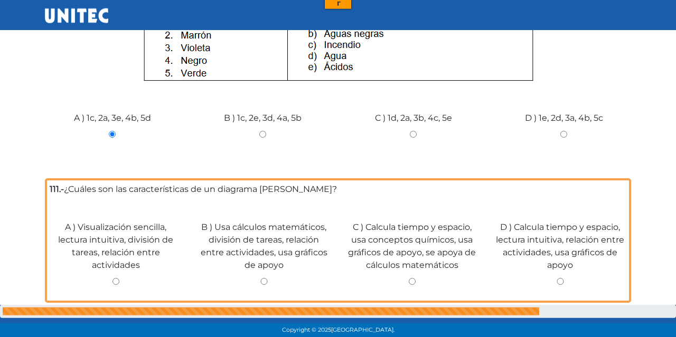
scroll to position [1264, 0]
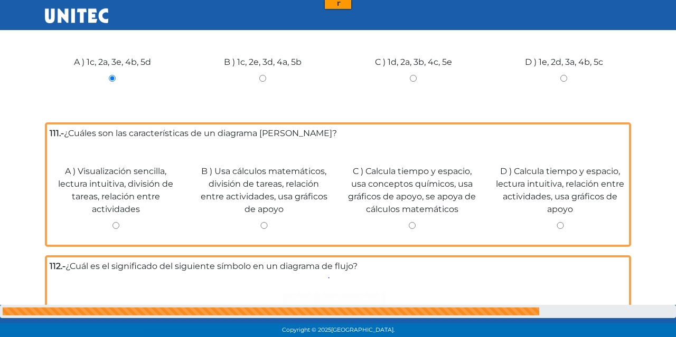
click at [121, 200] on div "A ) Visualización sencilla, lectura intuitiva, división de tareas, relación ent…" at bounding box center [116, 193] width 148 height 98
click at [115, 222] on input "A ) Visualización sencilla, lectura intuitiva, división de tareas, relación ent…" at bounding box center [116, 225] width 133 height 7
radio input "true"
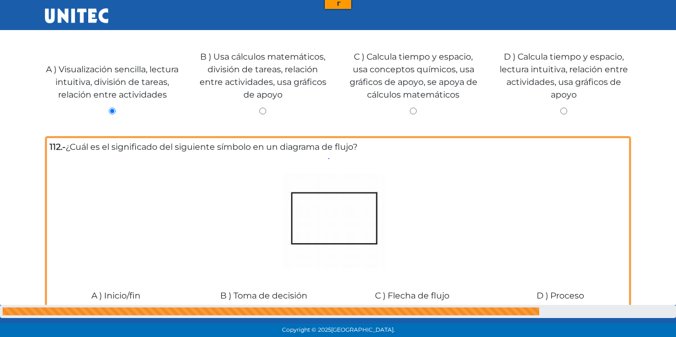
scroll to position [1429, 0]
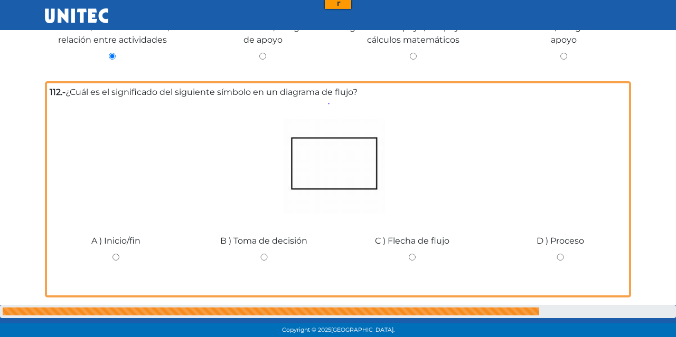
click at [117, 254] on input "A ) Inicio/fin" at bounding box center [116, 257] width 133 height 7
radio input "true"
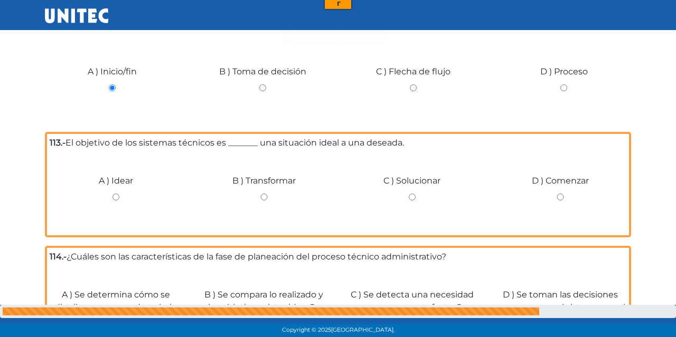
scroll to position [1649, 0]
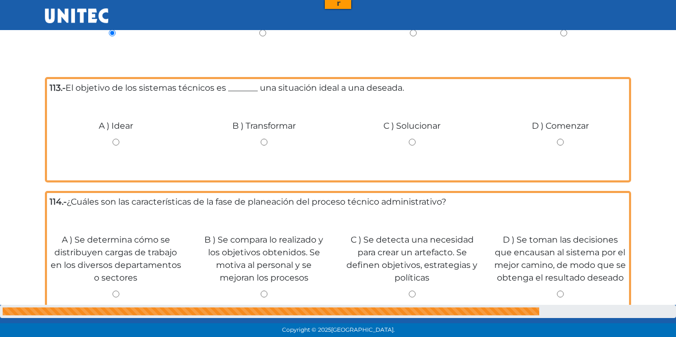
click at [267, 116] on div "B ) Transformar" at bounding box center [264, 138] width 148 height 79
click at [268, 139] on input "B ) Transformar" at bounding box center [264, 142] width 133 height 7
radio input "true"
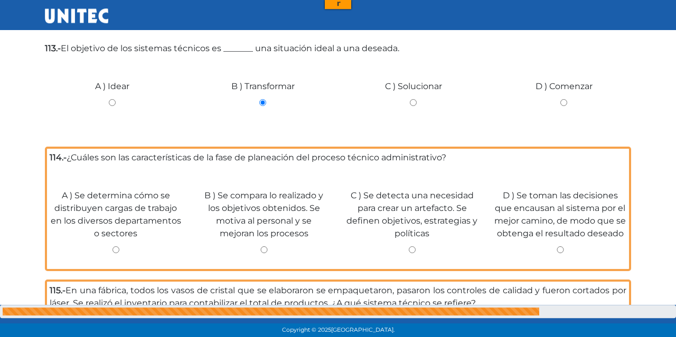
scroll to position [1704, 0]
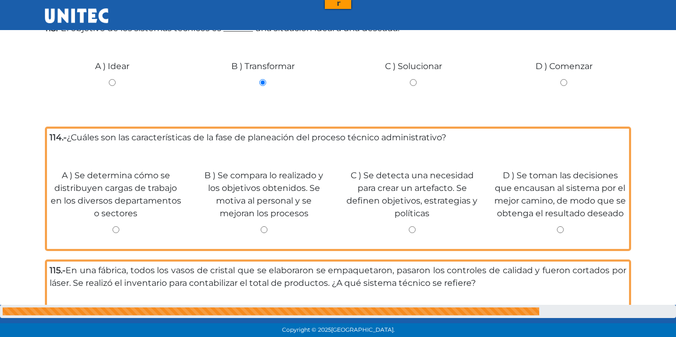
click at [410, 227] on input "C ) Se detecta una necesidad para crear un artefacto. Se definen objetivos, est…" at bounding box center [412, 230] width 133 height 7
radio input "true"
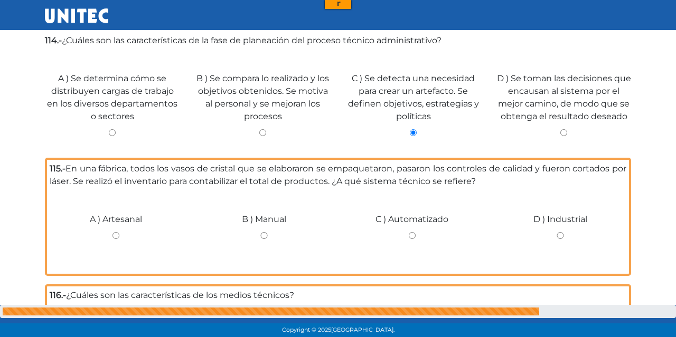
scroll to position [1814, 0]
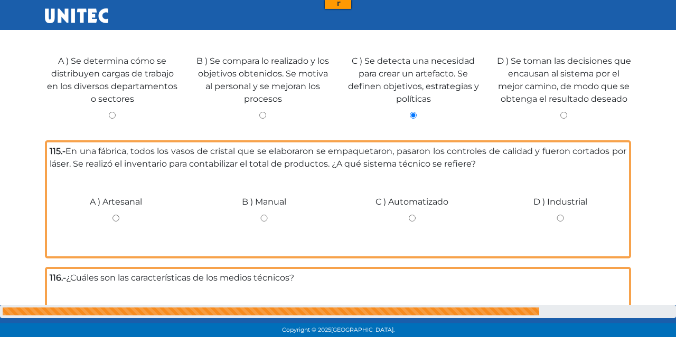
click at [561, 215] on input "D ) Industrial" at bounding box center [560, 218] width 133 height 7
radio input "true"
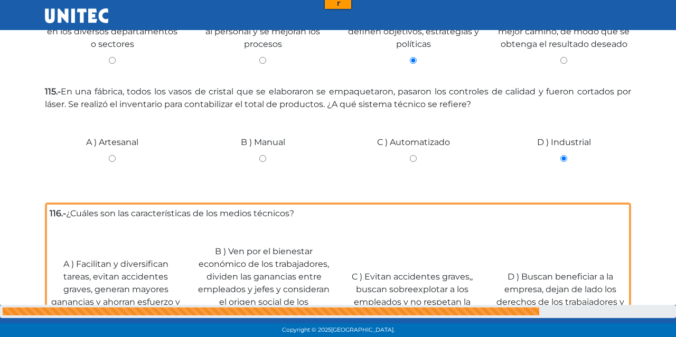
scroll to position [1924, 0]
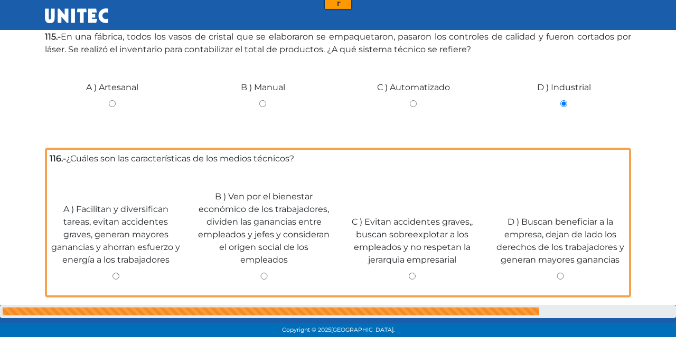
click at [111, 249] on div "A ) Facilitan y diversifican tareas, evitan accidentes graves, generan mayores …" at bounding box center [116, 237] width 148 height 111
click at [112, 273] on input "A ) Facilitan y diversifican tareas, evitan accidentes graves, generan mayores …" at bounding box center [116, 276] width 133 height 7
radio input "true"
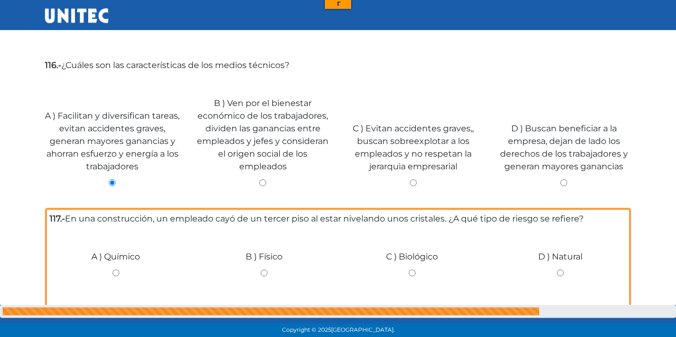
scroll to position [2033, 0]
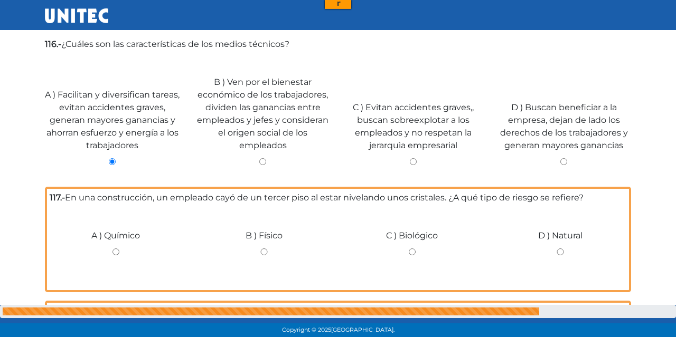
click at [267, 249] on input "B ) Físico" at bounding box center [264, 252] width 133 height 7
radio input "true"
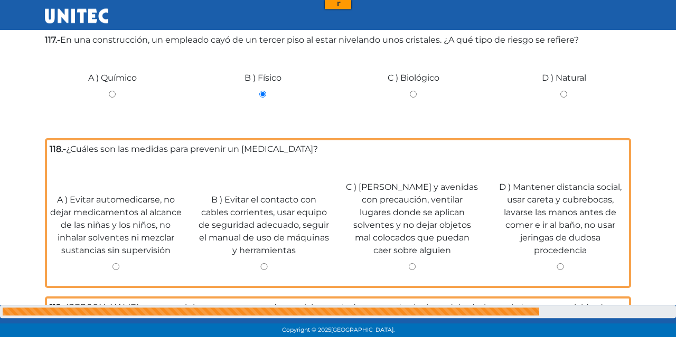
scroll to position [2198, 0]
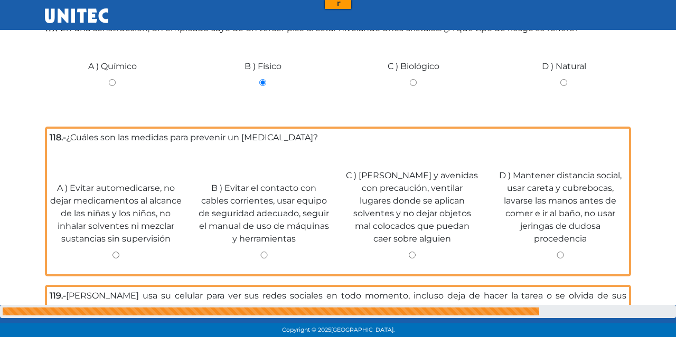
click at [121, 223] on label "A ) Evitar automedicarse, no dejar medicamentos al alcance de las niñas y los n…" at bounding box center [116, 213] width 133 height 63
click at [121, 252] on input "A ) Evitar automedicarse, no dejar medicamentos al alcance de las niñas y los n…" at bounding box center [116, 255] width 133 height 7
radio input "true"
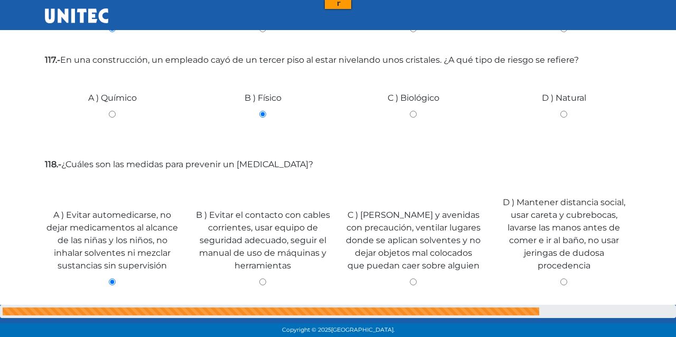
scroll to position [2265, 0]
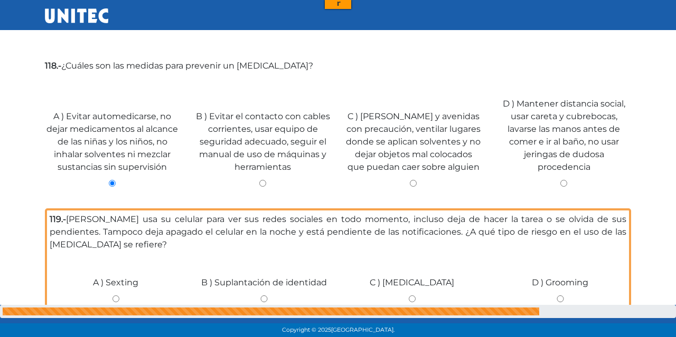
click at [564, 180] on input "D ) Mantener distancia social, usar careta y cubrebocas, lavarse las manos ante…" at bounding box center [563, 183] width 135 height 7
radio input "true"
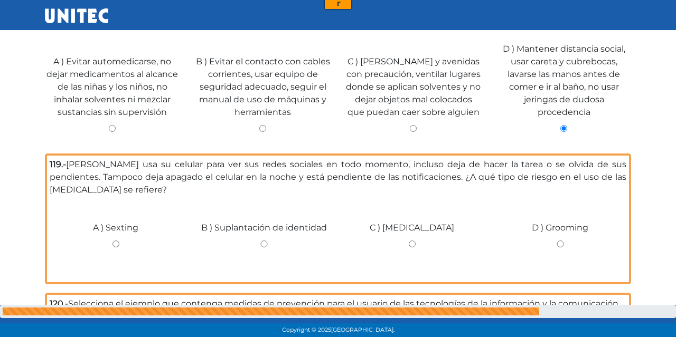
scroll to position [2375, 0]
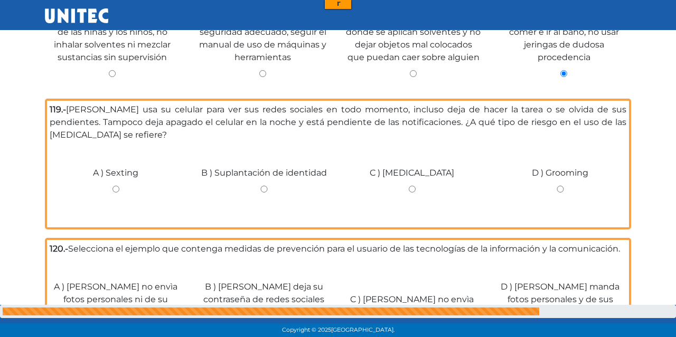
click at [416, 186] on input "C ) Ciberadicción" at bounding box center [412, 189] width 133 height 7
radio input "true"
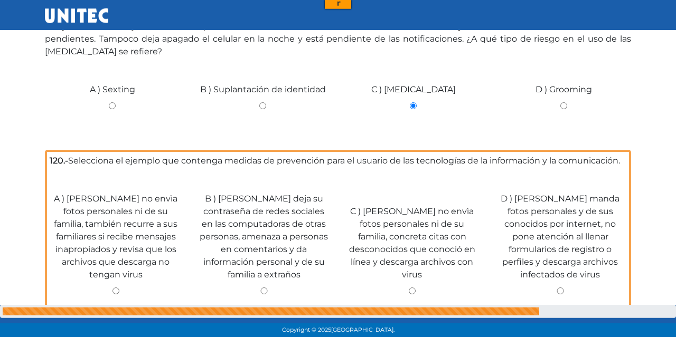
scroll to position [2485, 0]
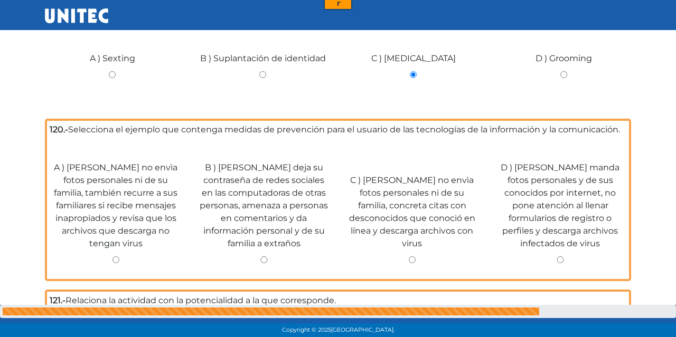
click at [116, 257] on input "A ) Ricardo no envìa fotos personales ni de su familia, también recurre a sus f…" at bounding box center [116, 260] width 133 height 7
radio input "true"
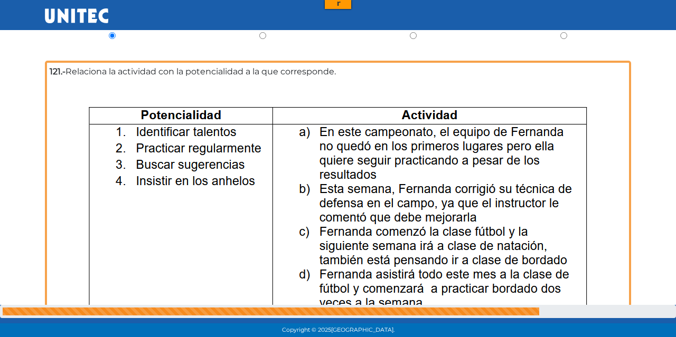
scroll to position [2760, 0]
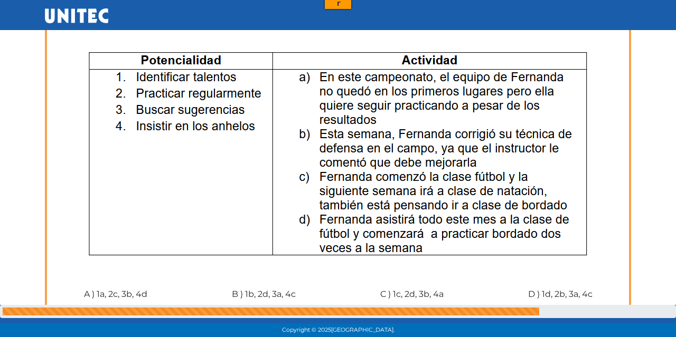
click at [413, 307] on input "C ) 1c, 2d, 3b, 4a" at bounding box center [412, 310] width 133 height 7
radio input "true"
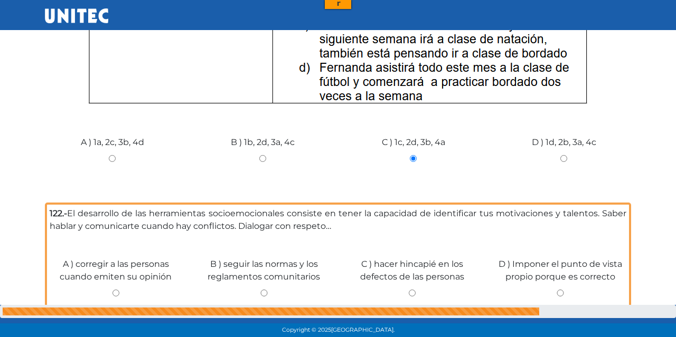
scroll to position [2924, 0]
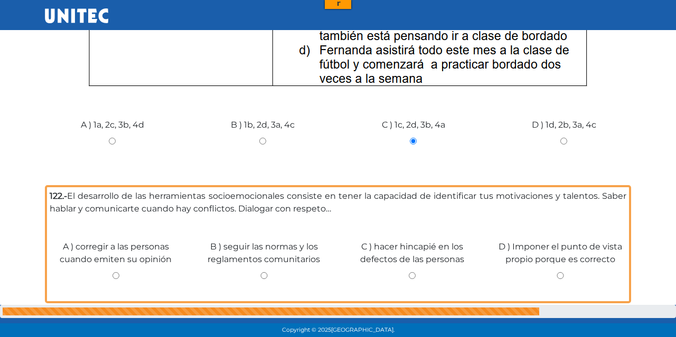
click at [265, 273] on input "B ) seguir las normas y los reglamentos comunitarios" at bounding box center [264, 276] width 133 height 7
radio input "true"
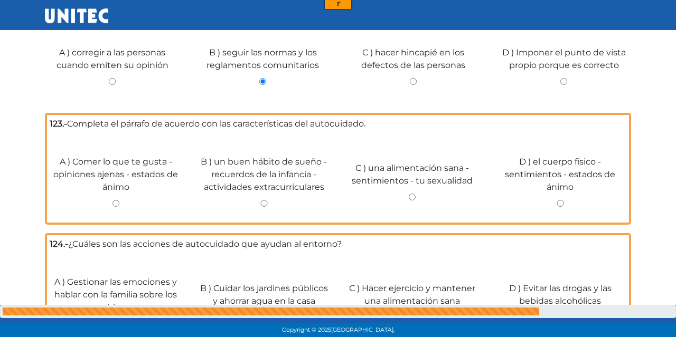
scroll to position [3115, 0]
click at [565, 261] on div "D ) Evitar las drogas y las bebidas alcohólicas" at bounding box center [560, 300] width 148 height 79
click at [261, 166] on div "B ) un buen hábito de sueño - recuerdos de la infancia - actividades extracurri…" at bounding box center [264, 177] width 148 height 86
click at [275, 200] on input "B ) un buen hábito de sueño - recuerdos de la infancia - actividades extracurri…" at bounding box center [264, 203] width 133 height 7
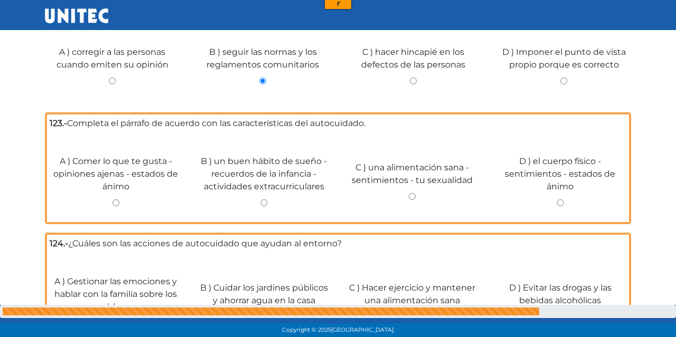
radio input "true"
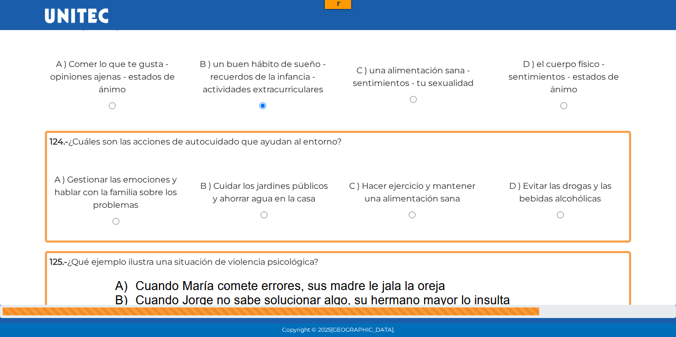
scroll to position [3224, 0]
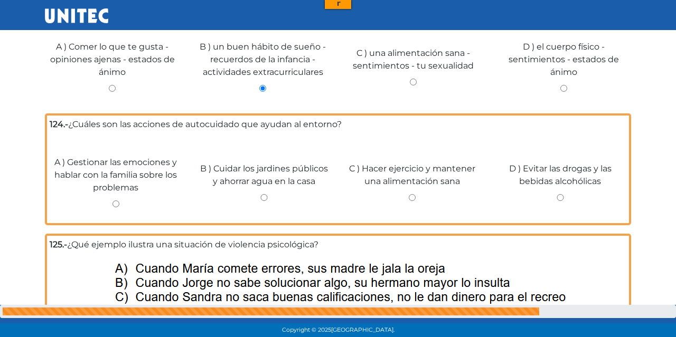
click at [260, 194] on input "B ) Cuidar los jardines públicos y ahorrar agua en la casa" at bounding box center [264, 197] width 133 height 7
radio input "true"
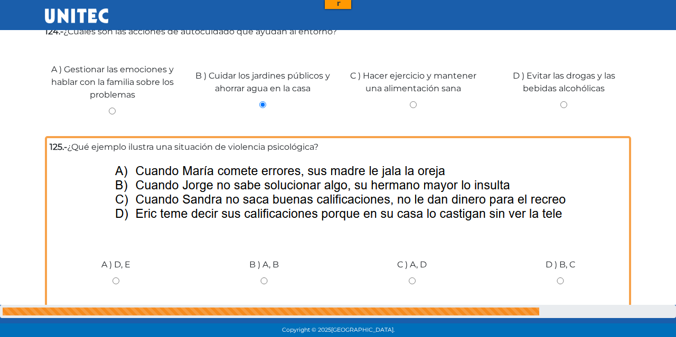
scroll to position [3334, 0]
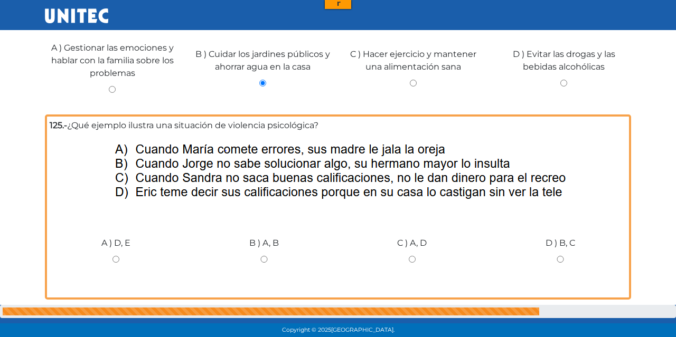
click at [562, 256] on input "D ) B, C" at bounding box center [560, 259] width 133 height 7
radio input "true"
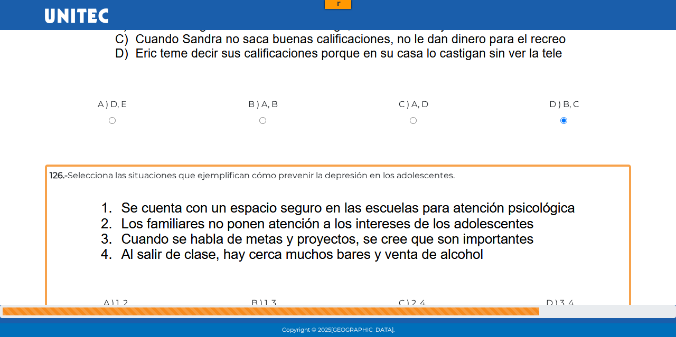
scroll to position [3499, 0]
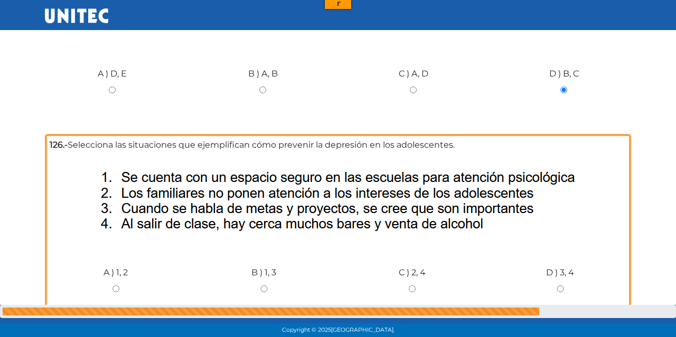
click at [265, 286] on input "B ) 1, 3" at bounding box center [264, 289] width 133 height 7
radio input "true"
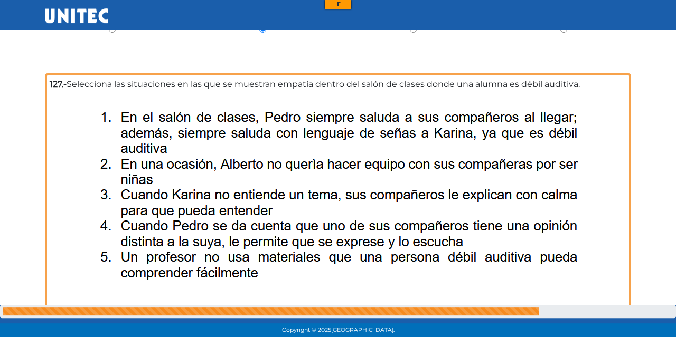
scroll to position [3774, 0]
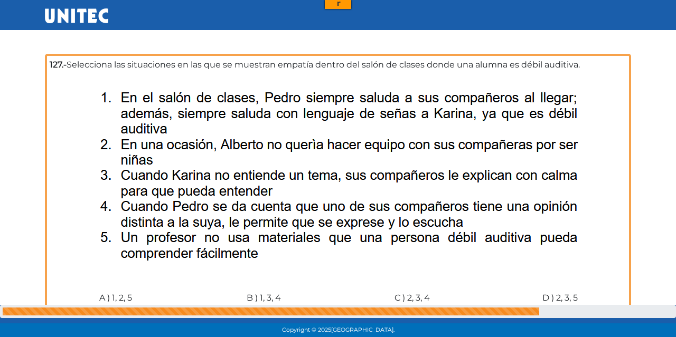
click at [273, 311] on input "B ) 1, 3, 4" at bounding box center [264, 314] width 133 height 7
radio input "true"
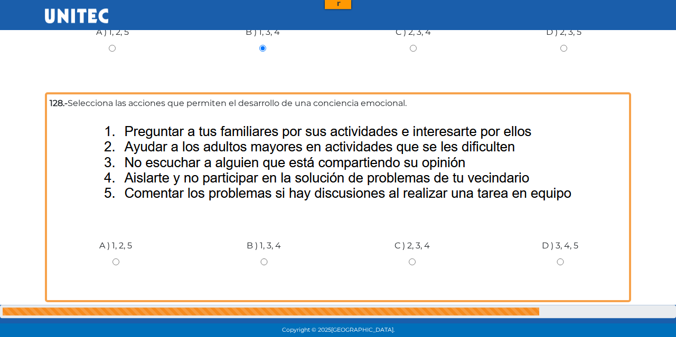
scroll to position [4045, 0]
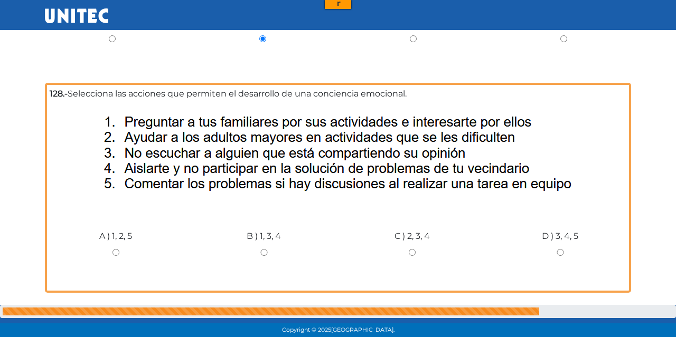
click at [117, 249] on input "A ) 1, 2, 5" at bounding box center [116, 252] width 133 height 7
radio input "true"
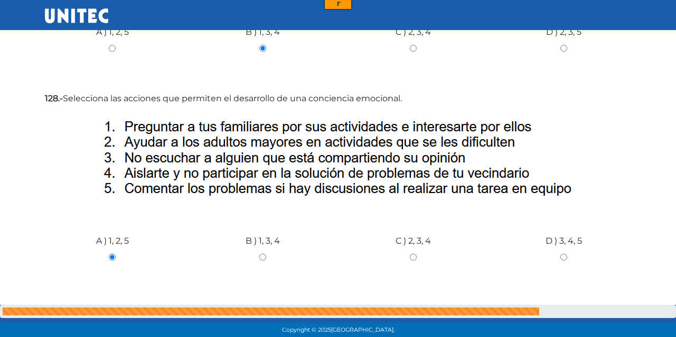
click at [606, 307] on input "Siguiente" at bounding box center [604, 319] width 53 height 24
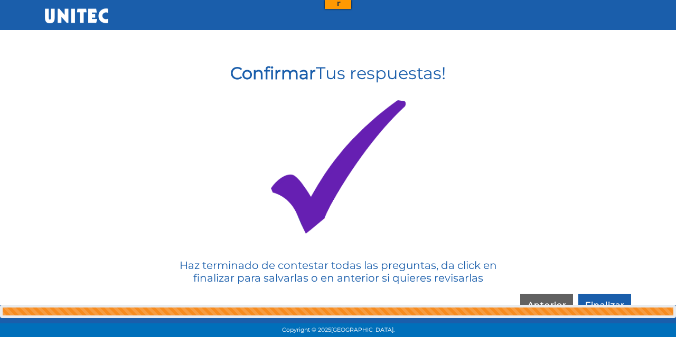
scroll to position [155, 0]
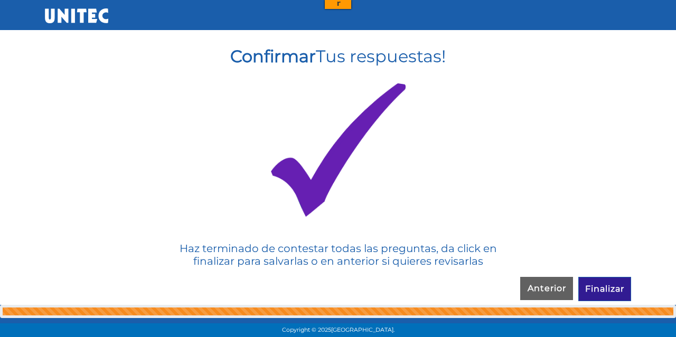
click at [611, 292] on input "Finalizar" at bounding box center [604, 289] width 53 height 24
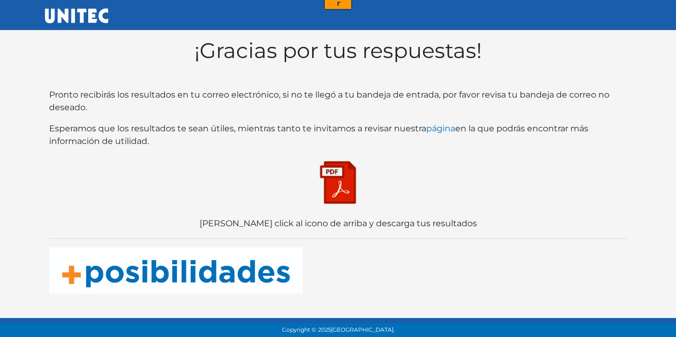
click at [338, 187] on img at bounding box center [338, 182] width 53 height 53
